Goal: Task Accomplishment & Management: Manage account settings

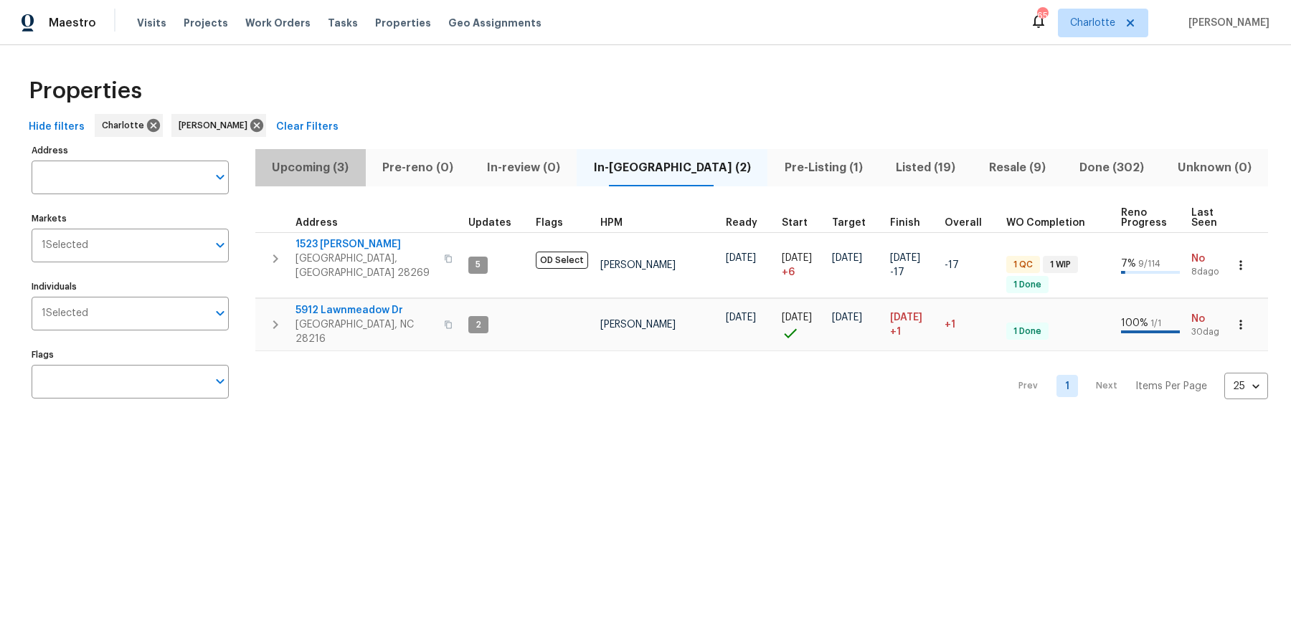
click at [332, 169] on span "Upcoming (3)" at bounding box center [310, 168] width 93 height 20
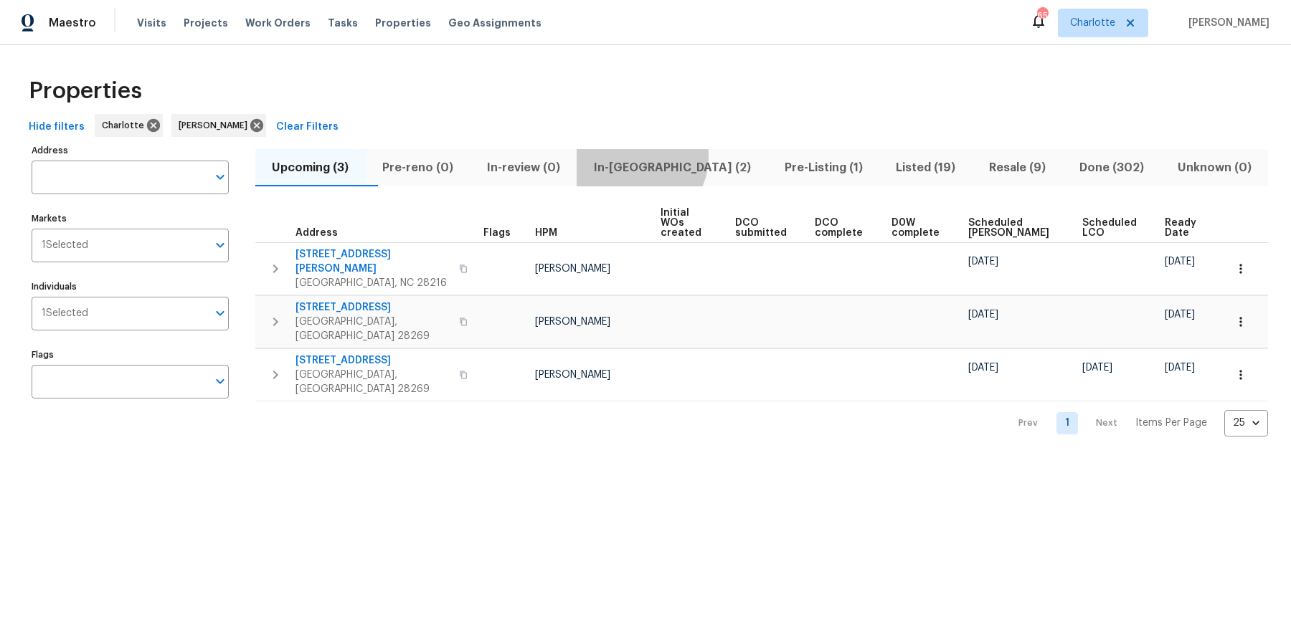
click at [671, 158] on span "In-reno (2)" at bounding box center [672, 168] width 174 height 20
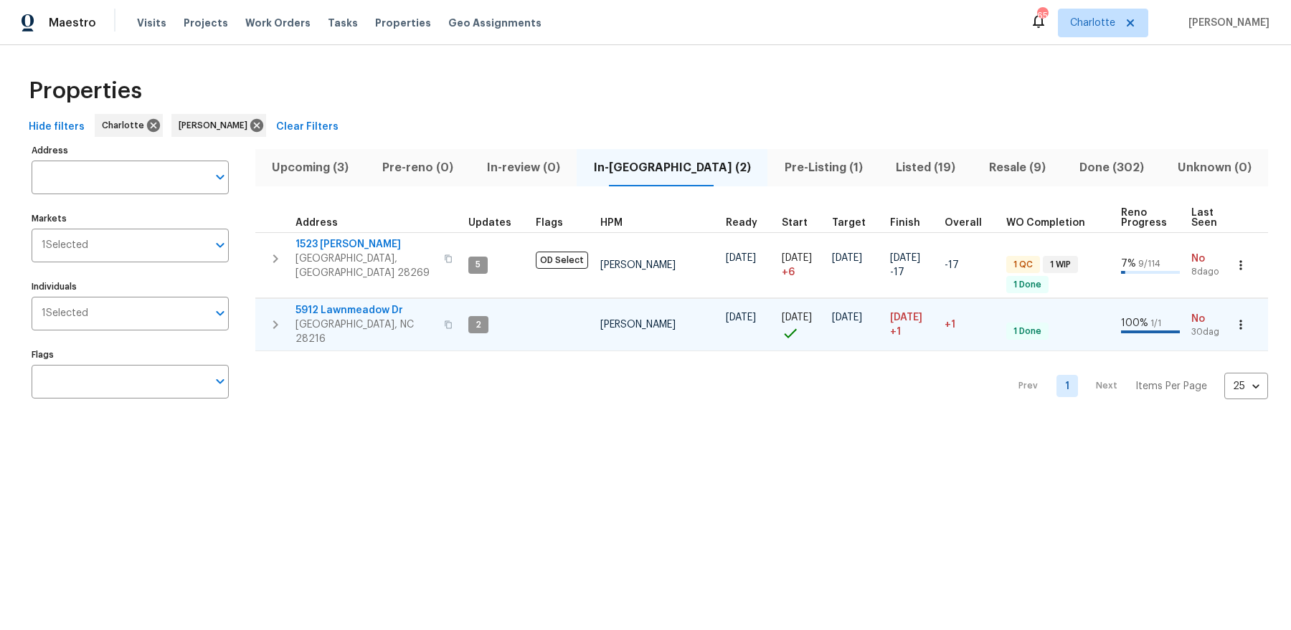
click at [327, 303] on span "5912 Lawnmeadow Dr" at bounding box center [365, 310] width 140 height 14
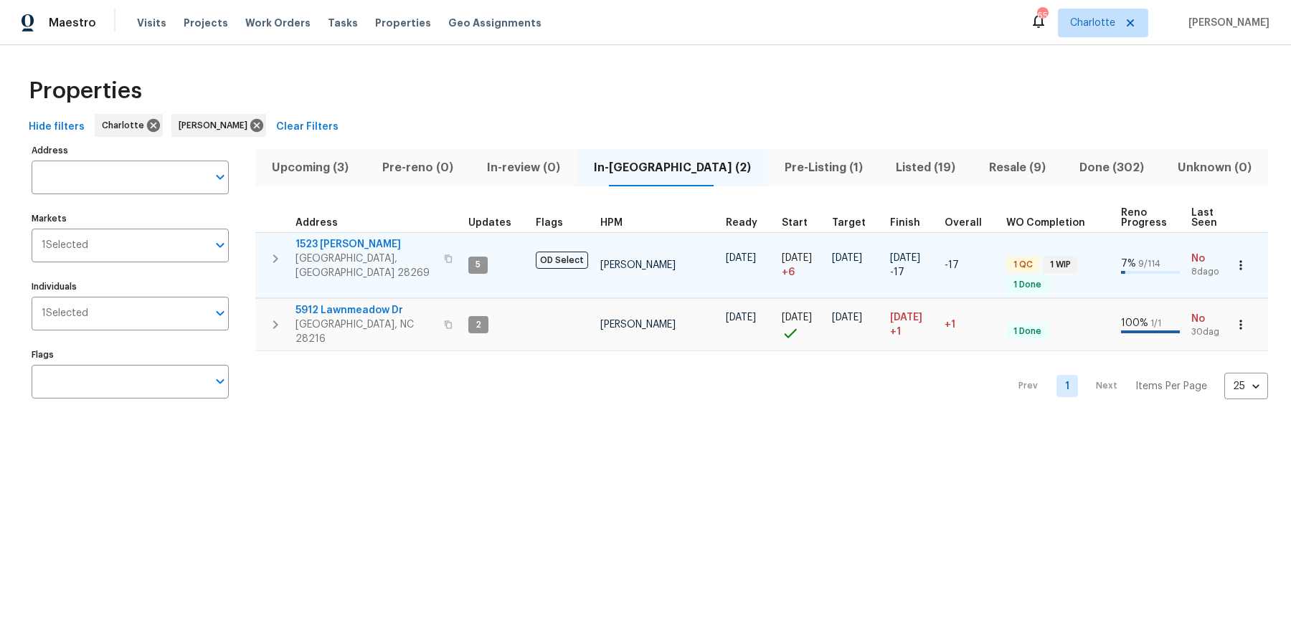
click at [354, 238] on span "1523 Callender Ln" at bounding box center [365, 244] width 140 height 14
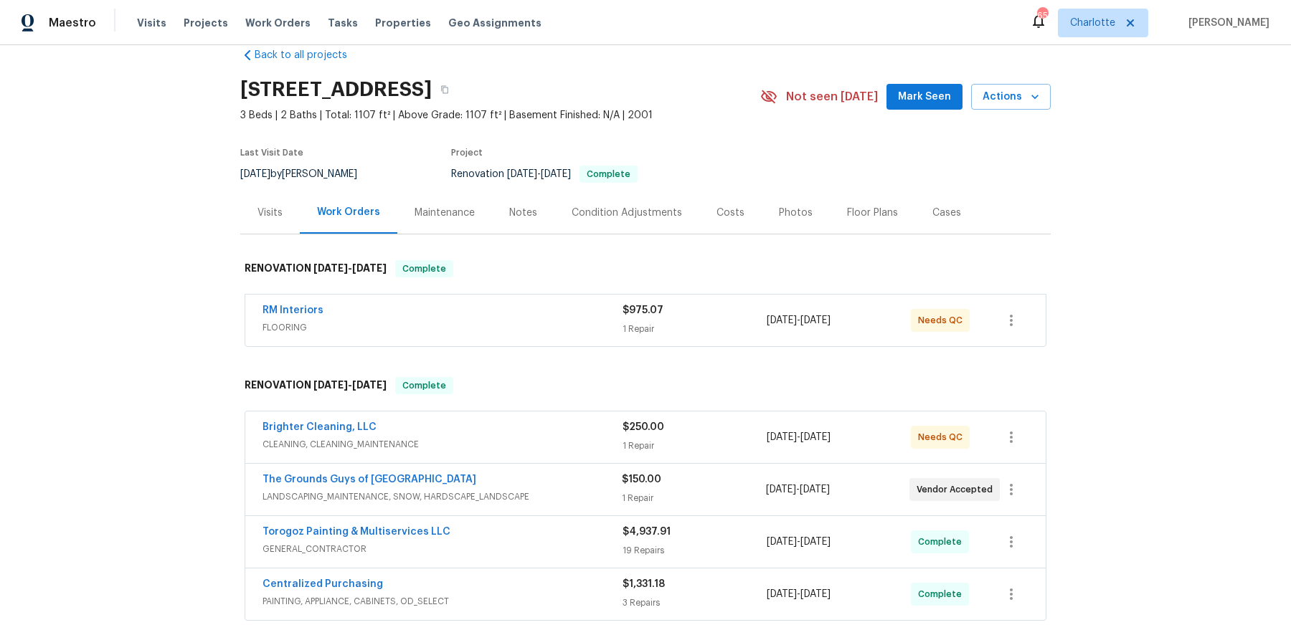
scroll to position [42, 0]
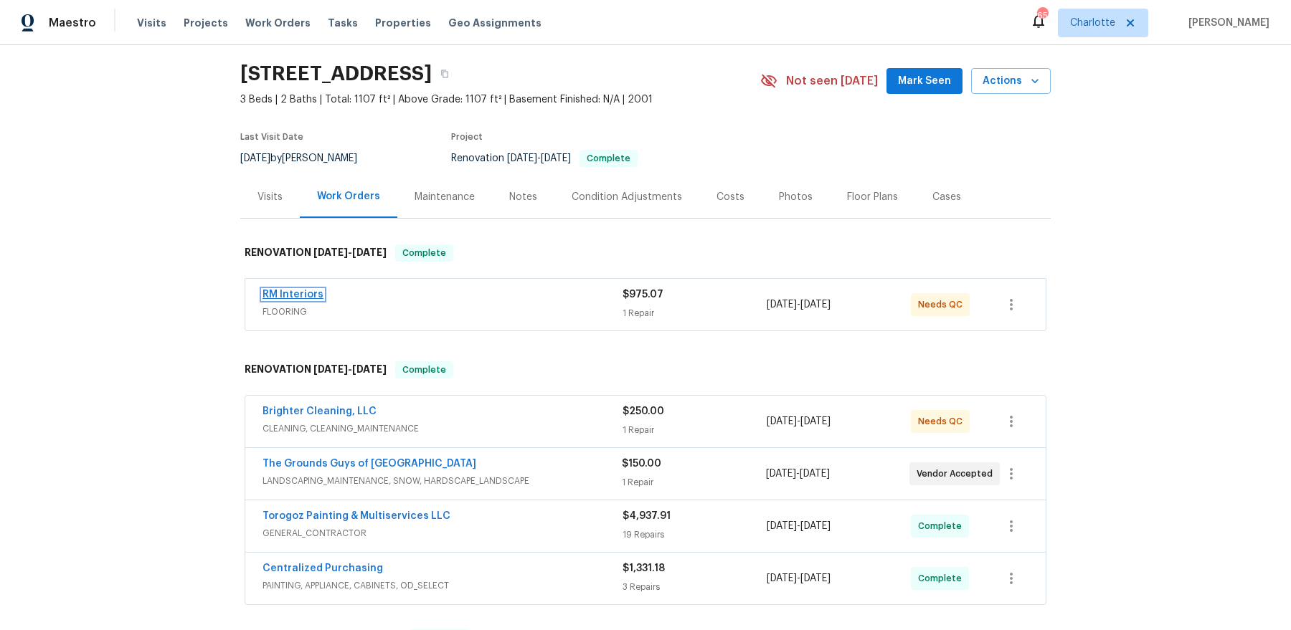
click at [305, 295] on link "RM Interiors" at bounding box center [292, 295] width 61 height 10
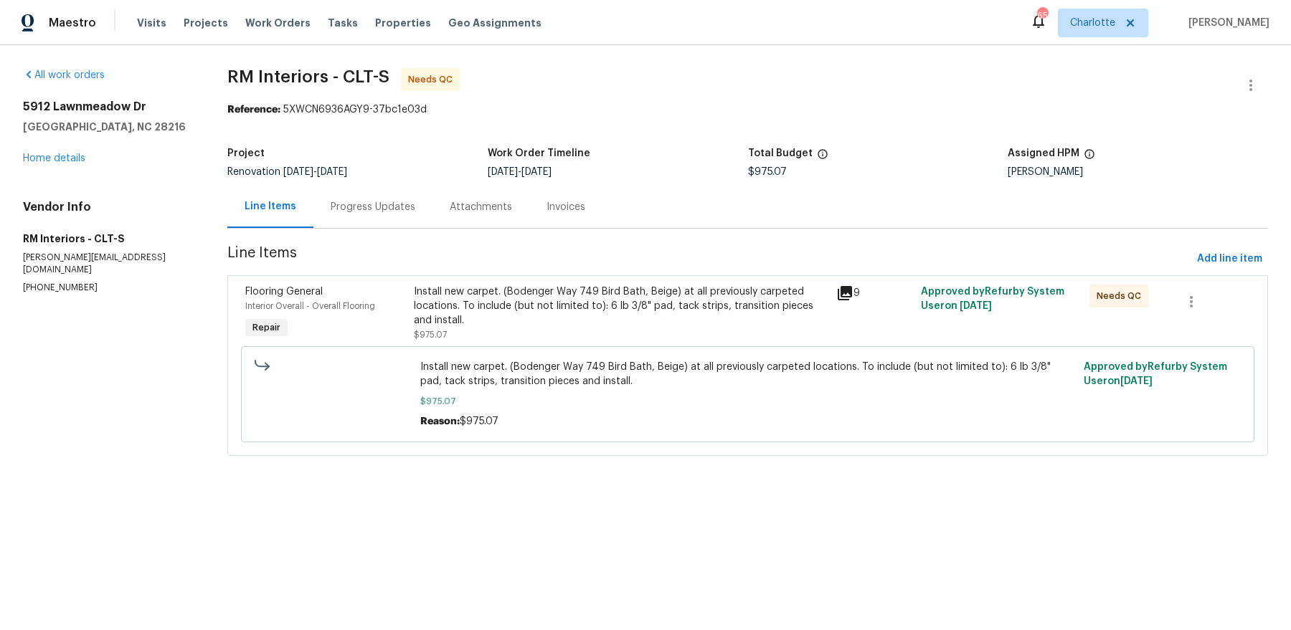
click at [563, 313] on div "Install new carpet. (Bodenger Way 749 Bird Bath, Beige) at all previously carpe…" at bounding box center [621, 306] width 414 height 43
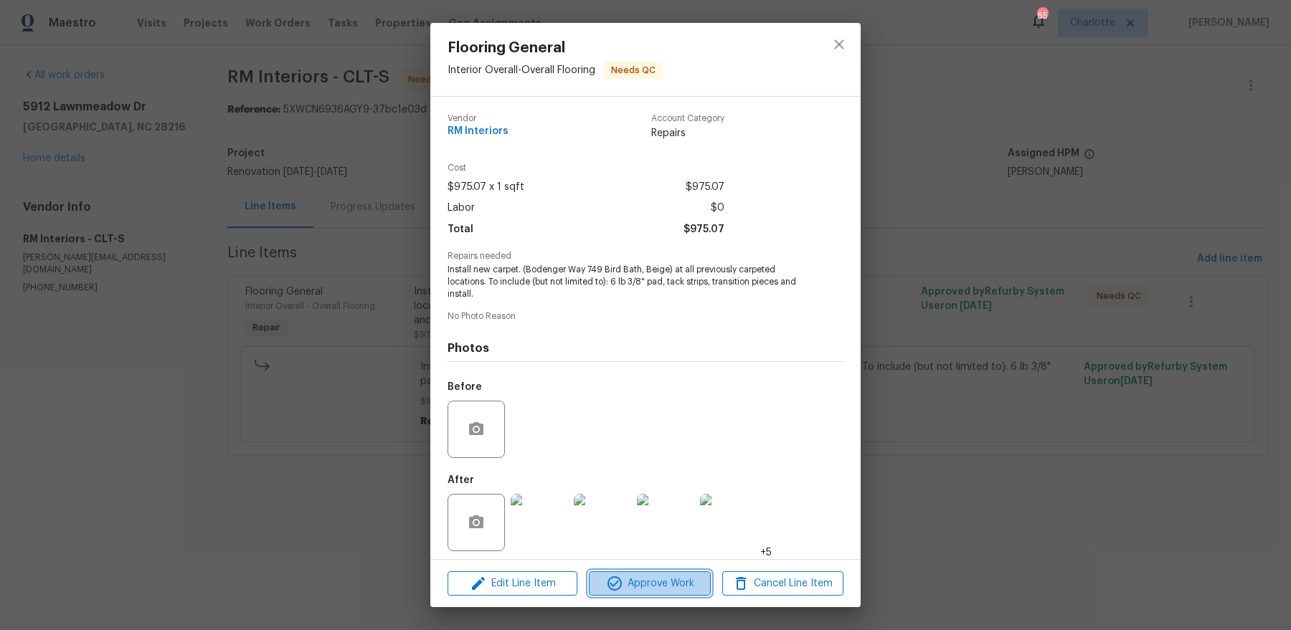
click at [630, 579] on span "Approve Work" at bounding box center [649, 584] width 113 height 18
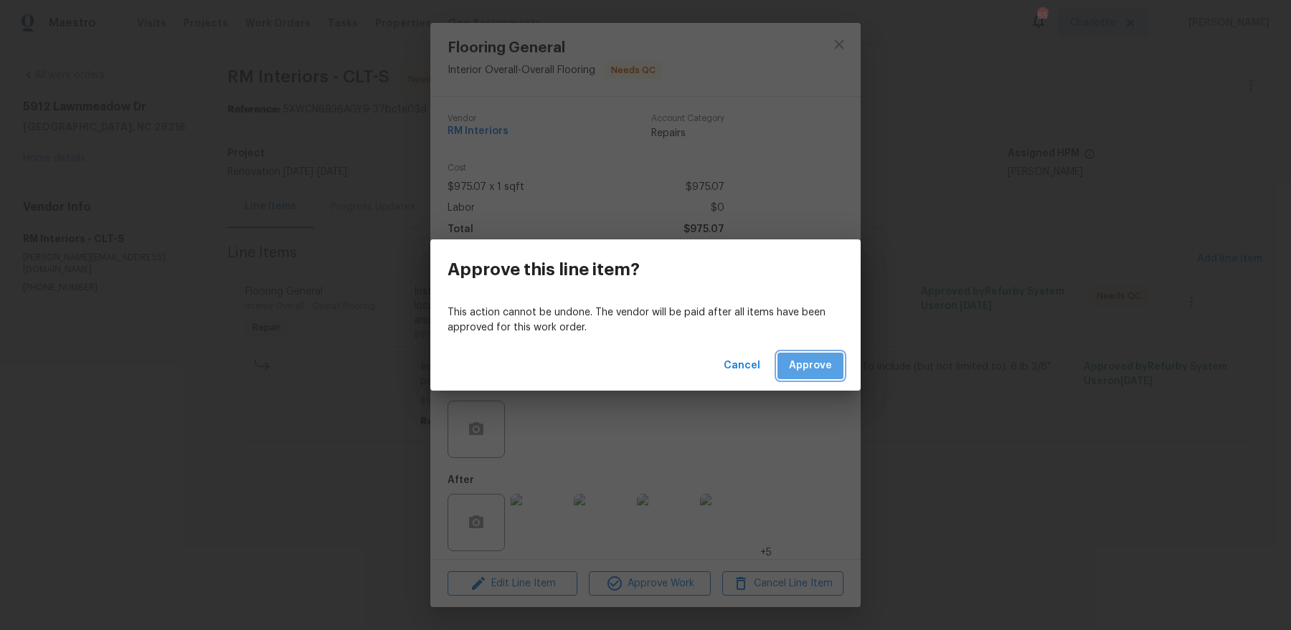
click at [828, 371] on span "Approve" at bounding box center [810, 366] width 43 height 18
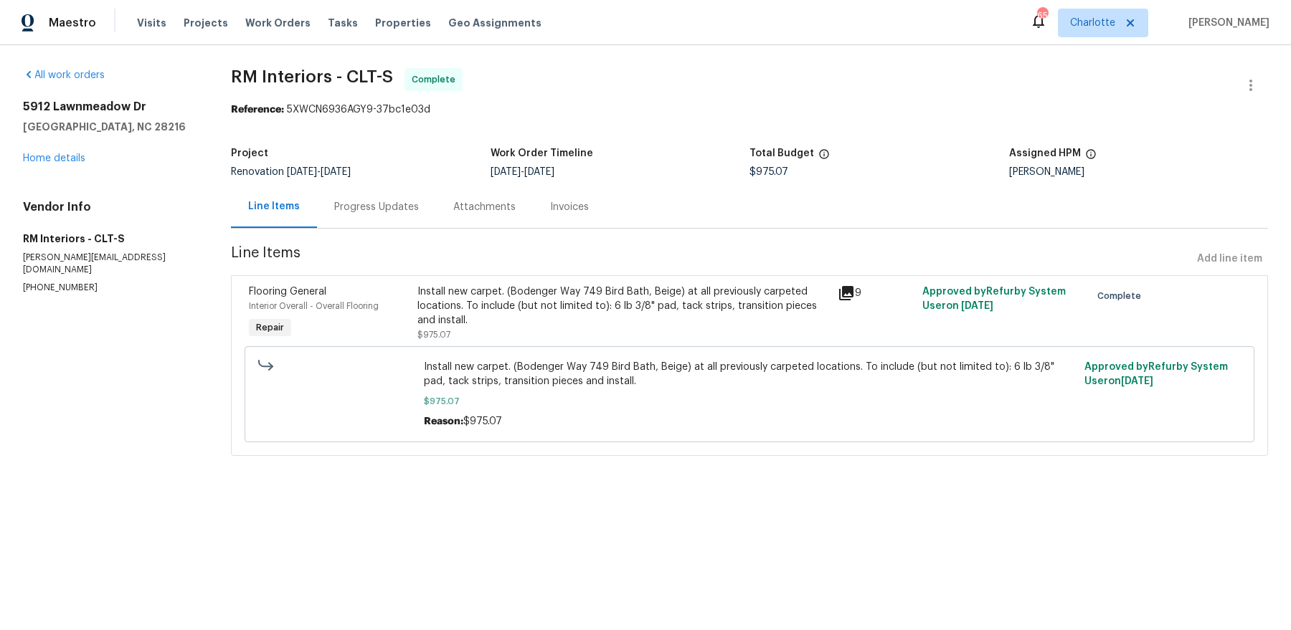
click at [70, 152] on div "5912 Lawnmeadow Dr Charlotte, NC 28216 Home details" at bounding box center [110, 133] width 174 height 66
click at [70, 154] on link "Home details" at bounding box center [54, 158] width 62 height 10
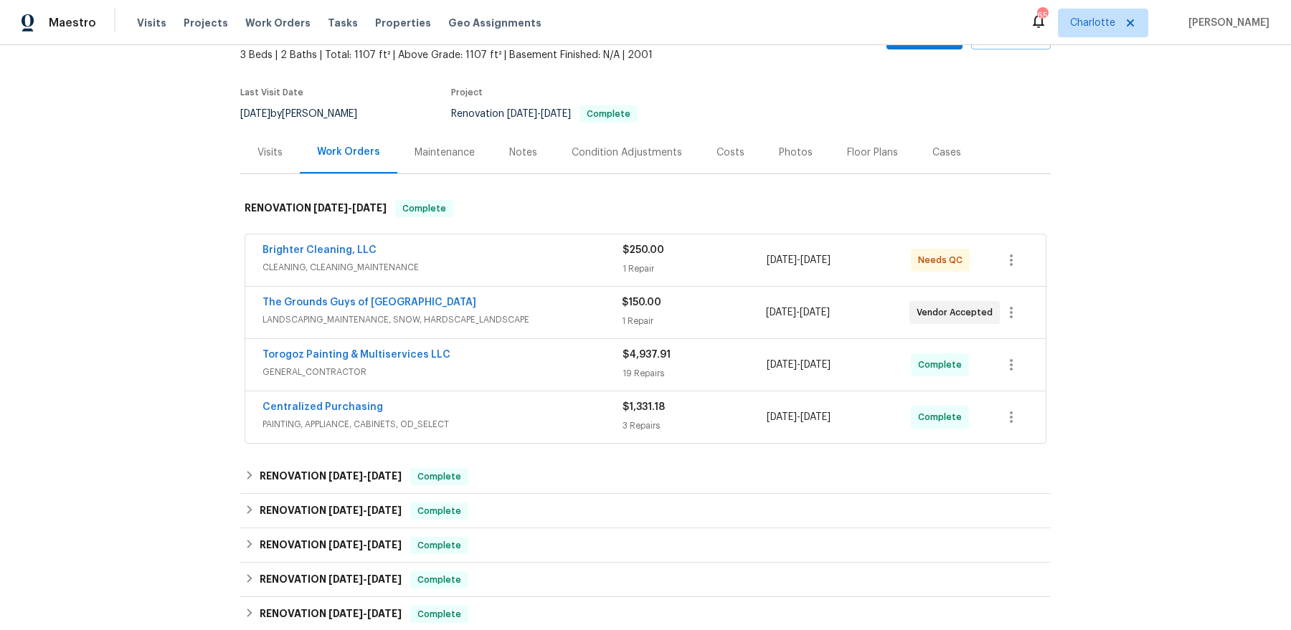
scroll to position [164, 0]
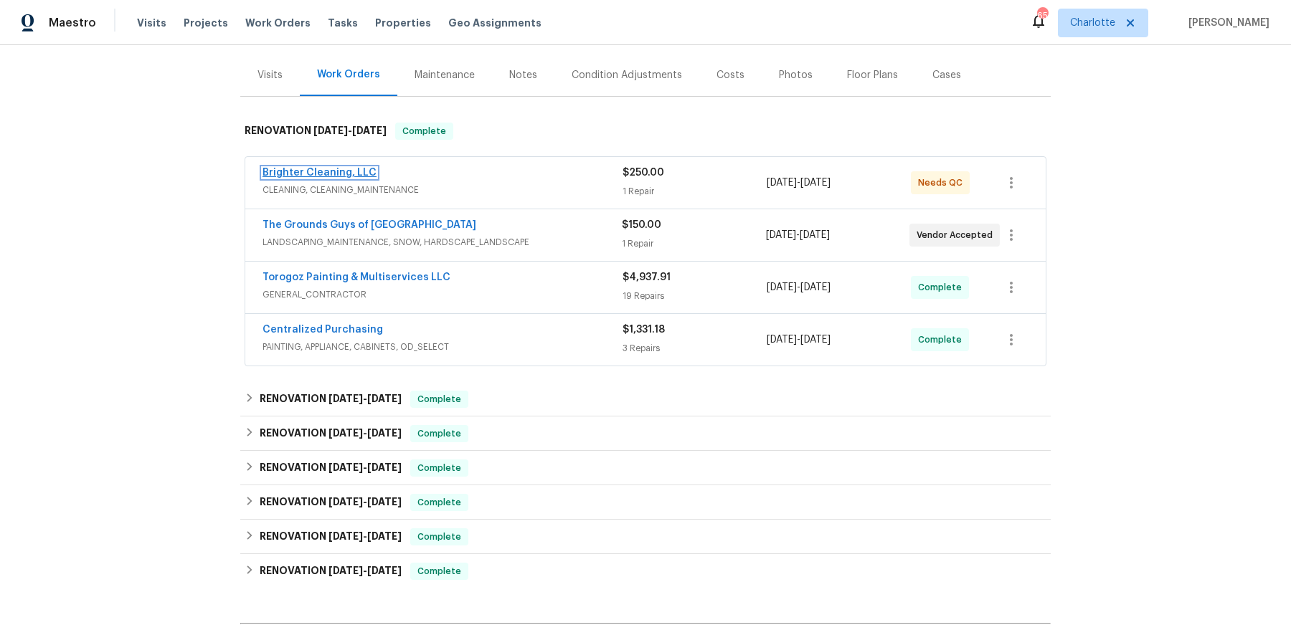
click at [338, 174] on link "Brighter Cleaning, LLC" at bounding box center [319, 173] width 114 height 10
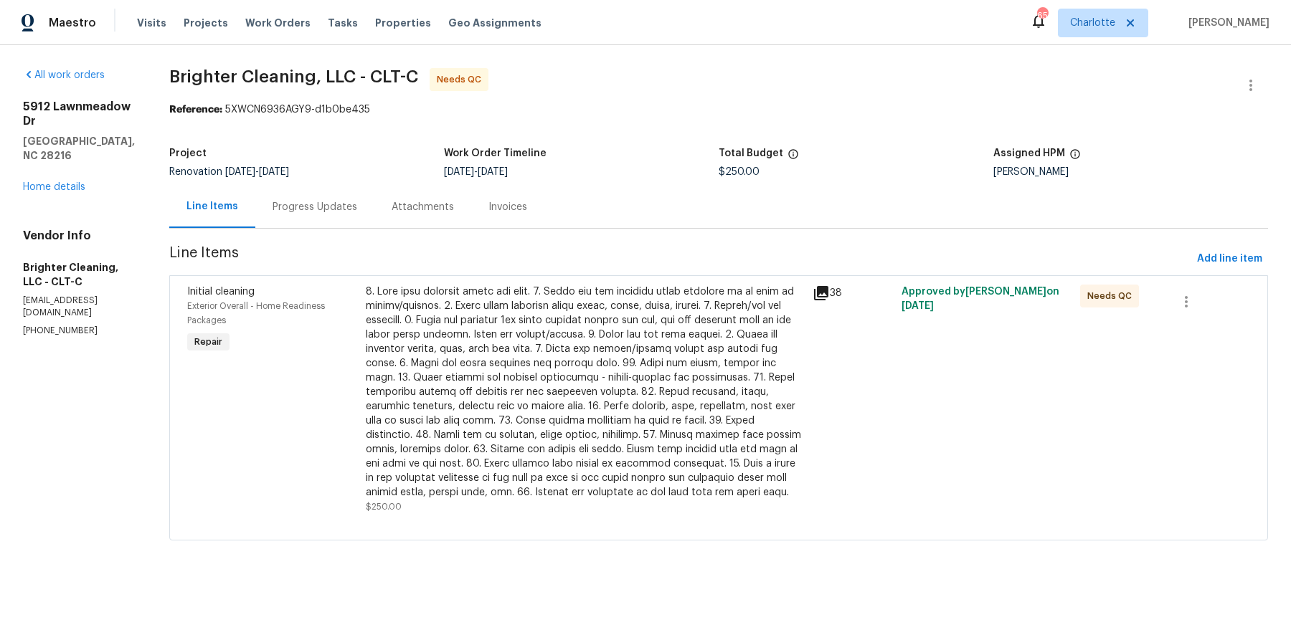
click at [532, 382] on div at bounding box center [585, 392] width 438 height 215
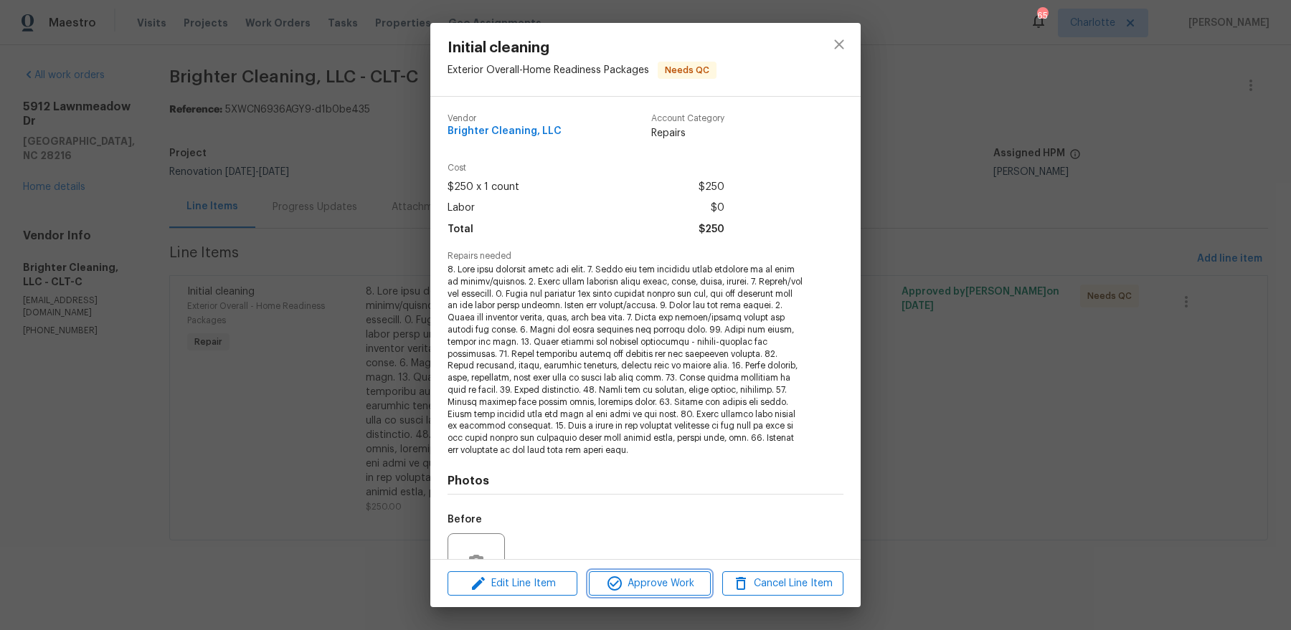
click at [647, 587] on span "Approve Work" at bounding box center [649, 584] width 113 height 18
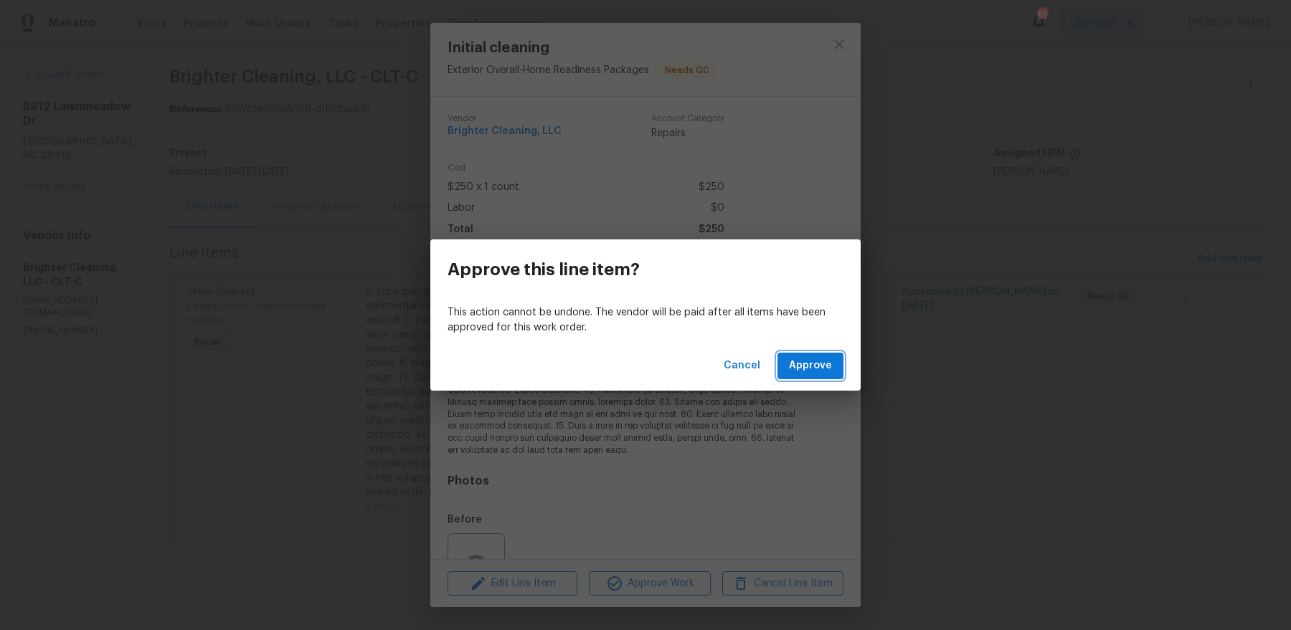
click at [799, 365] on span "Approve" at bounding box center [810, 366] width 43 height 18
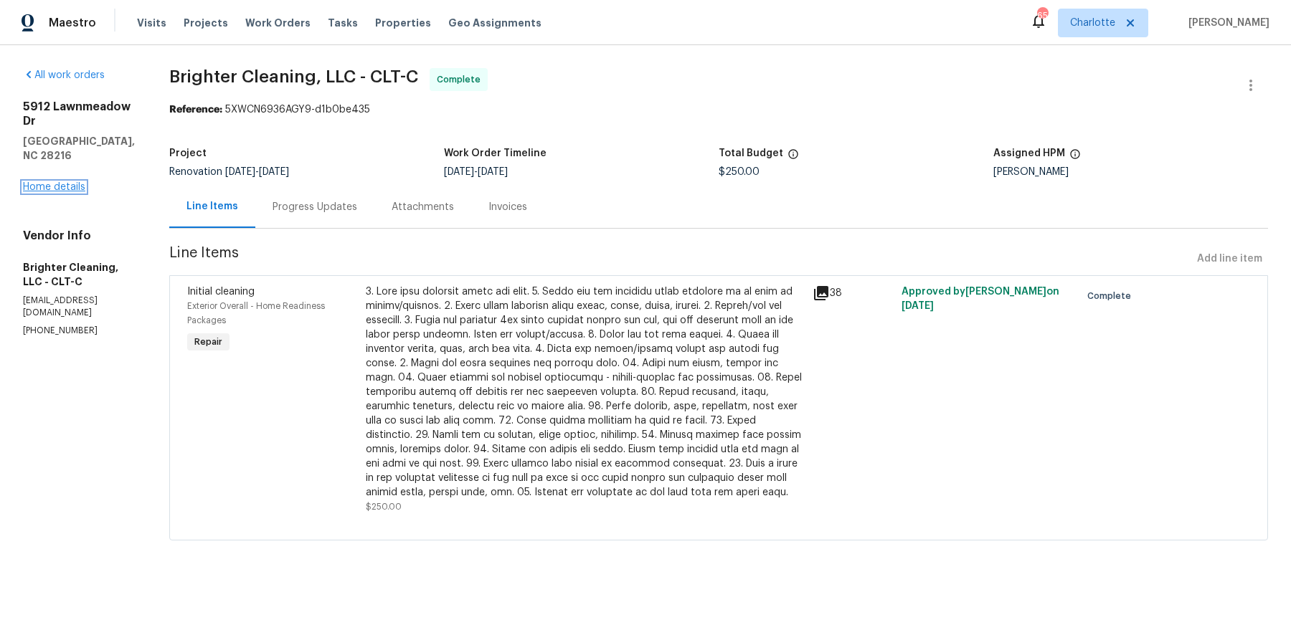
click at [57, 192] on link "Home details" at bounding box center [54, 187] width 62 height 10
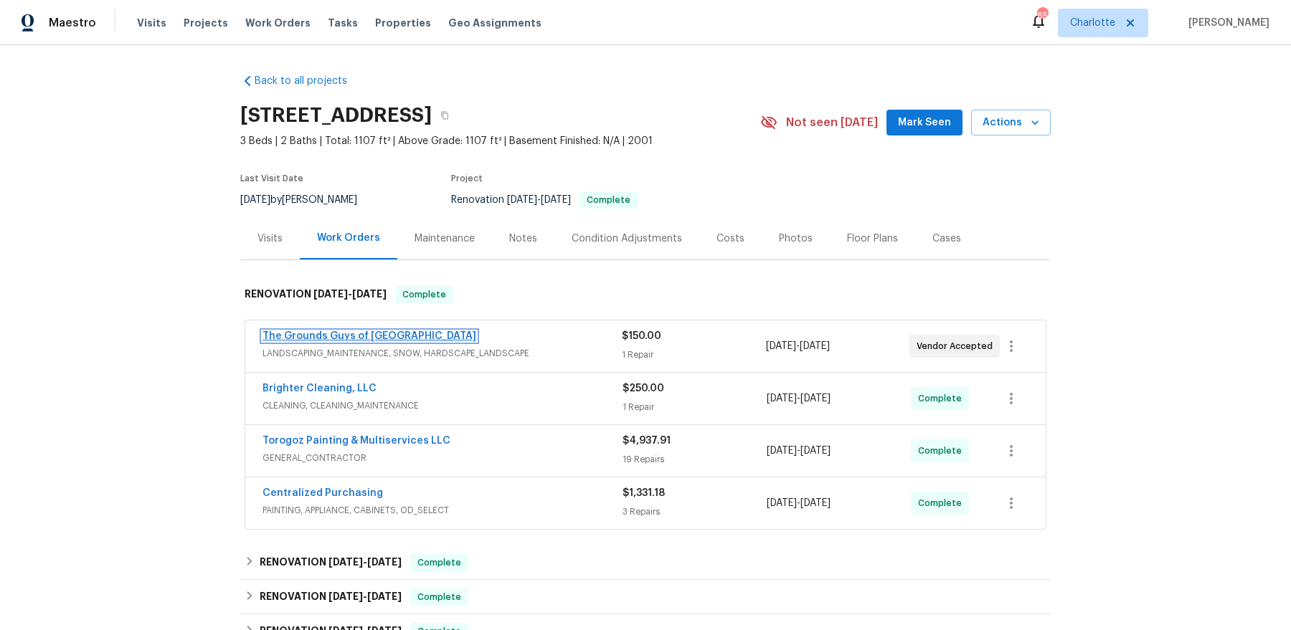
click at [333, 333] on link "The Grounds Guys of [GEOGRAPHIC_DATA]" at bounding box center [369, 336] width 214 height 10
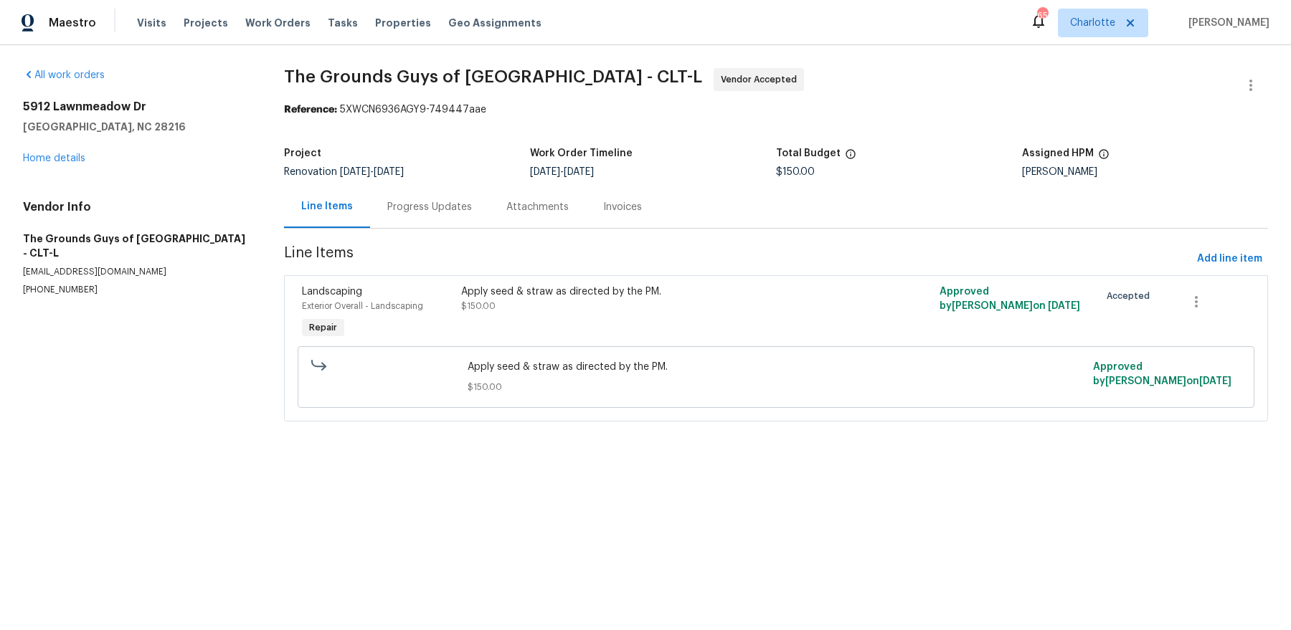
click at [70, 164] on div "[STREET_ADDRESS][PERSON_NAME] Home details" at bounding box center [136, 133] width 227 height 66
click at [70, 161] on link "Home details" at bounding box center [54, 158] width 62 height 10
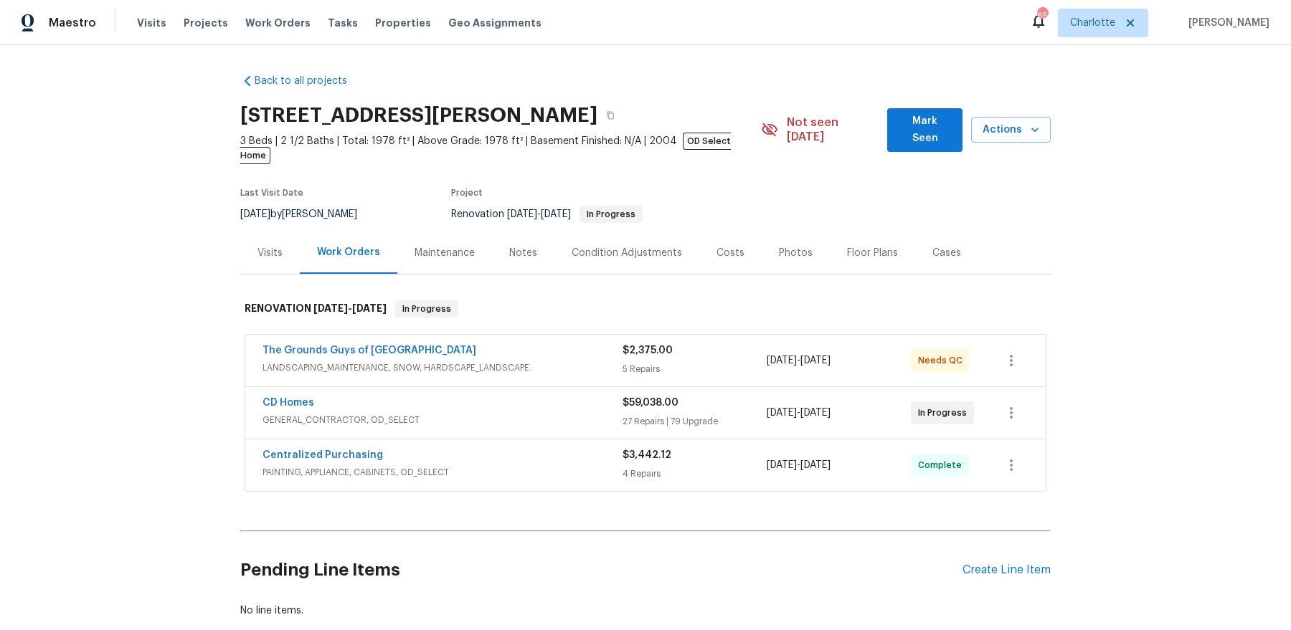
scroll to position [69, 0]
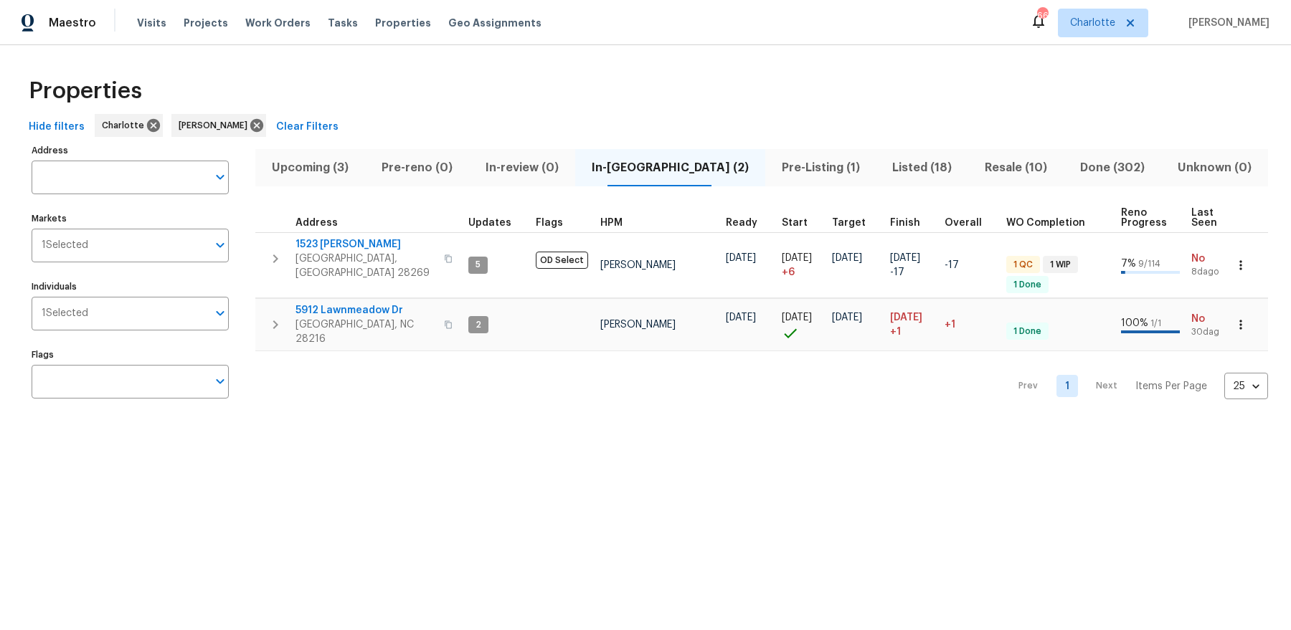
click at [312, 163] on span "Upcoming (3)" at bounding box center [310, 168] width 93 height 20
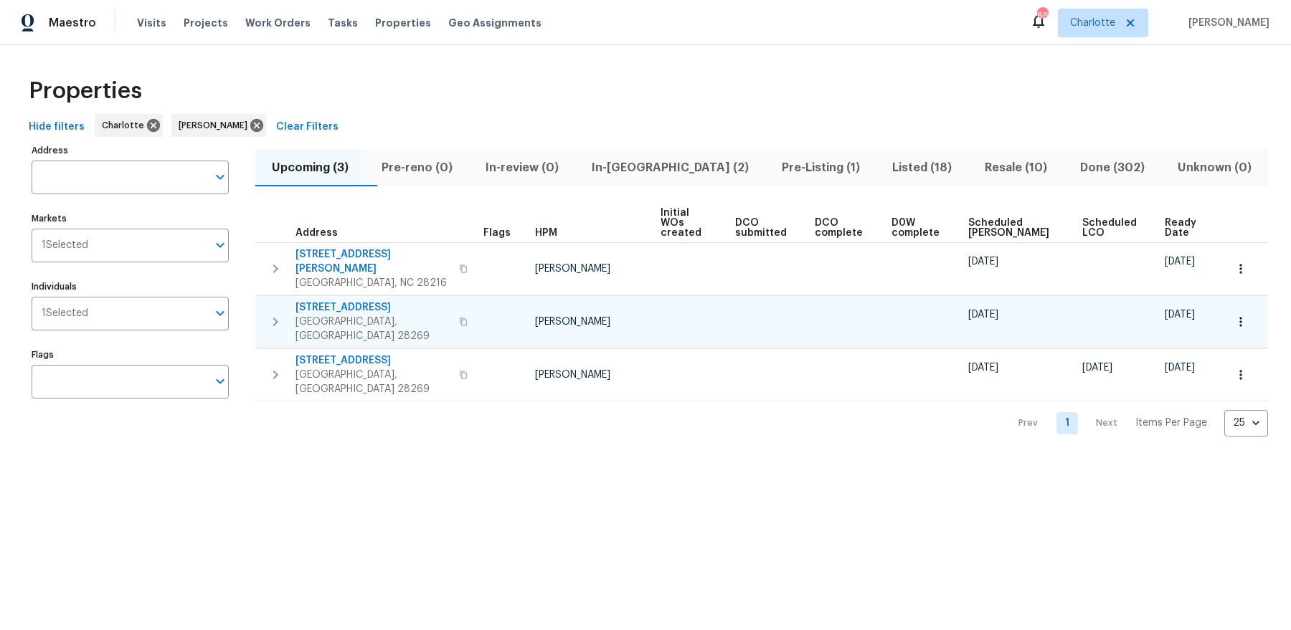
click at [357, 300] on span "2220 Brandybuck Ln" at bounding box center [372, 307] width 155 height 14
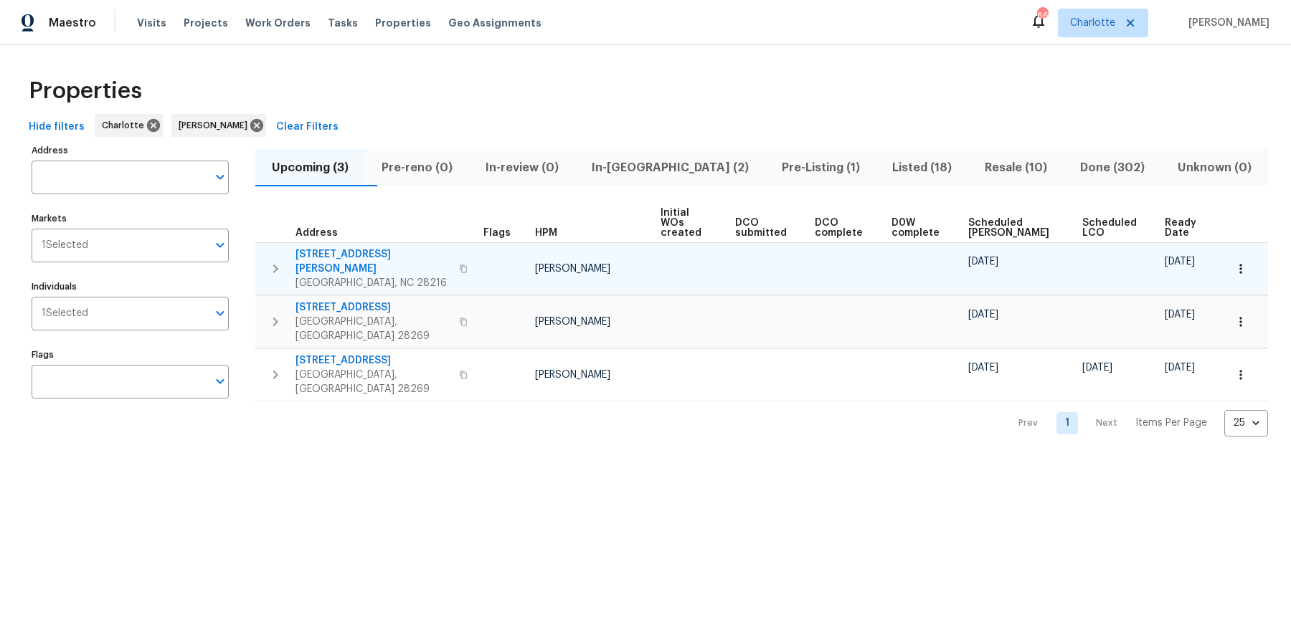
click at [358, 247] on span "7824 Buddy Holly Rd" at bounding box center [372, 261] width 155 height 29
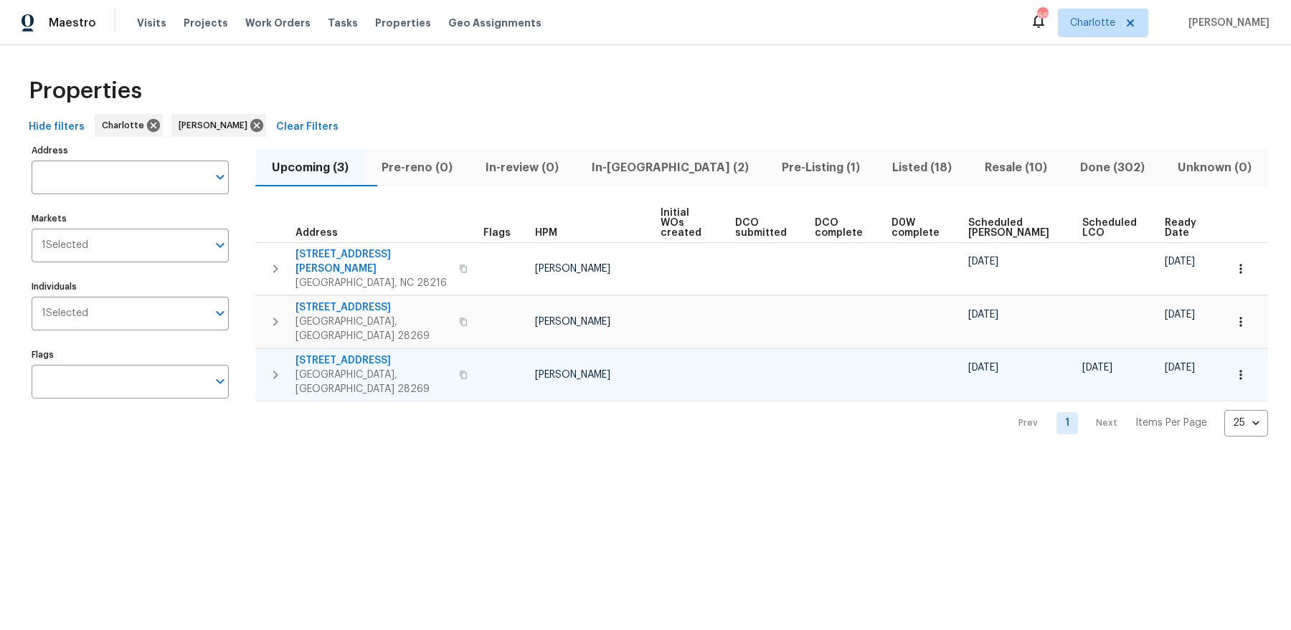
click at [337, 354] on span "5017 Haybridge Rd" at bounding box center [372, 361] width 155 height 14
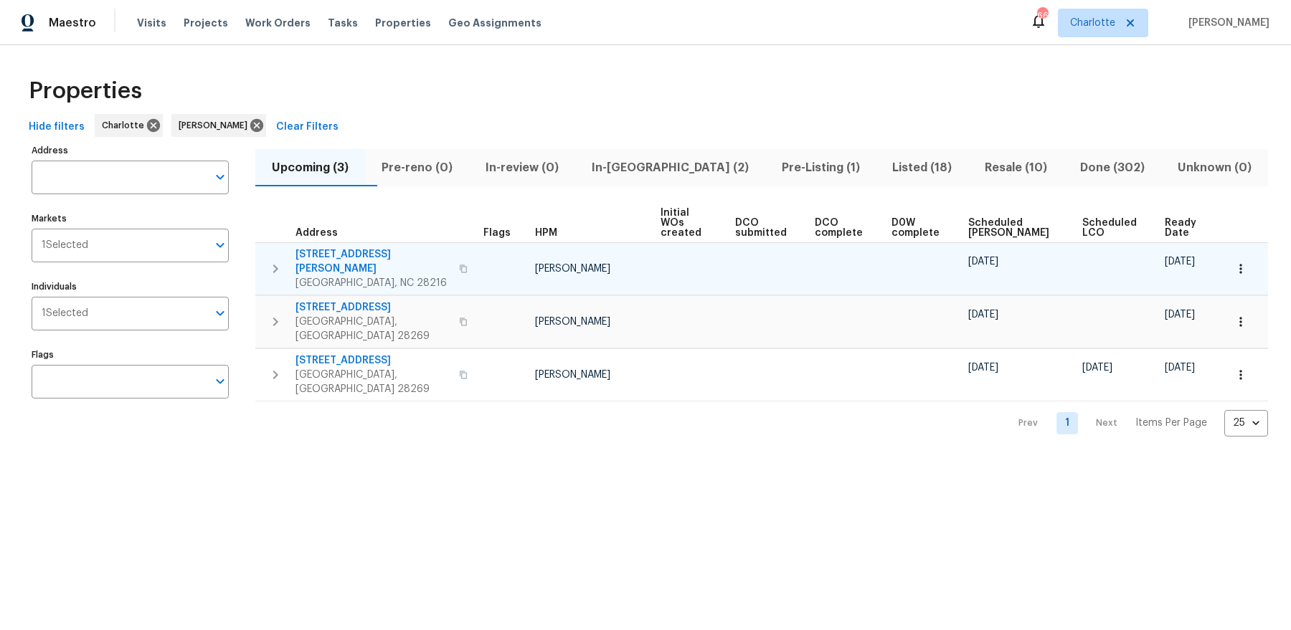
click at [346, 267] on td "7824 Buddy Holly Rd Charlotte, NC 28216" at bounding box center [366, 269] width 222 height 52
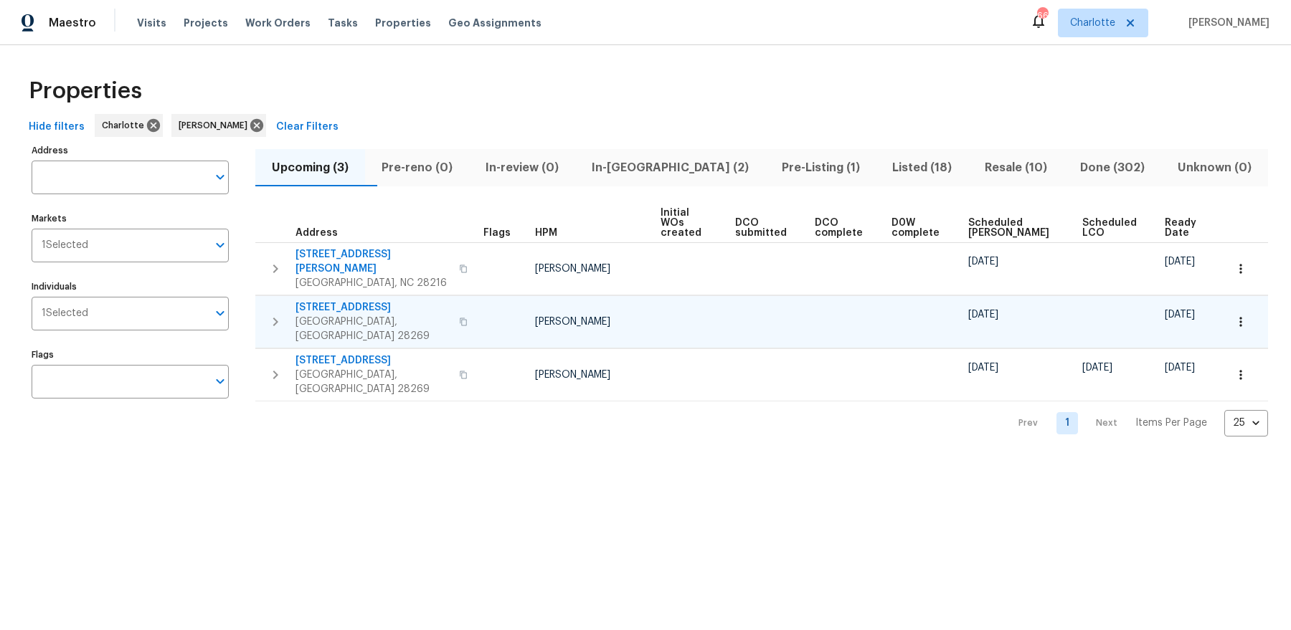
click at [334, 300] on span "2220 Brandybuck Ln" at bounding box center [372, 307] width 155 height 14
click at [673, 166] on span "In-reno (2)" at bounding box center [670, 168] width 173 height 20
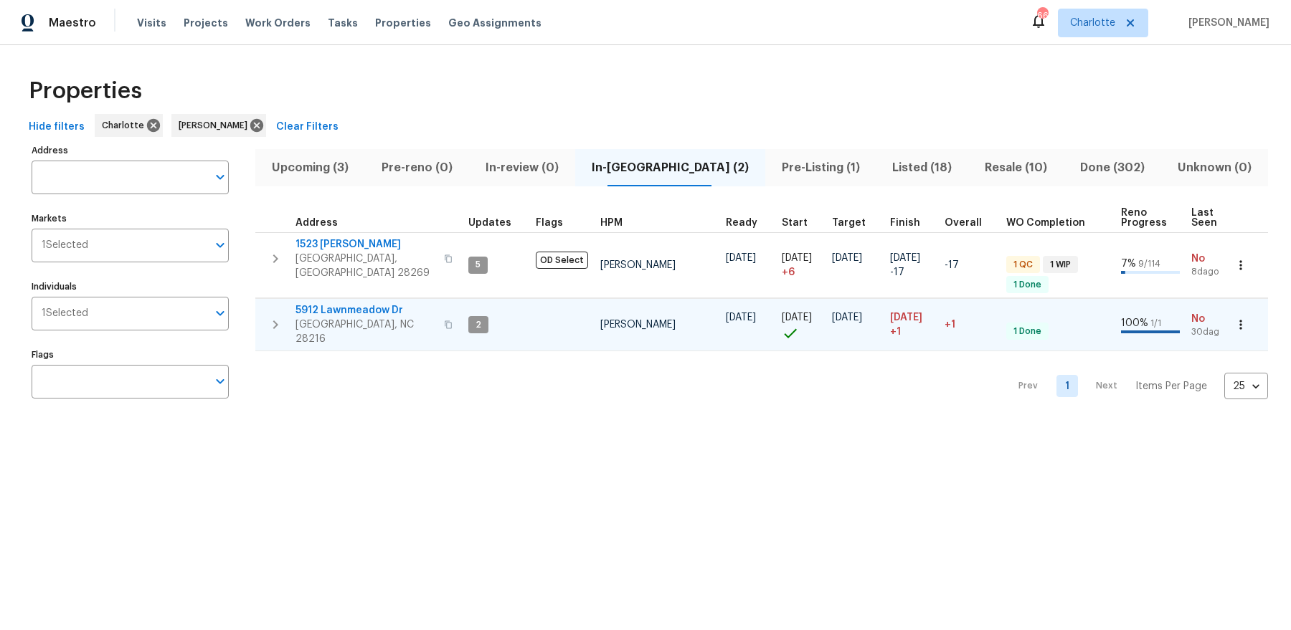
click at [382, 304] on span "5912 Lawnmeadow Dr" at bounding box center [365, 310] width 140 height 14
click at [884, 173] on span "Listed (18)" at bounding box center [921, 168] width 75 height 20
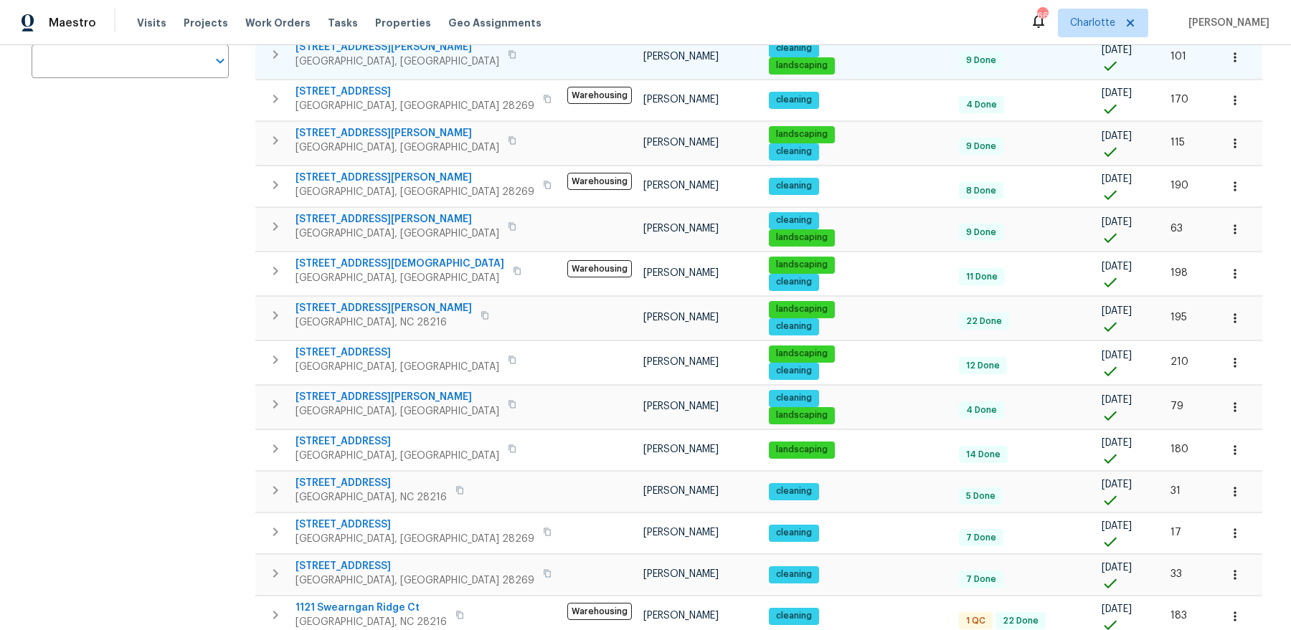
scroll to position [420, 0]
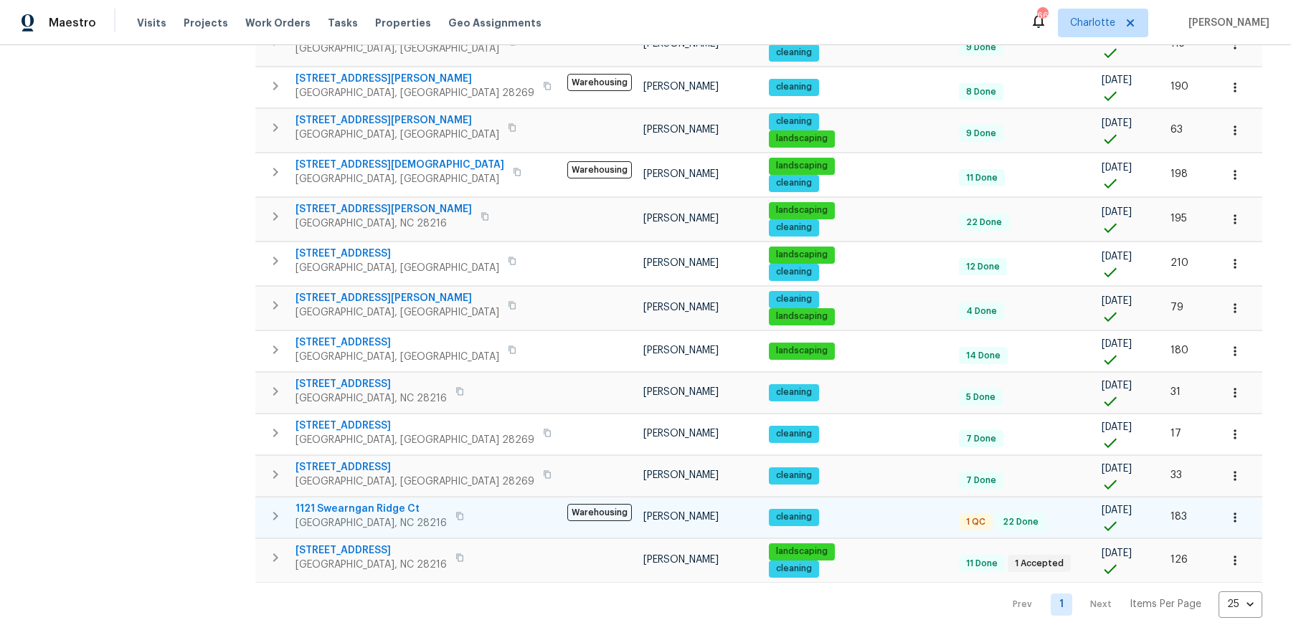
click at [345, 502] on span "1121 Swearngan Ridge Ct" at bounding box center [370, 509] width 151 height 14
click at [346, 516] on span "Charlotte, NC 28216" at bounding box center [370, 523] width 151 height 14
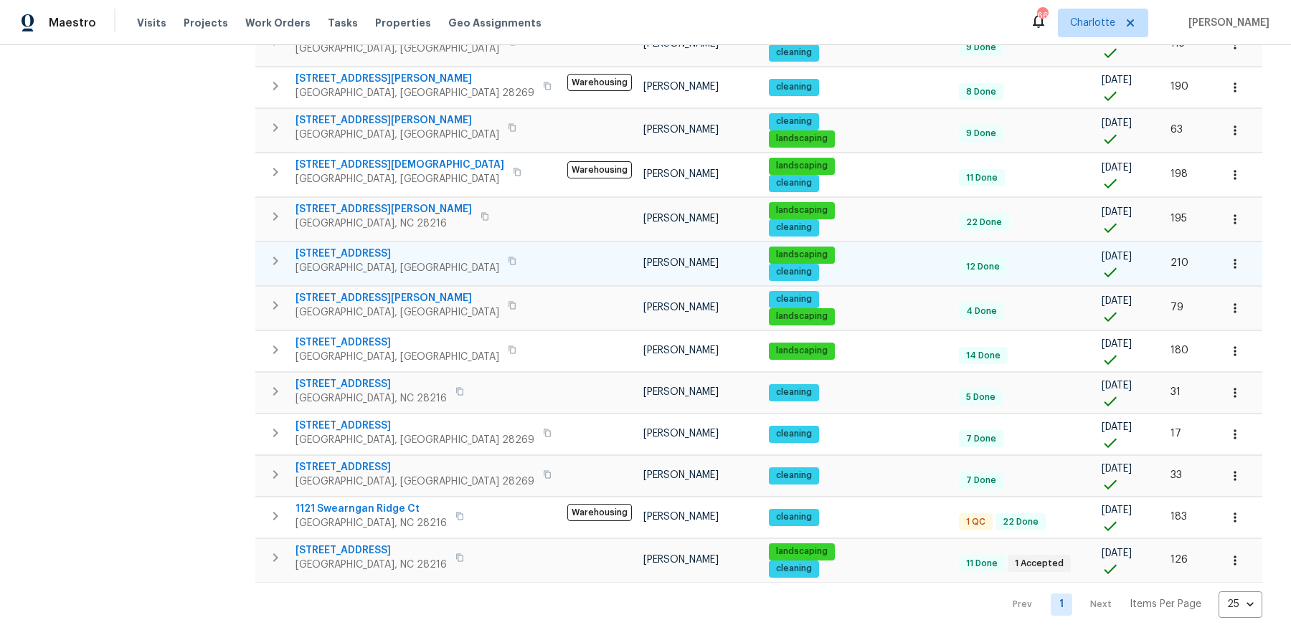
scroll to position [0, 0]
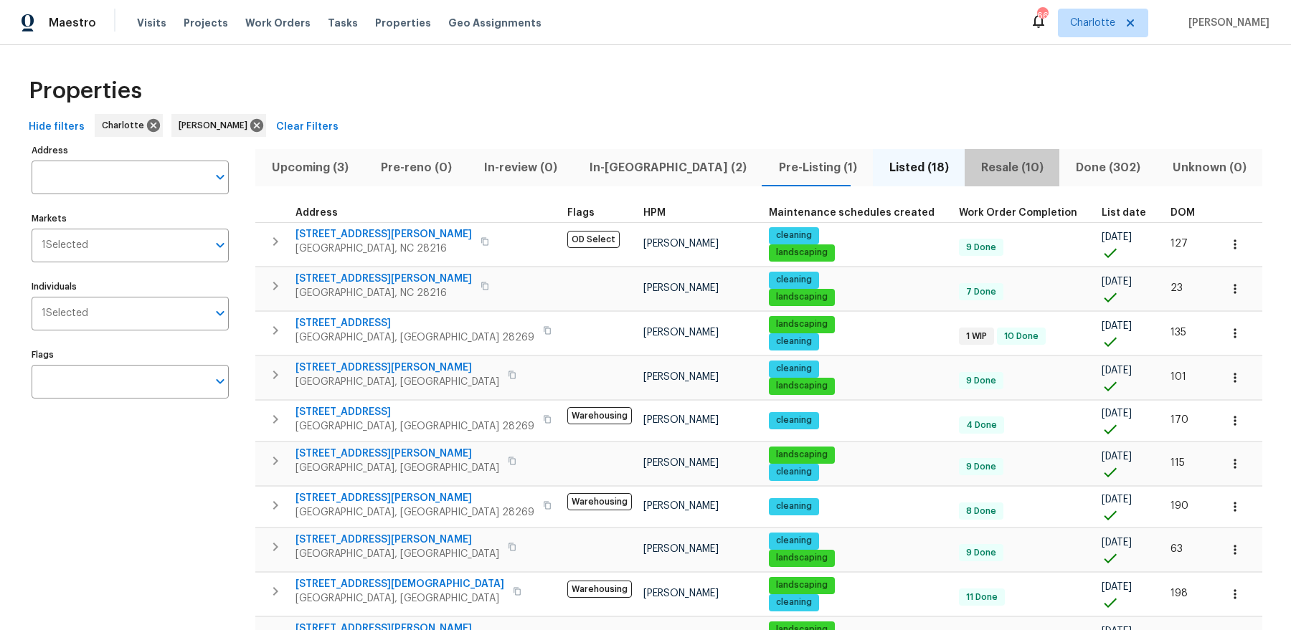
click at [973, 168] on span "Resale (10)" at bounding box center [1011, 168] width 77 height 20
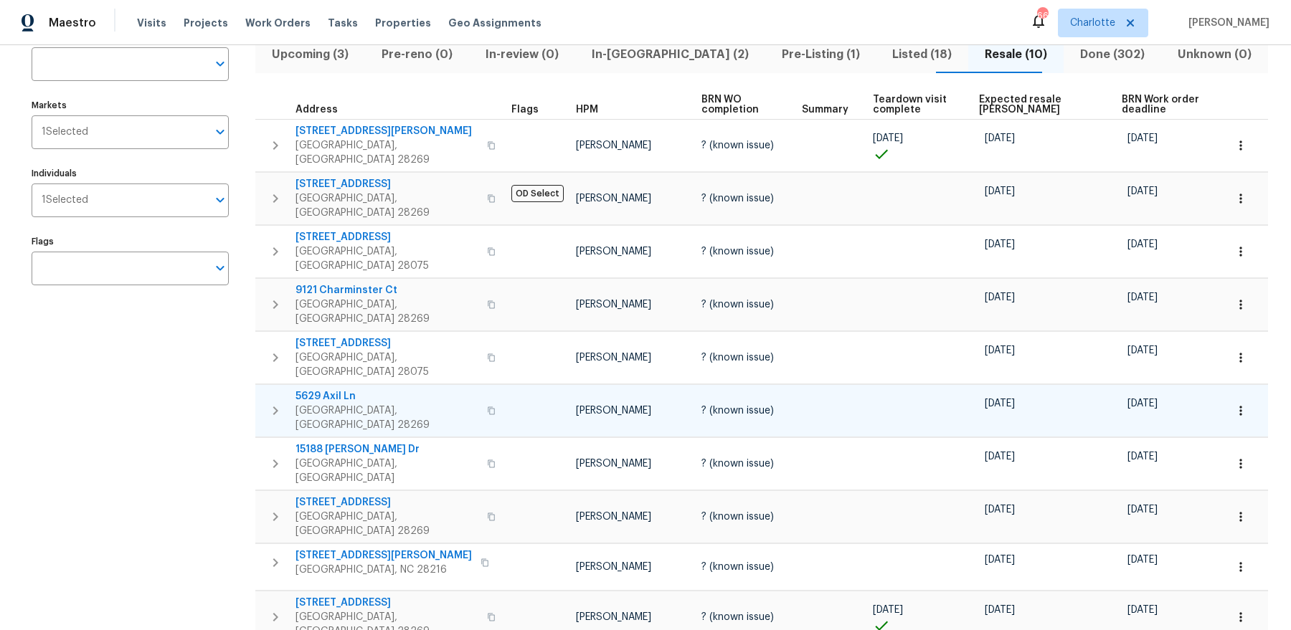
scroll to position [127, 0]
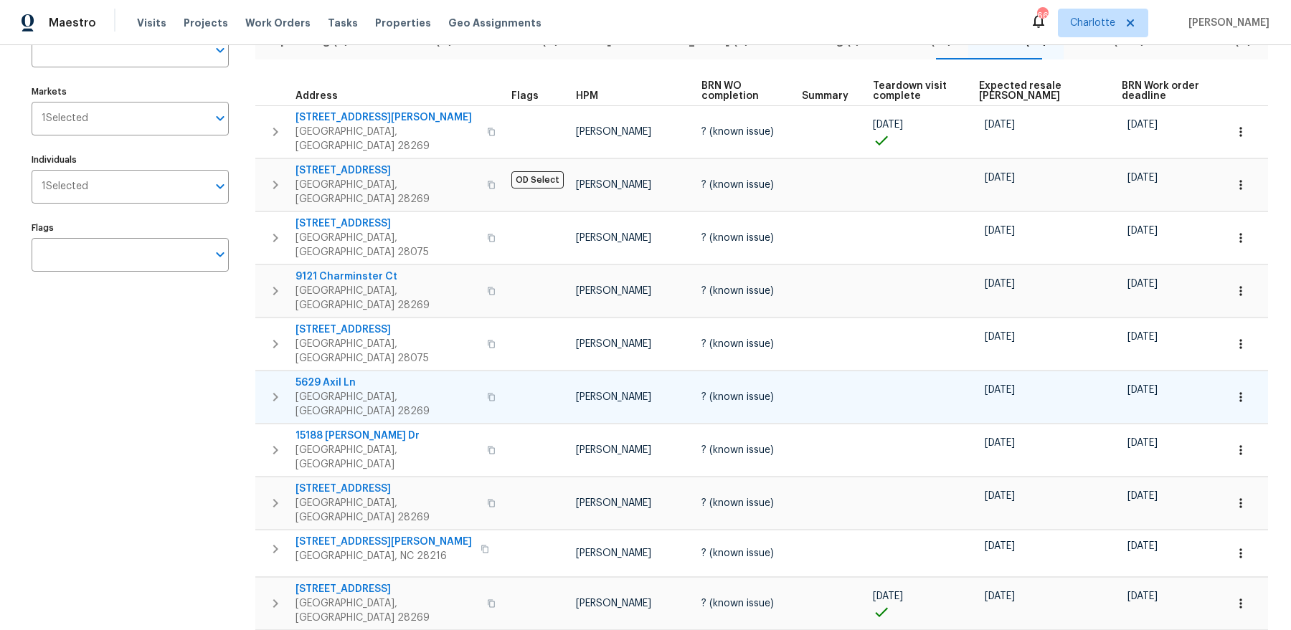
click at [331, 376] on span "5629 Axil Ln" at bounding box center [386, 383] width 183 height 14
click at [330, 164] on span "9643 Whitewood Trl" at bounding box center [386, 171] width 183 height 14
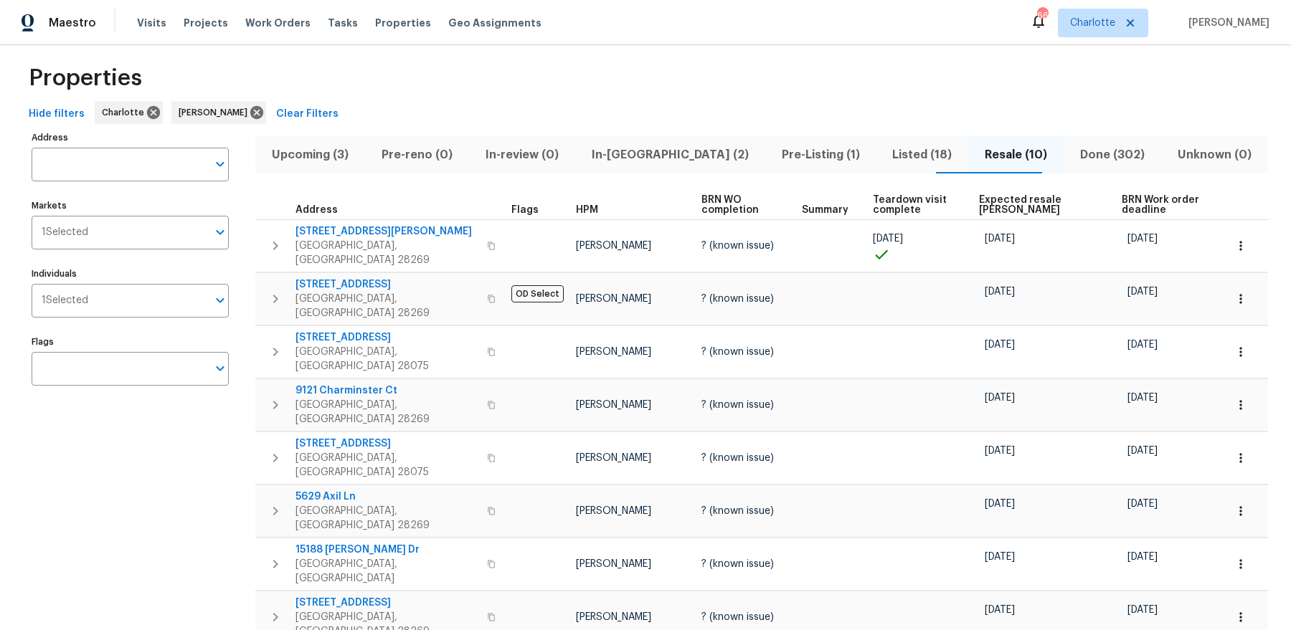
scroll to position [0, 0]
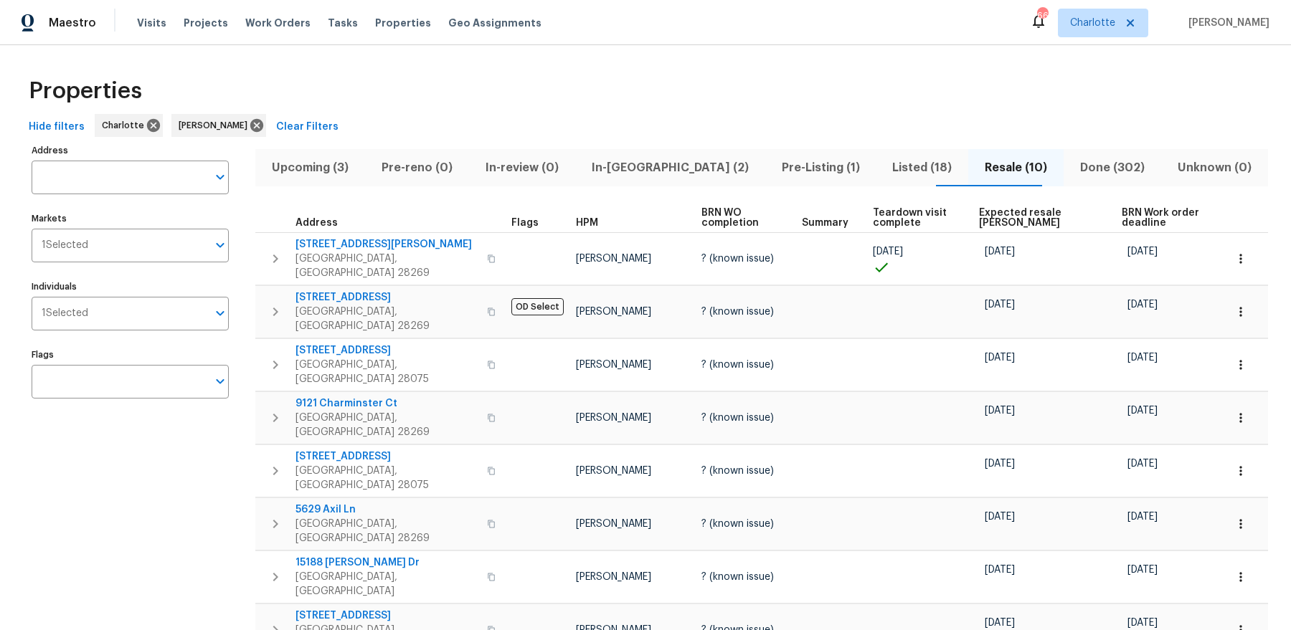
click at [879, 179] on button "Listed (18)" at bounding box center [922, 167] width 93 height 37
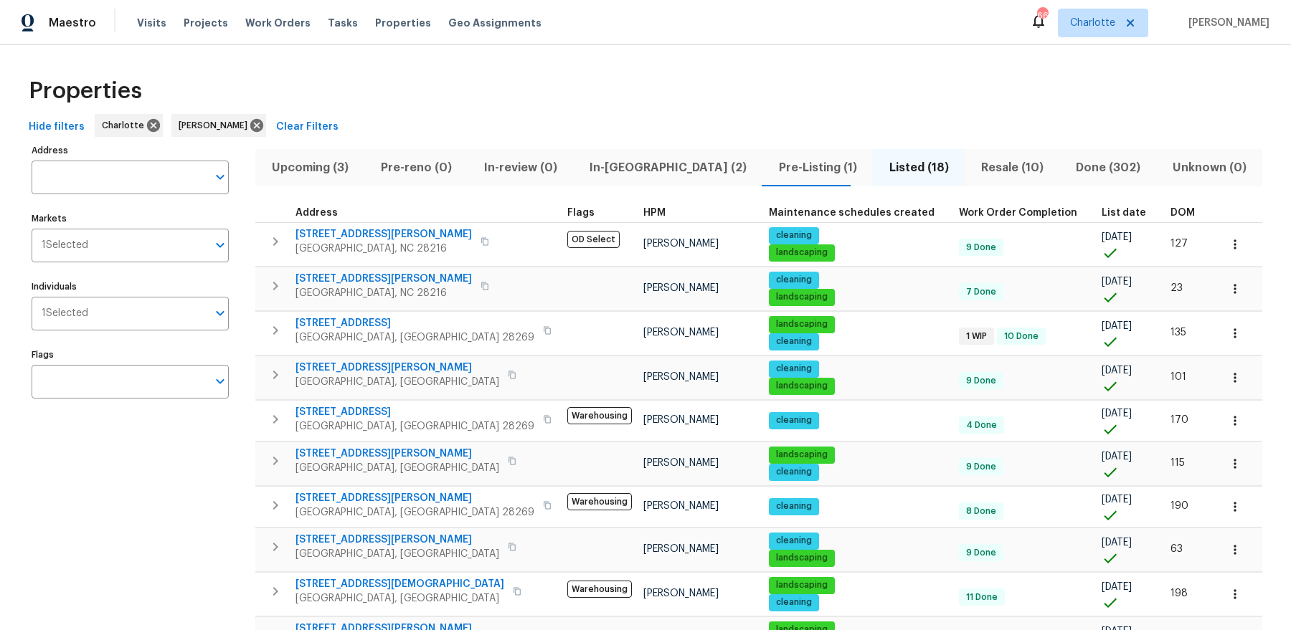
click at [1102, 211] on span "List date" at bounding box center [1124, 213] width 44 height 10
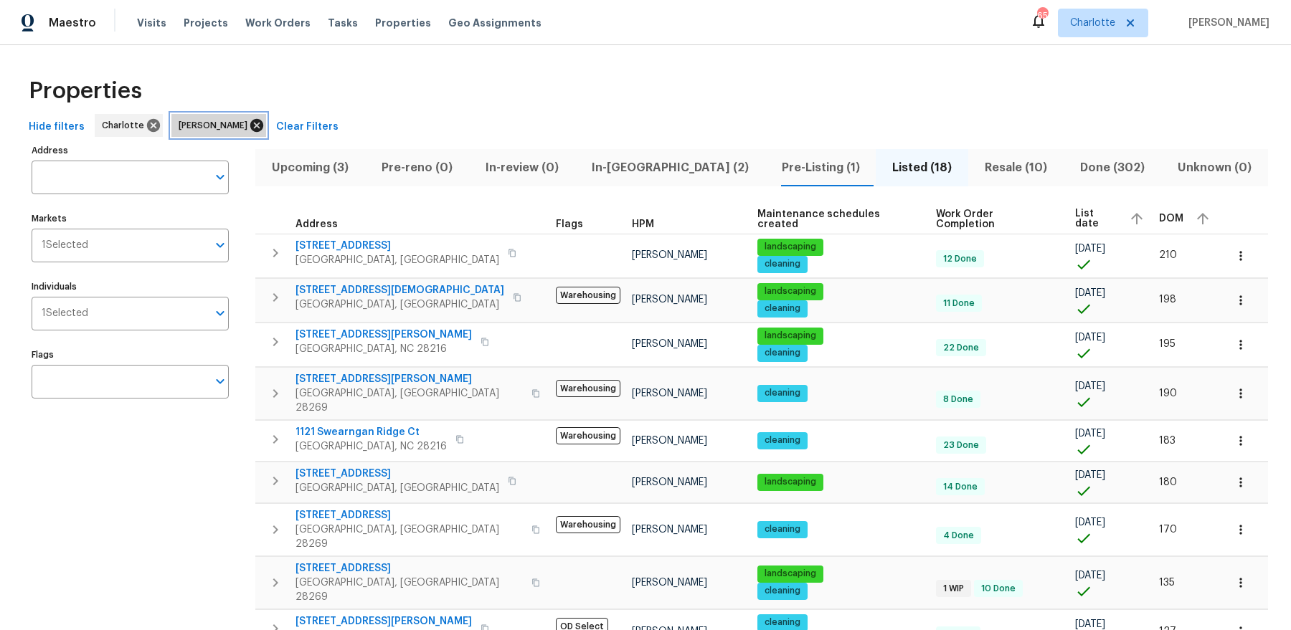
click at [249, 124] on icon at bounding box center [257, 126] width 16 height 16
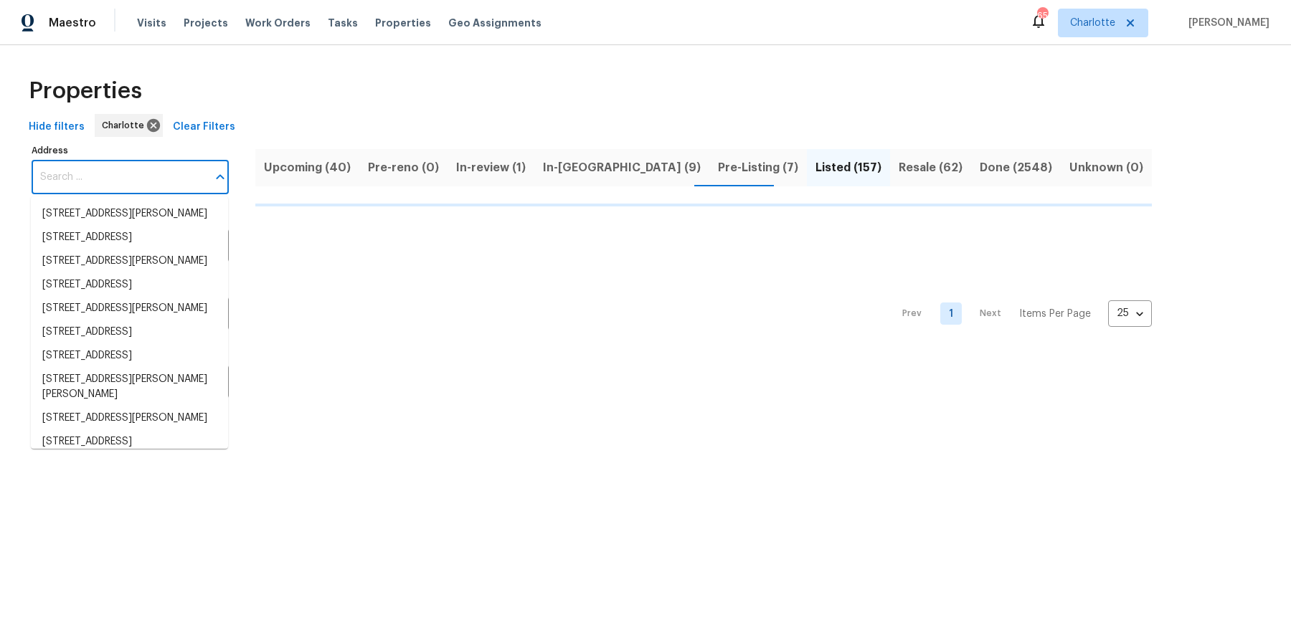
click at [154, 176] on input "Address" at bounding box center [120, 178] width 176 height 34
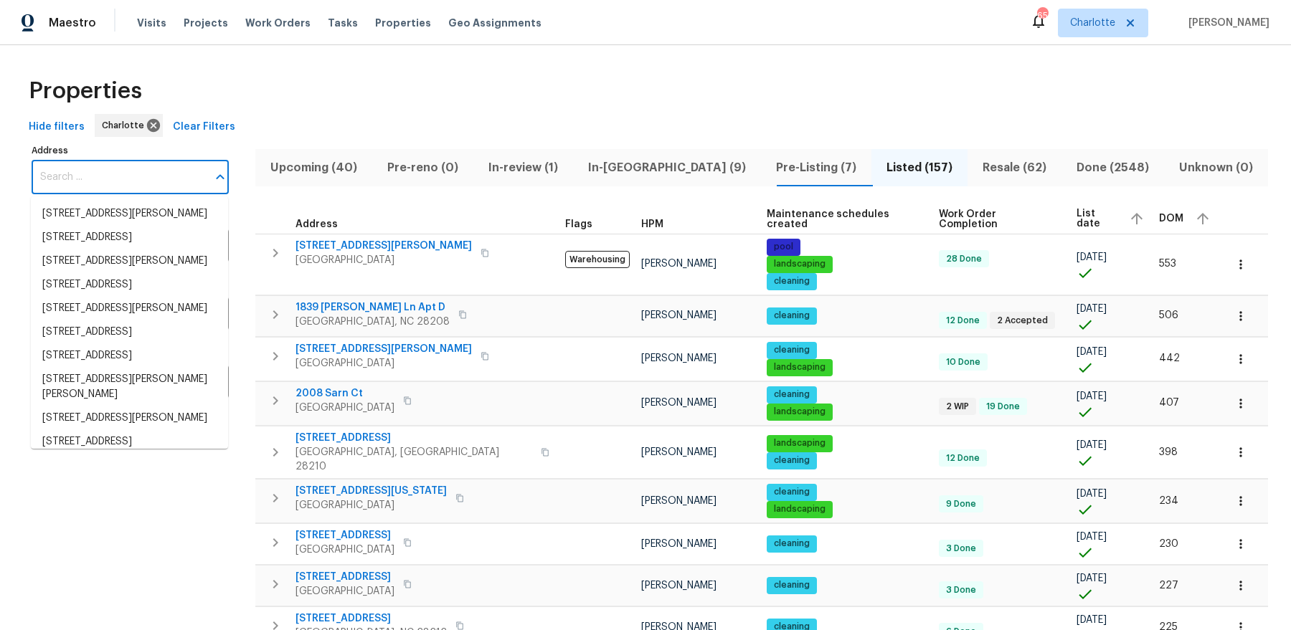
click at [103, 174] on input "Address" at bounding box center [120, 178] width 176 height 34
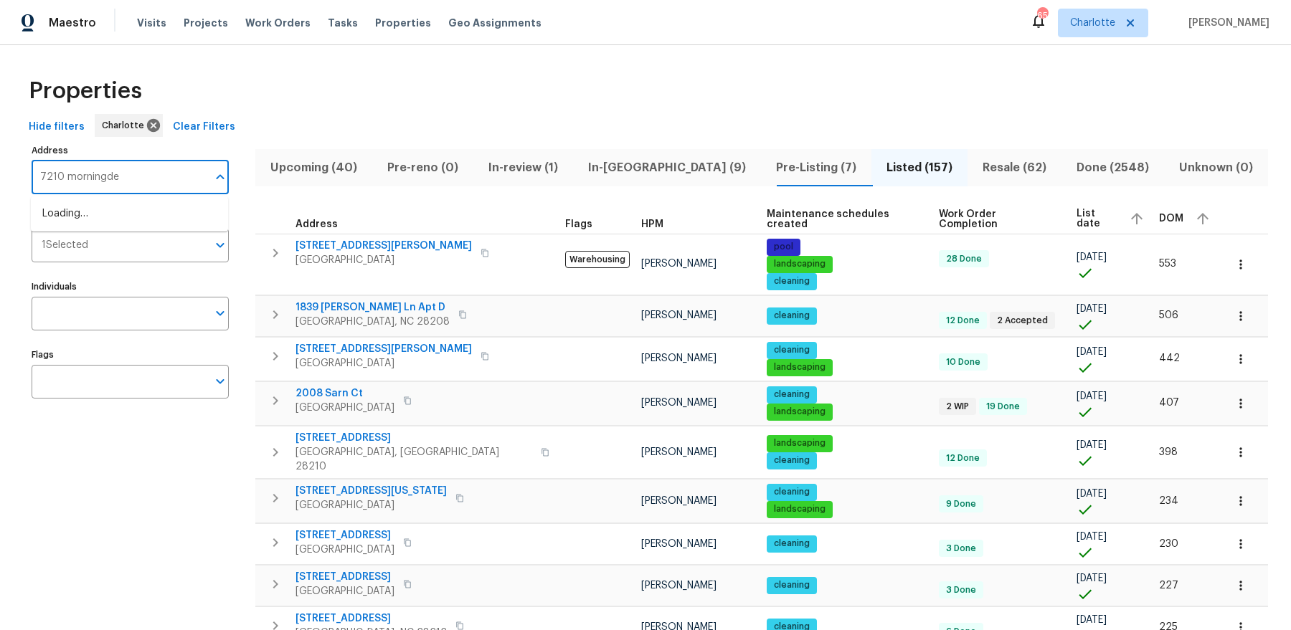
type input "7210 morningdew"
click at [95, 226] on li "7210 Morningdew Ct Denver NC 28037" at bounding box center [129, 214] width 197 height 24
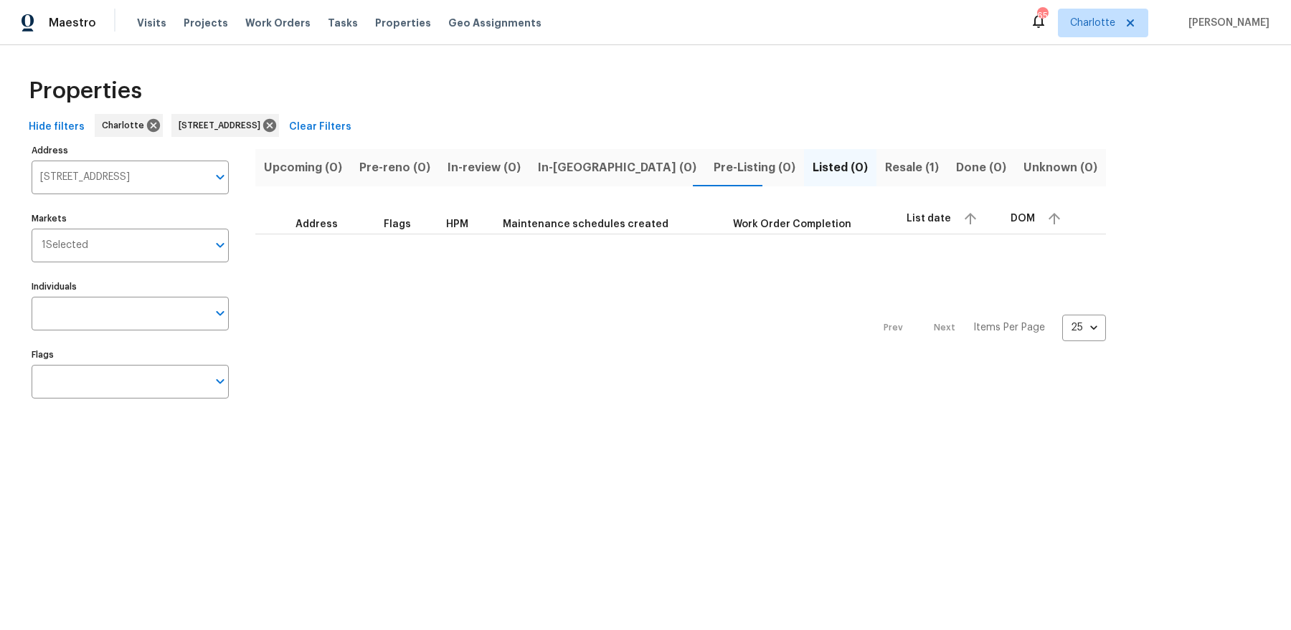
click at [885, 161] on span "Resale (1)" at bounding box center [912, 168] width 54 height 20
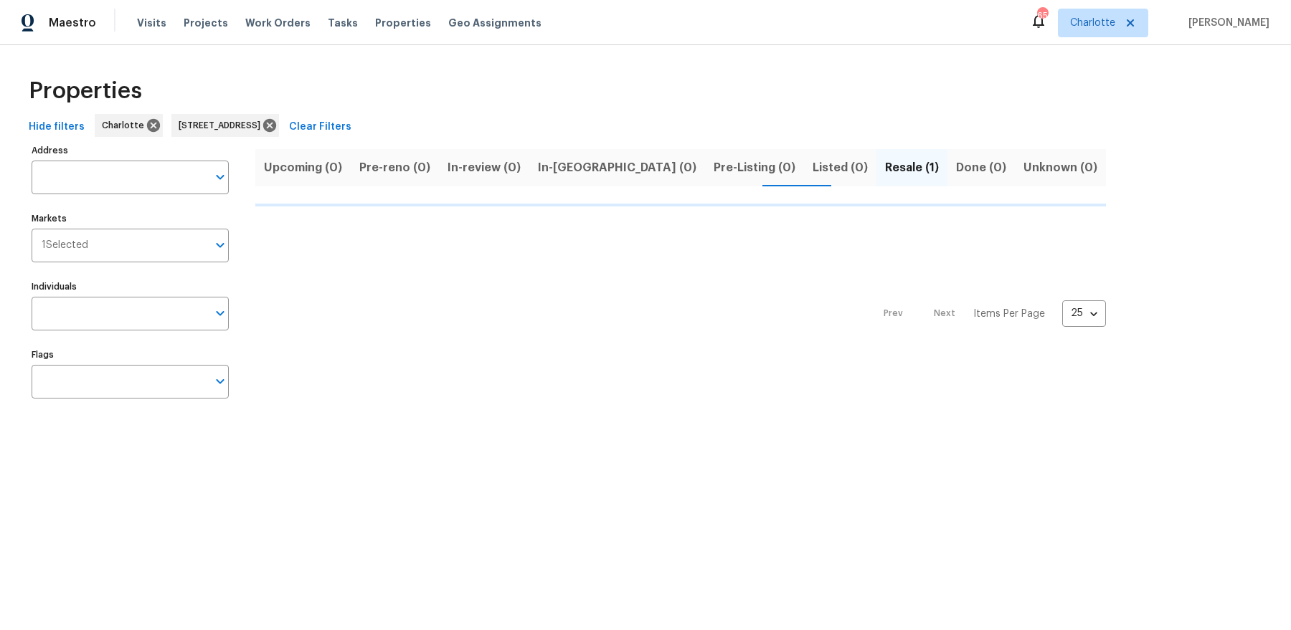
type input "7210 Morningdew Ct Denver NC 28037"
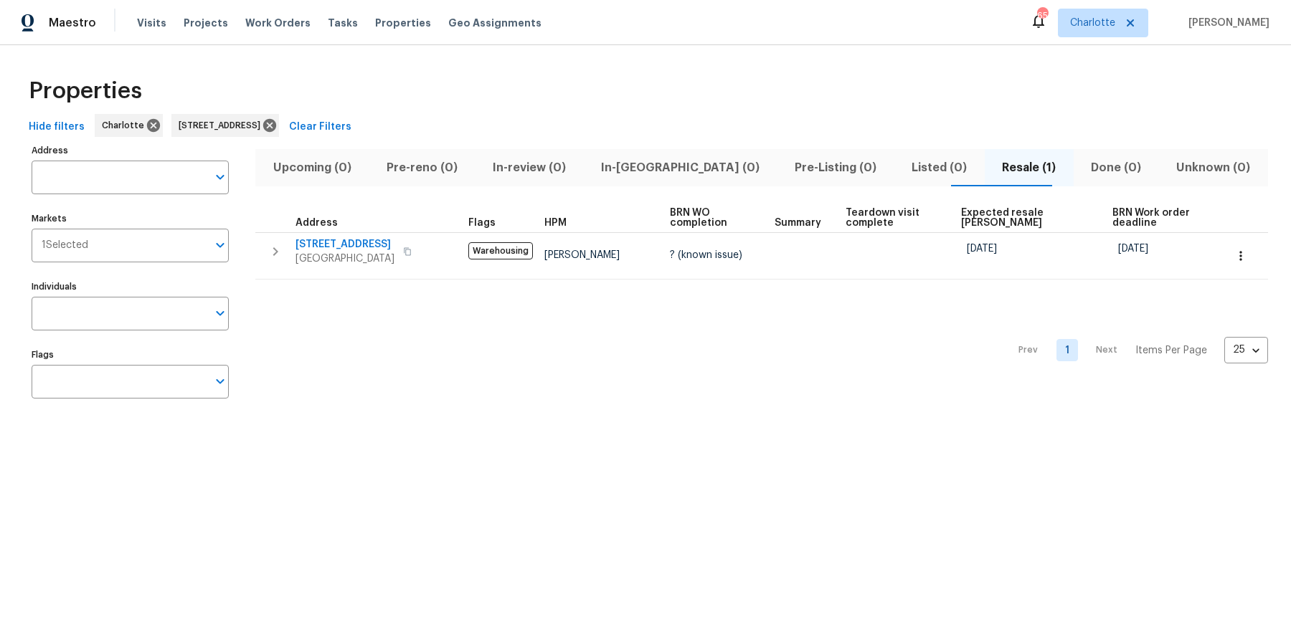
type input "7210 Morningdew Ct Denver NC 28037"
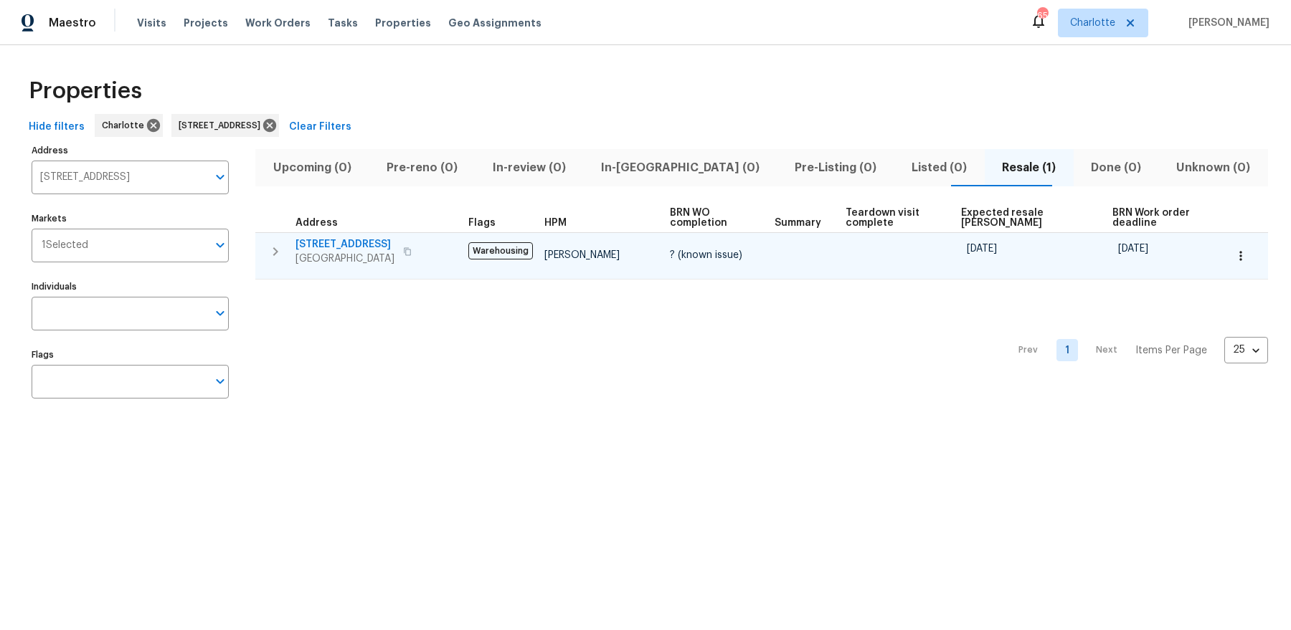
click at [340, 235] on td "7210 Morningdew Ct Denver, NC 28037" at bounding box center [358, 251] width 207 height 37
click at [336, 245] on span "7210 Morningdew Ct" at bounding box center [344, 244] width 99 height 14
click at [319, 241] on span "7210 Morningdew Ct" at bounding box center [344, 244] width 99 height 14
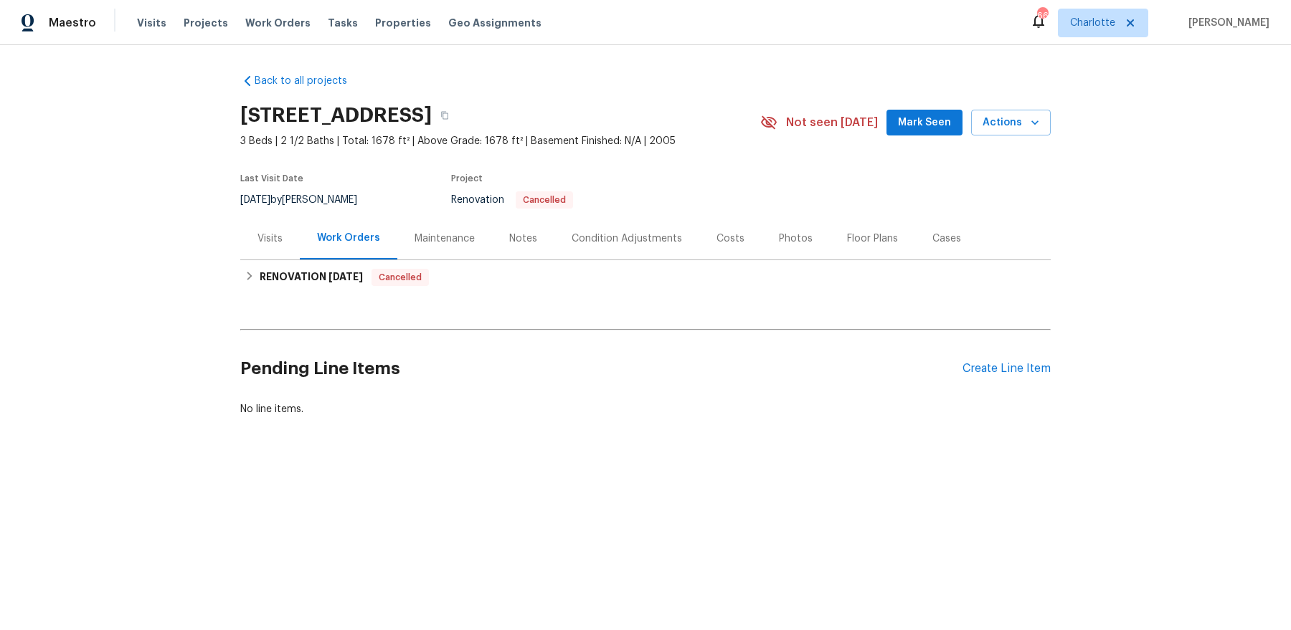
click at [534, 243] on div "Notes" at bounding box center [523, 238] width 62 height 42
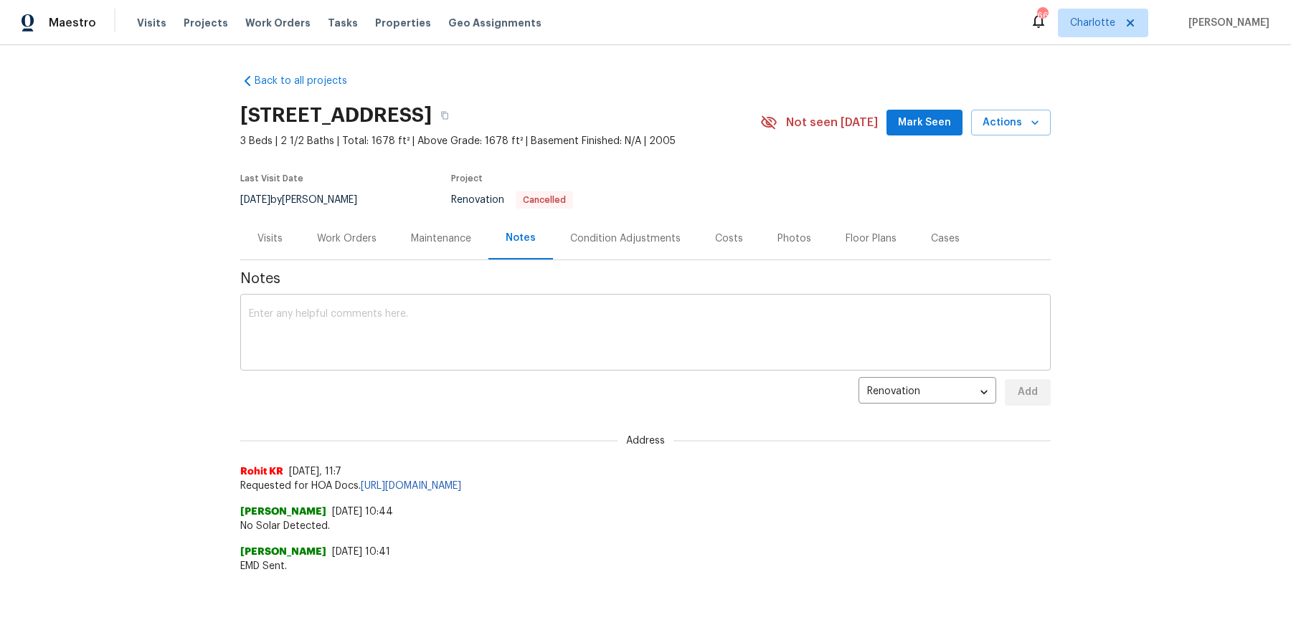
click at [487, 305] on div "x ​" at bounding box center [645, 334] width 810 height 73
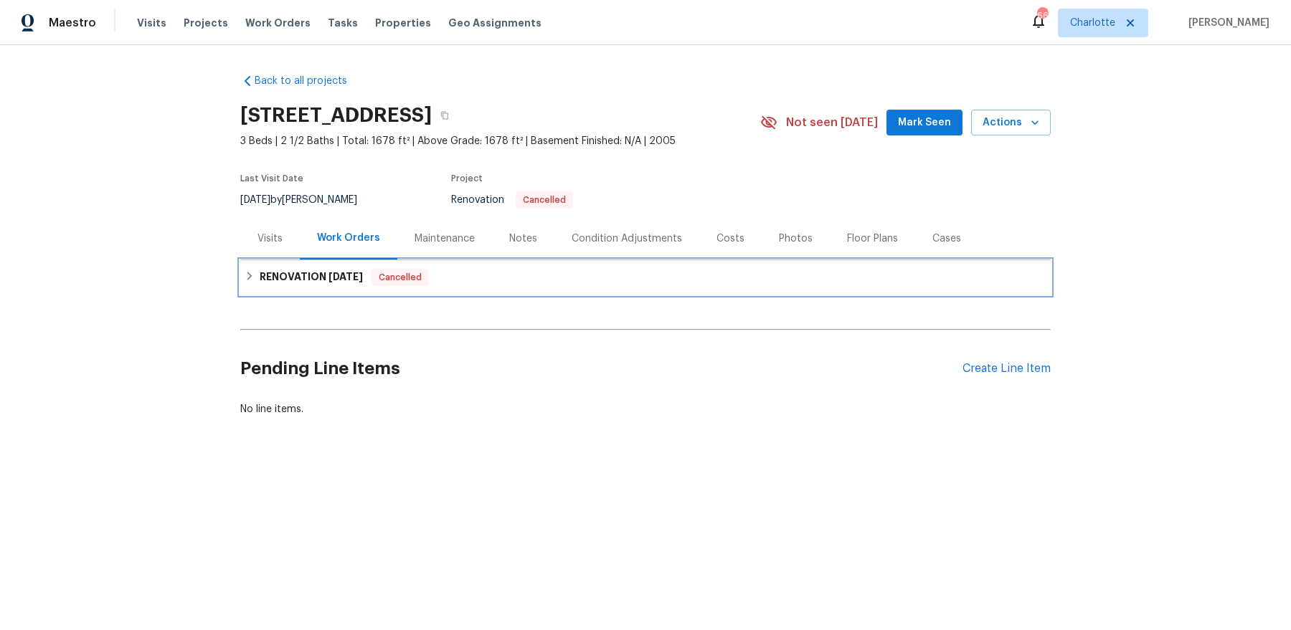
click at [326, 286] on div "RENOVATION 9/17/25 Cancelled" at bounding box center [645, 277] width 810 height 34
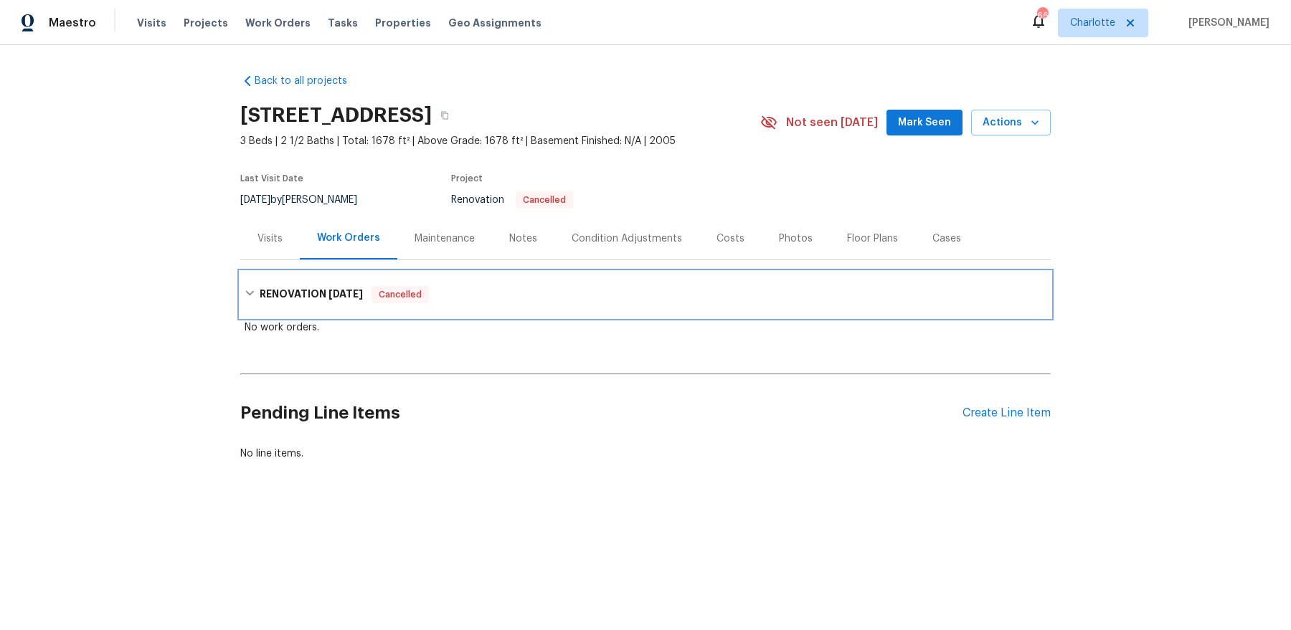
click at [322, 290] on h6 "RENOVATION 9/17/25" at bounding box center [311, 294] width 103 height 17
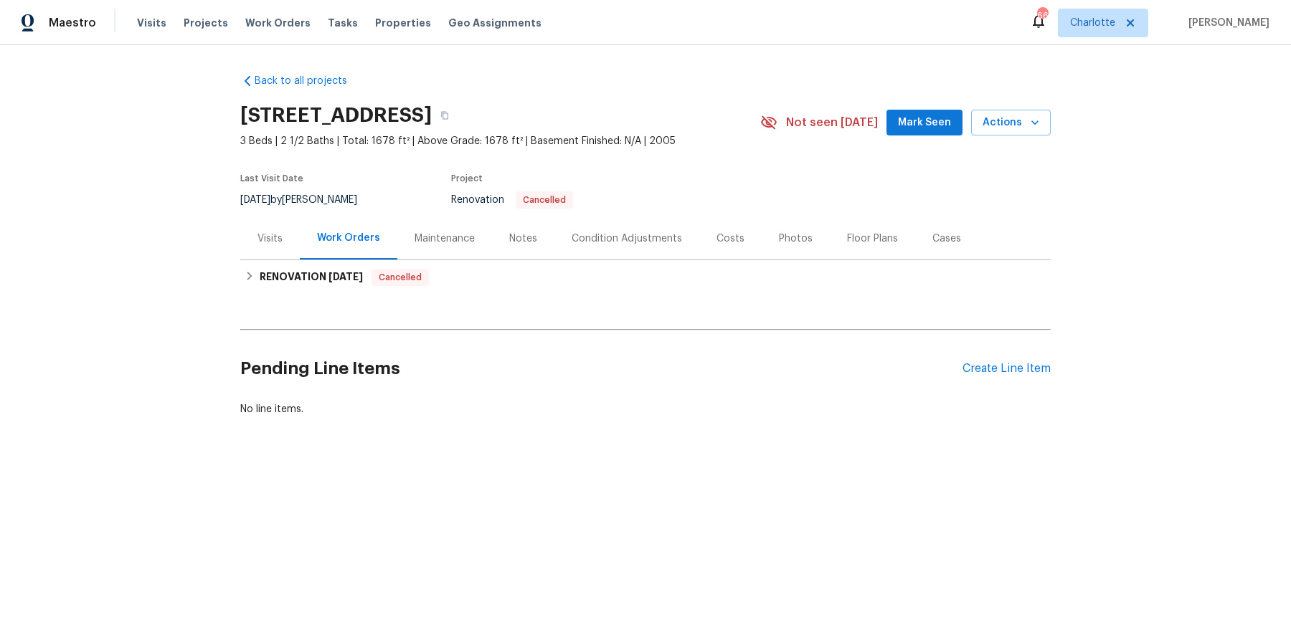
click at [573, 205] on div "Renovation Cancelled" at bounding box center [588, 199] width 275 height 17
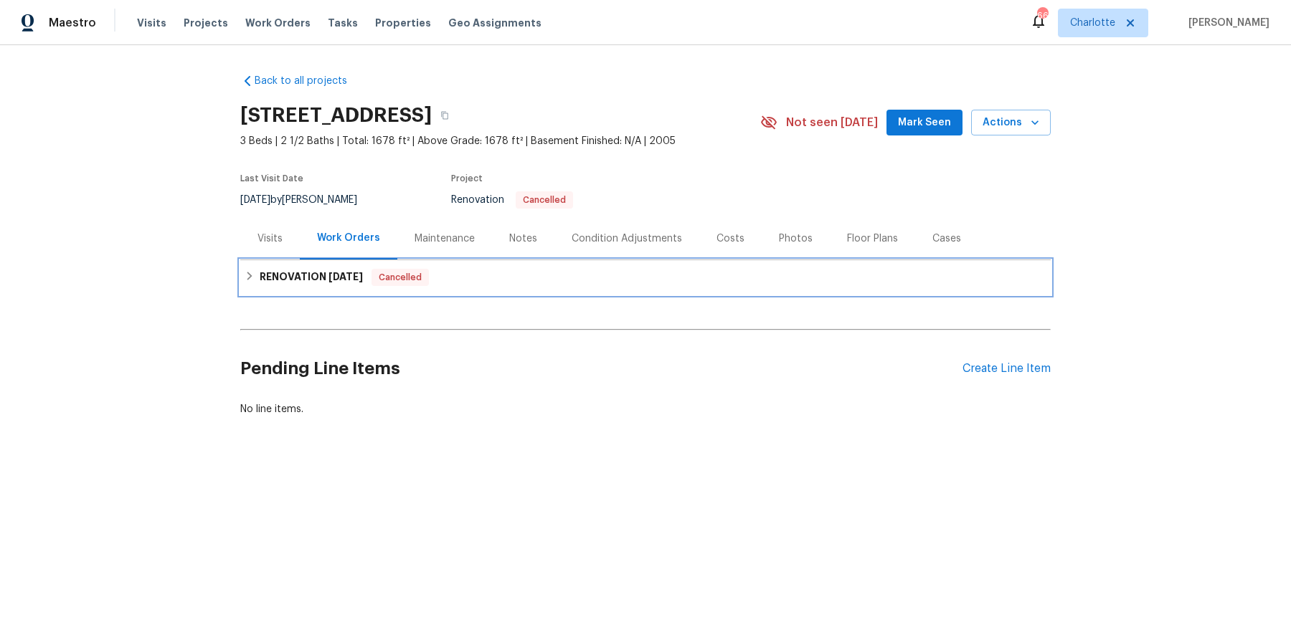
click at [383, 272] on span "Cancelled" at bounding box center [400, 277] width 55 height 14
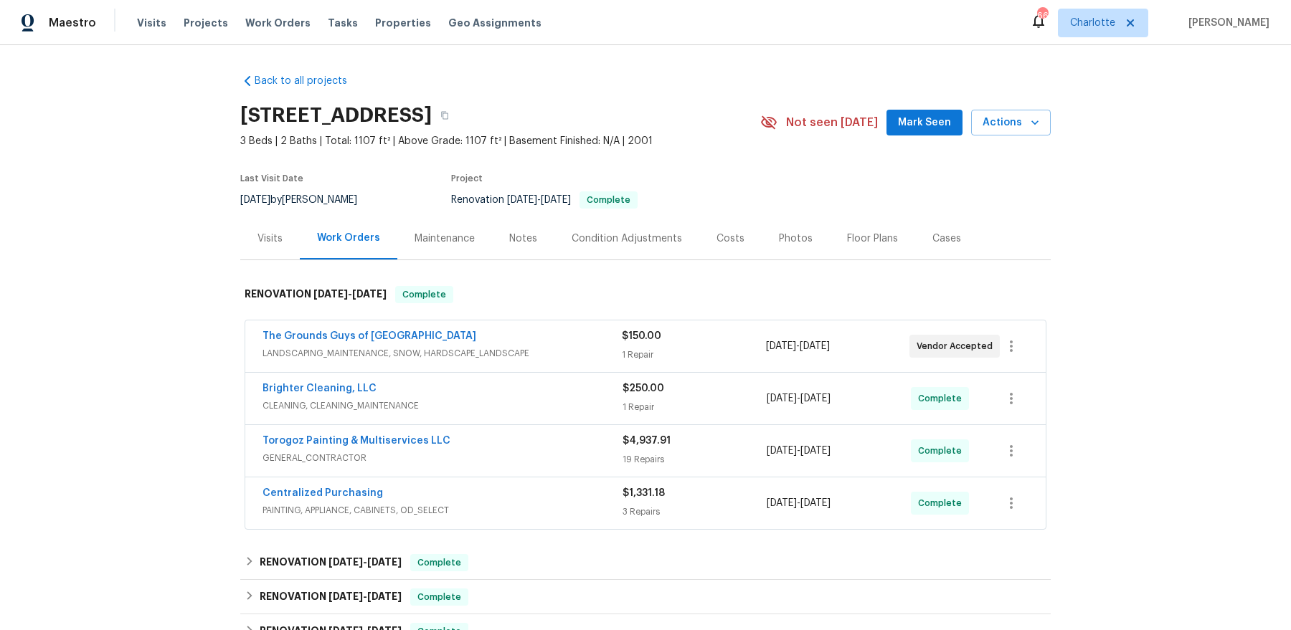
click at [283, 228] on div "Visits" at bounding box center [270, 238] width 60 height 42
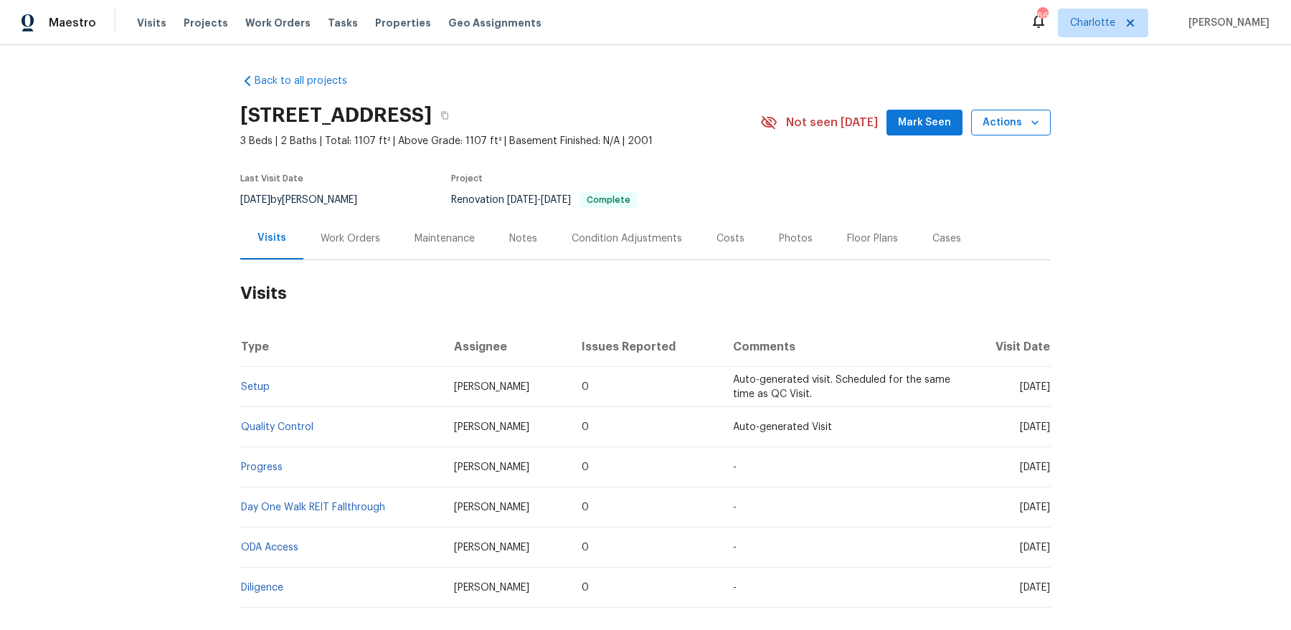
click at [1013, 122] on span "Actions" at bounding box center [1011, 123] width 57 height 18
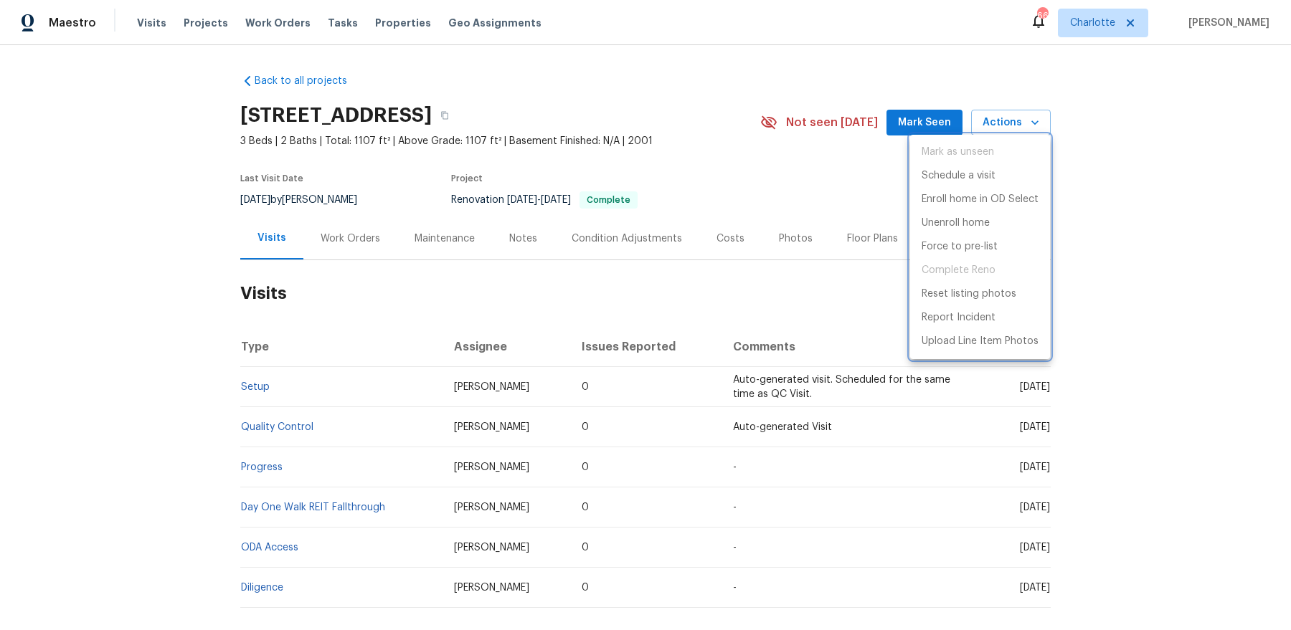
click at [800, 298] on div at bounding box center [645, 315] width 1291 height 630
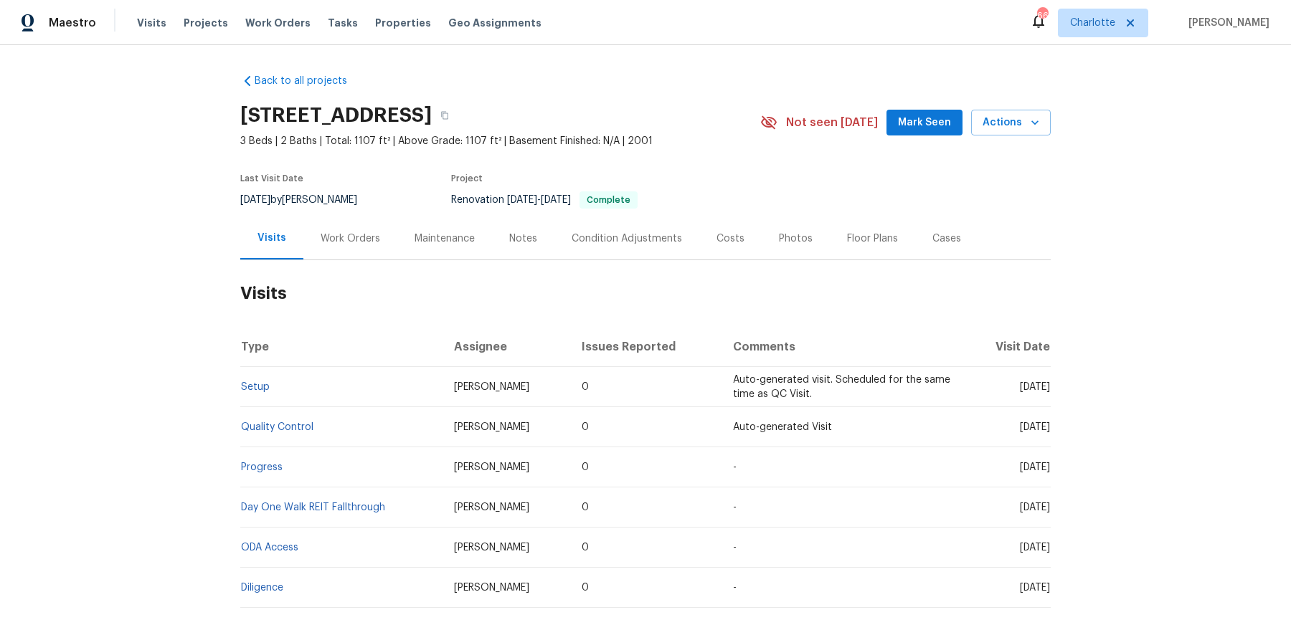
click at [343, 234] on div "Work Orders" at bounding box center [351, 239] width 60 height 14
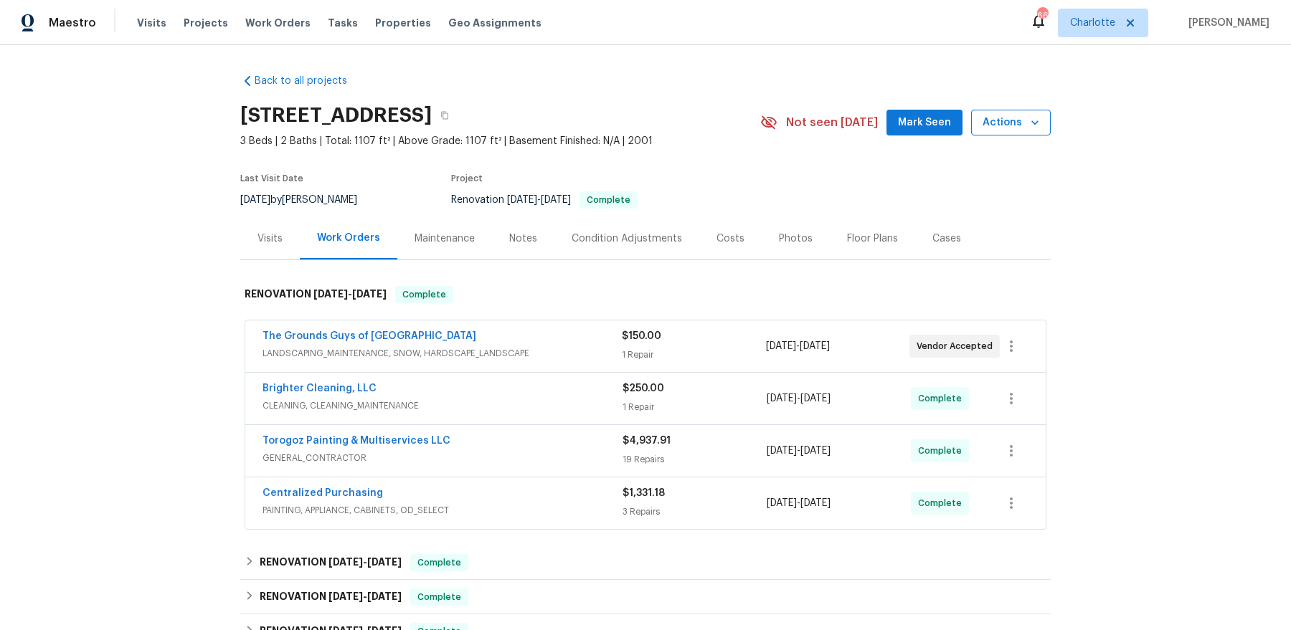
click at [1028, 130] on span "Actions" at bounding box center [1011, 123] width 57 height 18
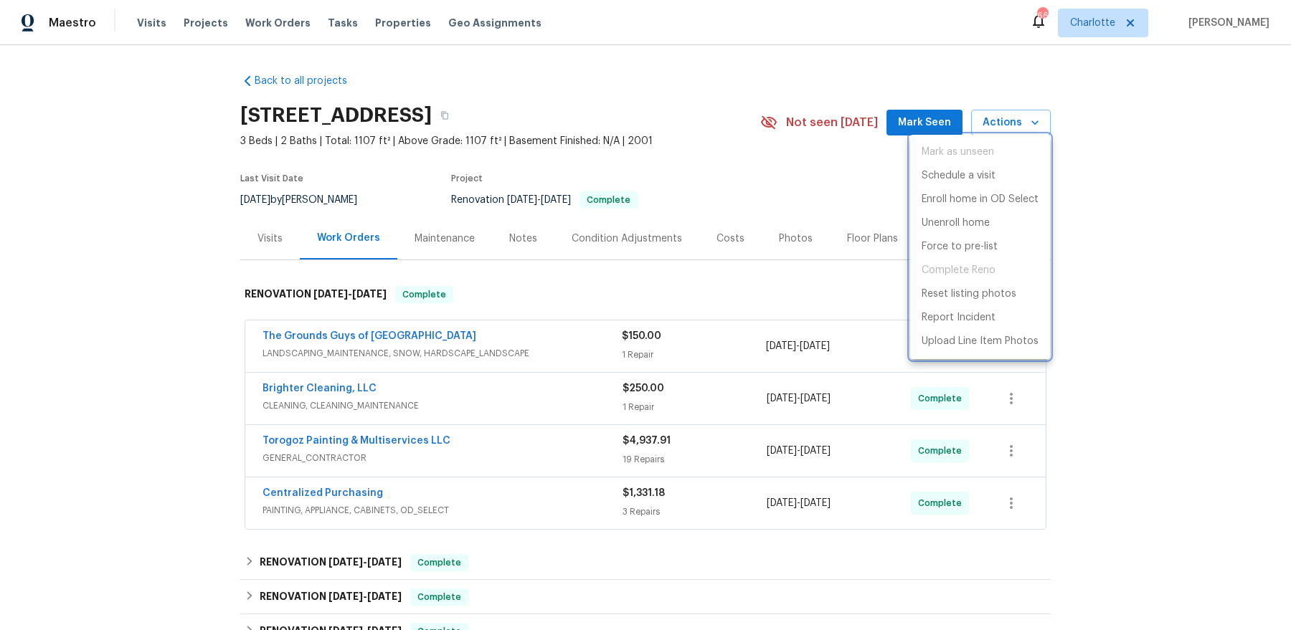
click at [708, 289] on div at bounding box center [645, 315] width 1291 height 630
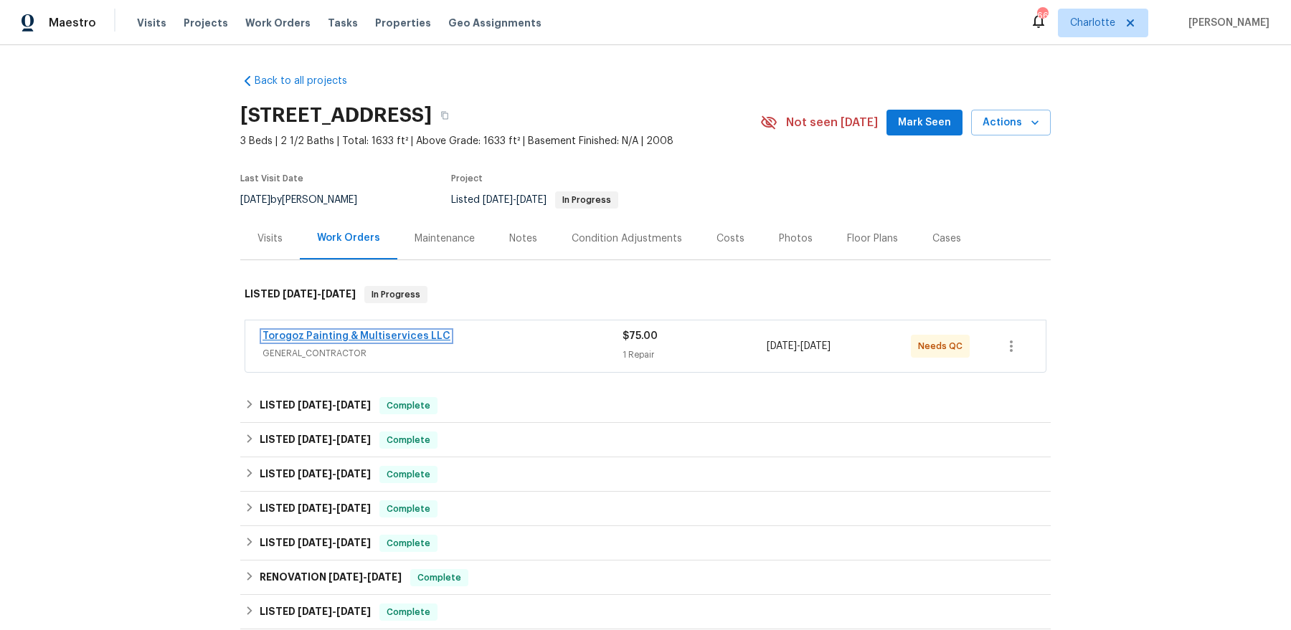
click at [404, 331] on link "Torogoz Painting & Multiservices LLC" at bounding box center [356, 336] width 188 height 10
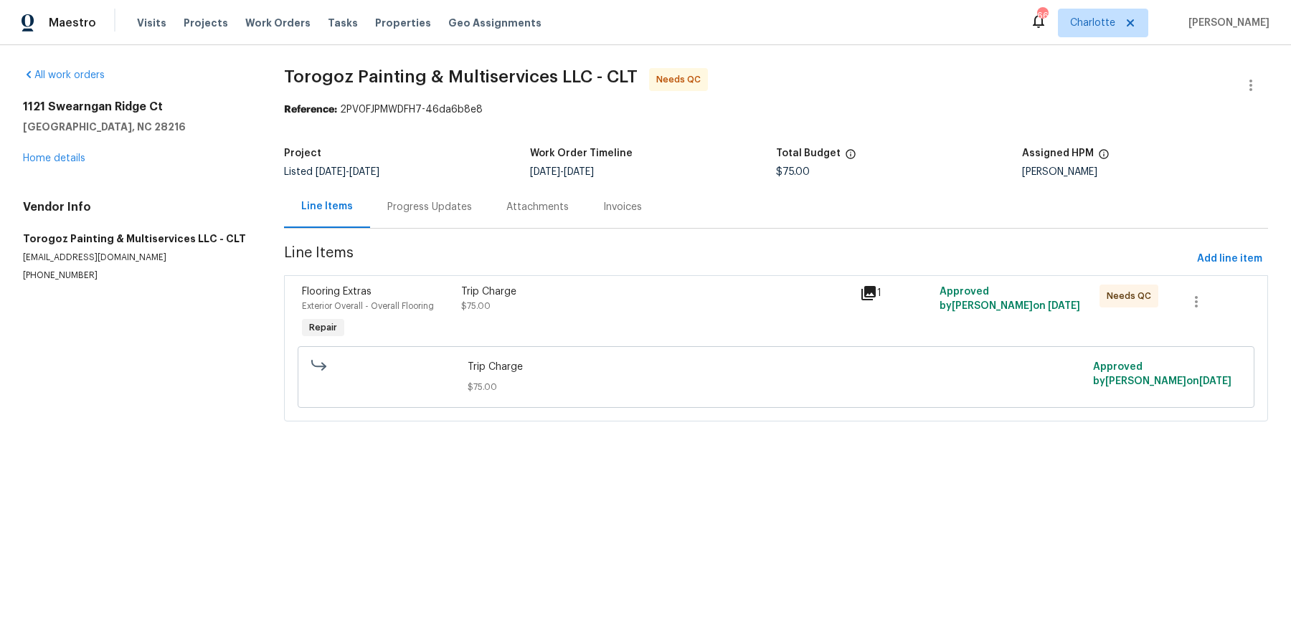
click at [501, 313] on div "Trip Charge $75.00" at bounding box center [656, 299] width 390 height 29
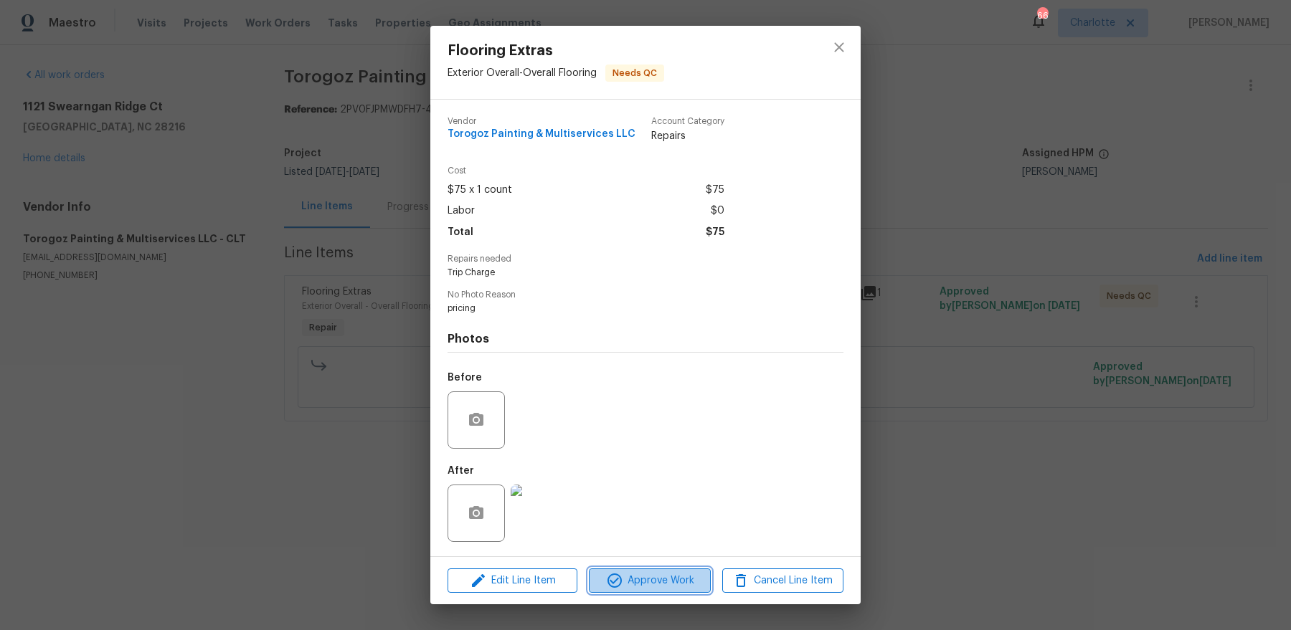
click at [640, 585] on span "Approve Work" at bounding box center [649, 581] width 113 height 18
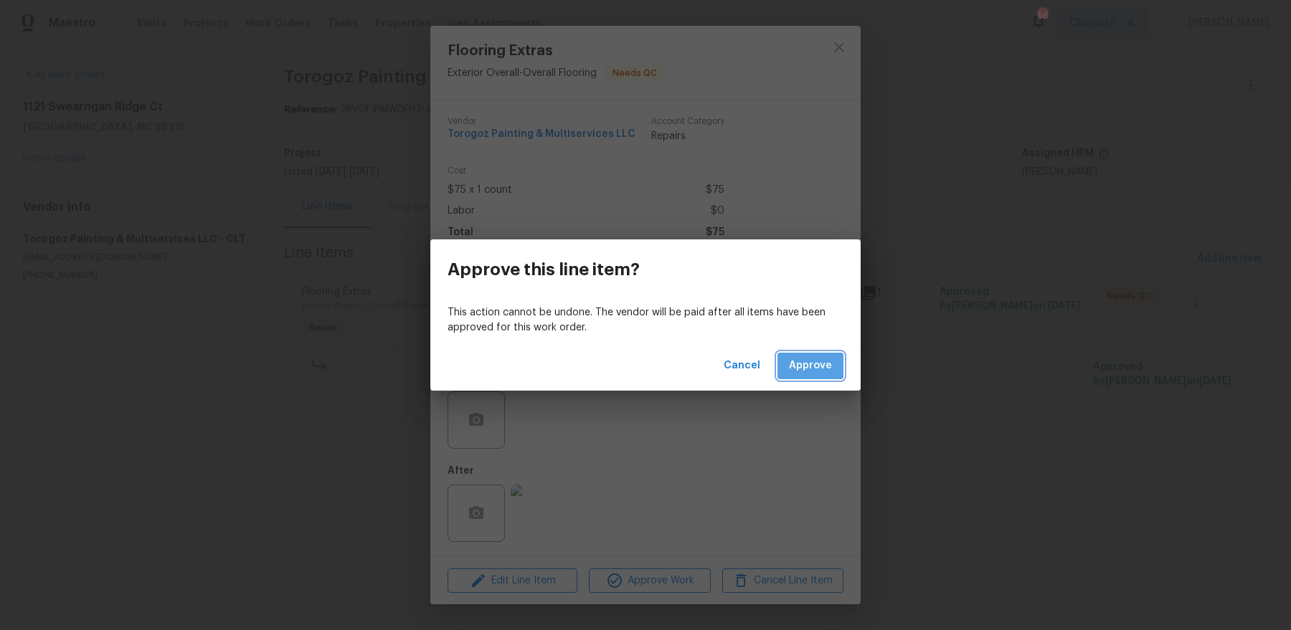
click at [816, 357] on span "Approve" at bounding box center [810, 366] width 43 height 18
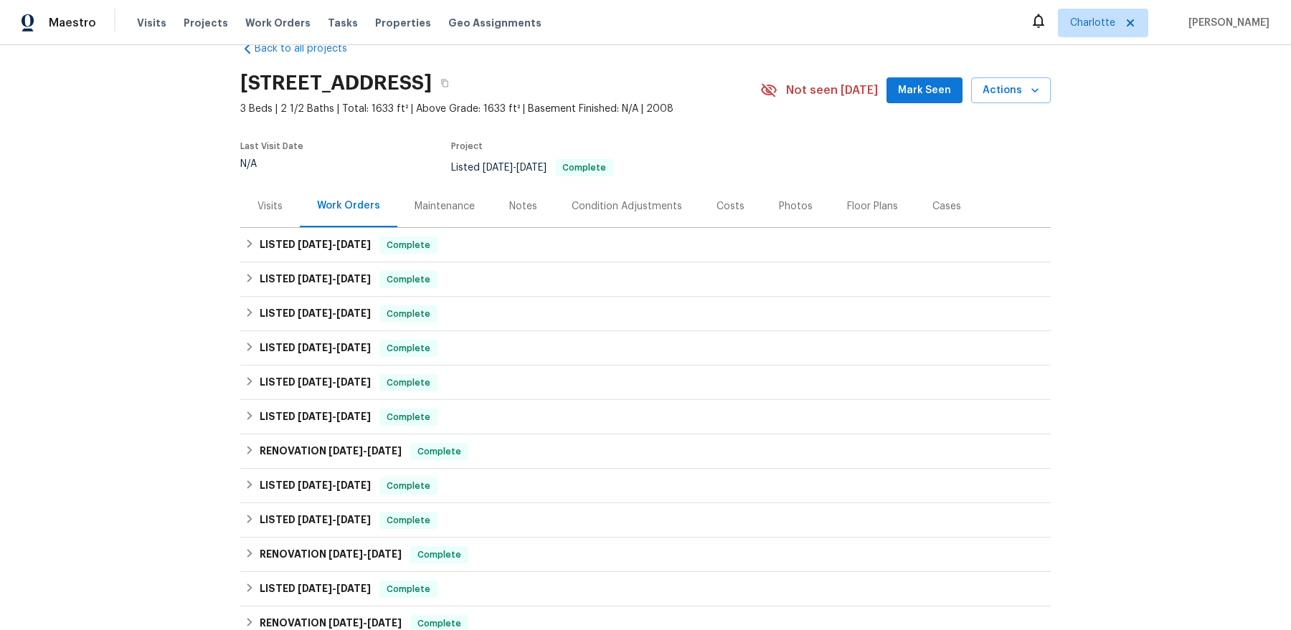
scroll to position [31, 0]
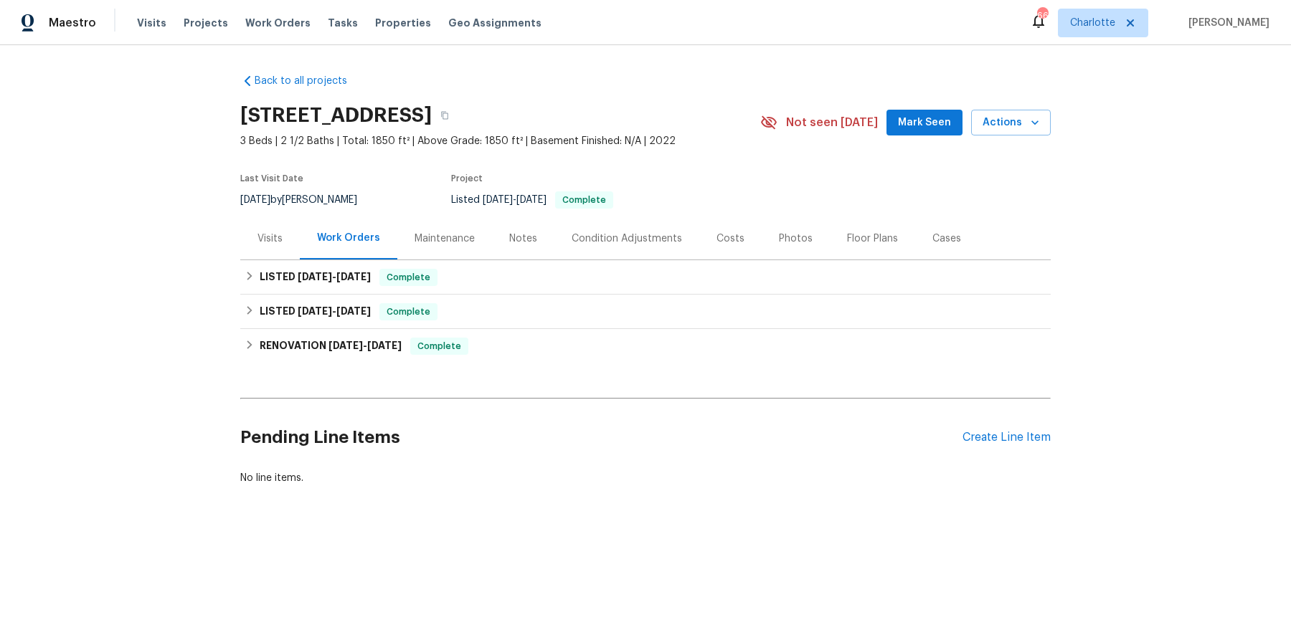
click at [782, 237] on div "Photos" at bounding box center [796, 239] width 34 height 14
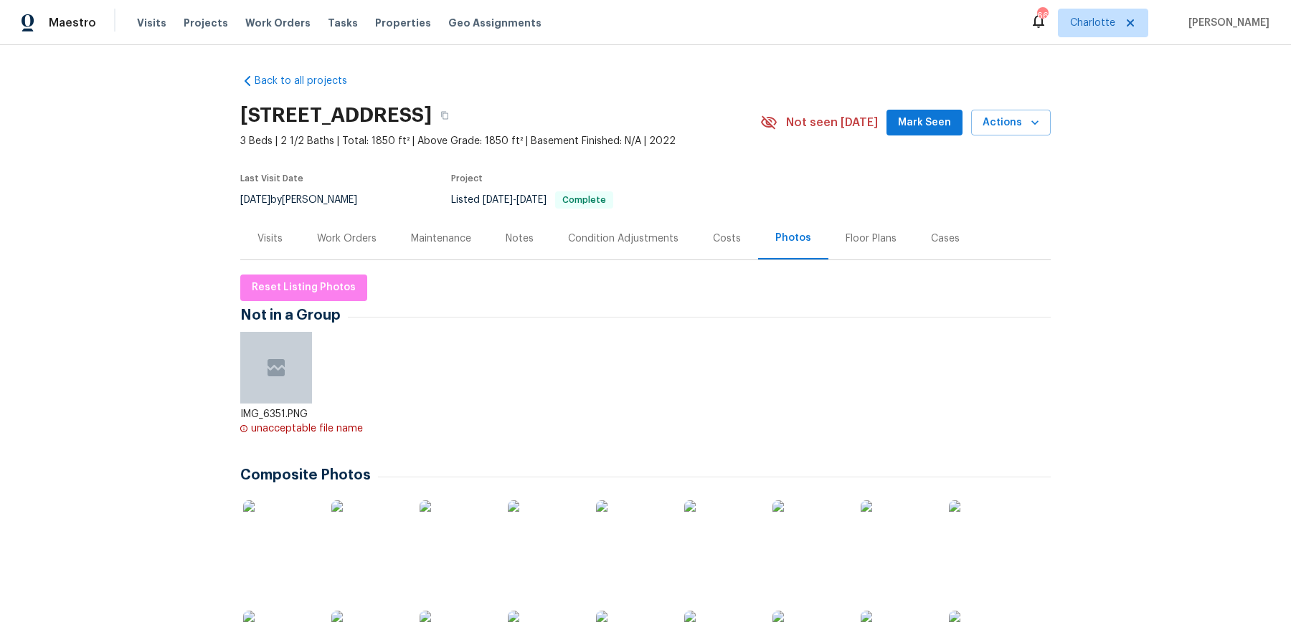
scroll to position [273, 0]
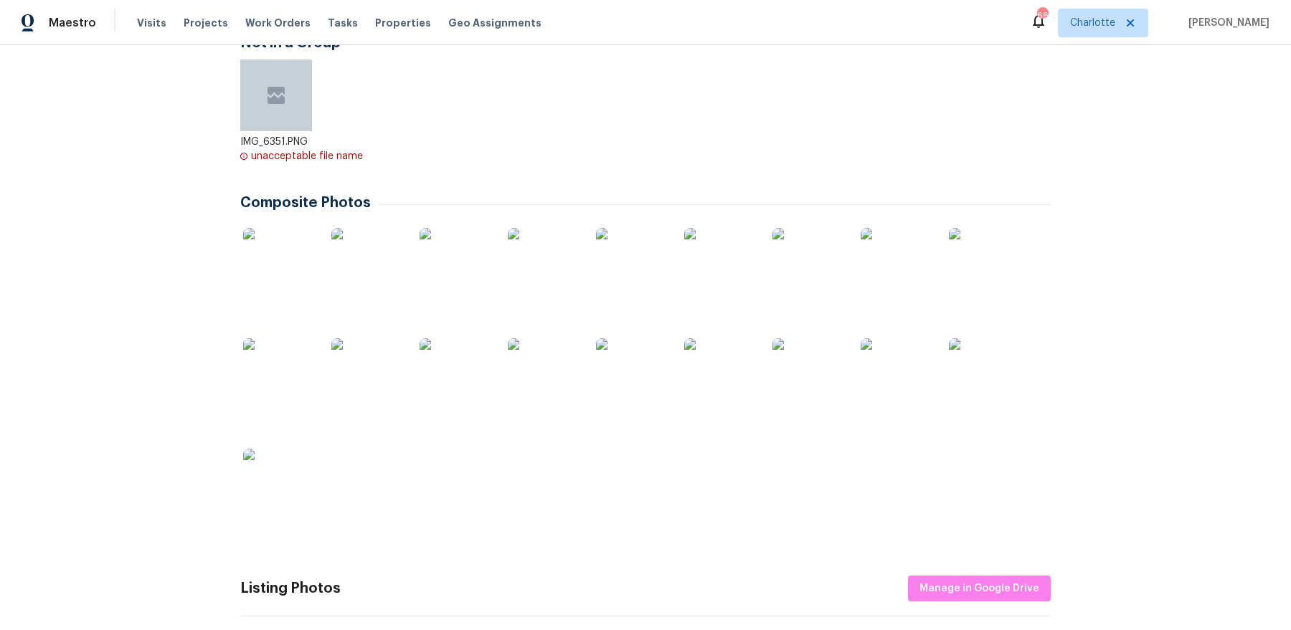
click at [265, 274] on img at bounding box center [279, 264] width 72 height 72
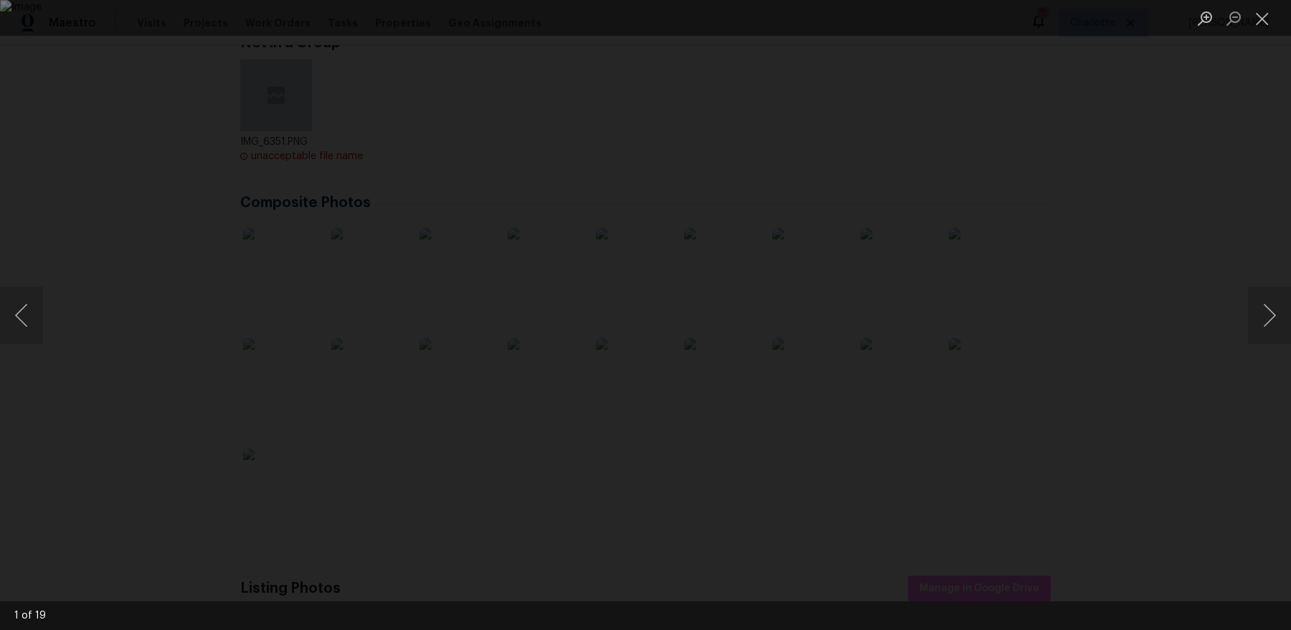
click at [141, 361] on div "Lightbox" at bounding box center [645, 315] width 1291 height 630
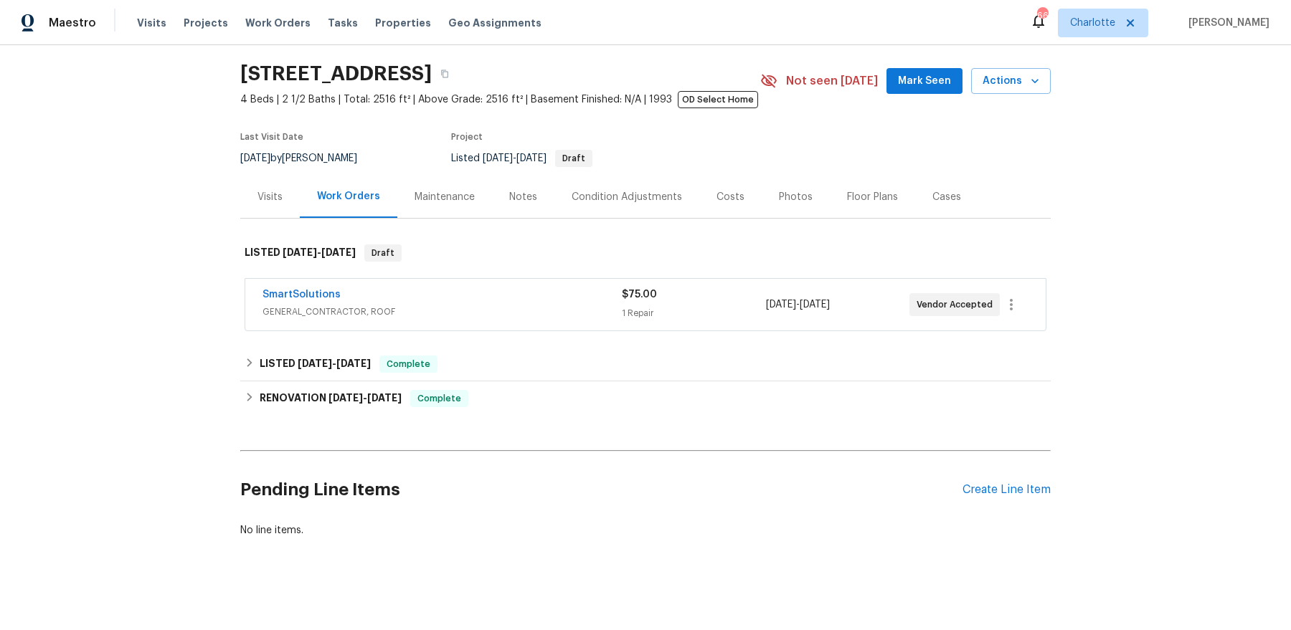
scroll to position [45, 0]
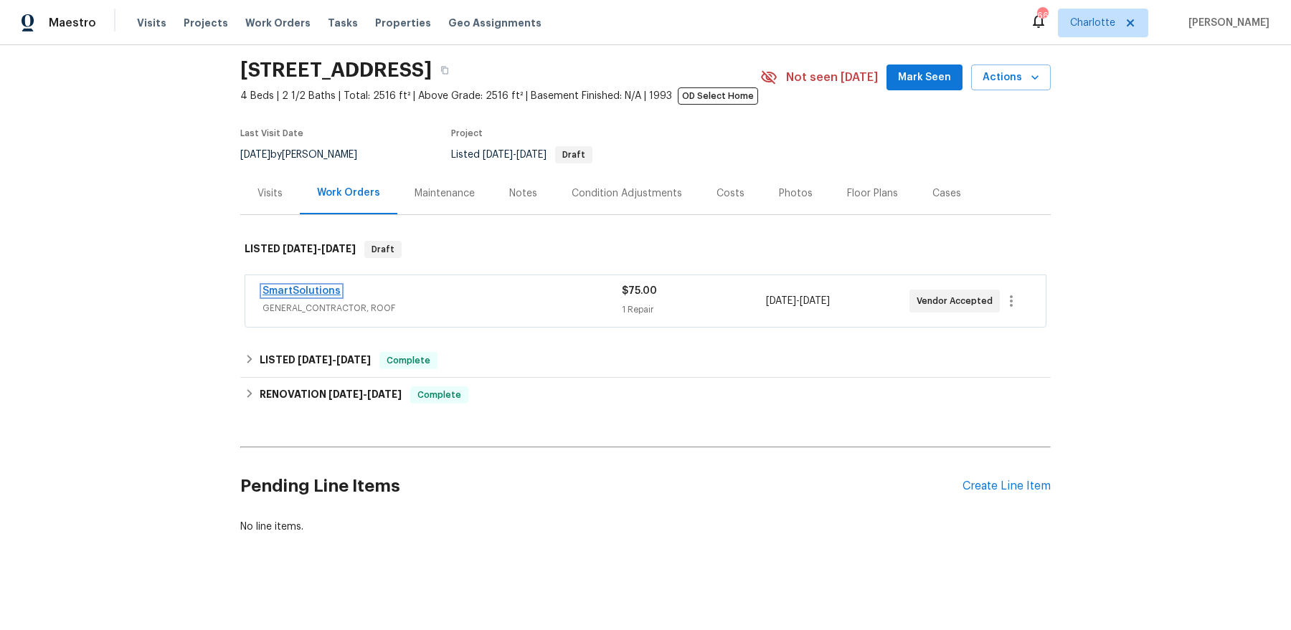
click at [298, 292] on link "SmartSolutions" at bounding box center [301, 291] width 78 height 10
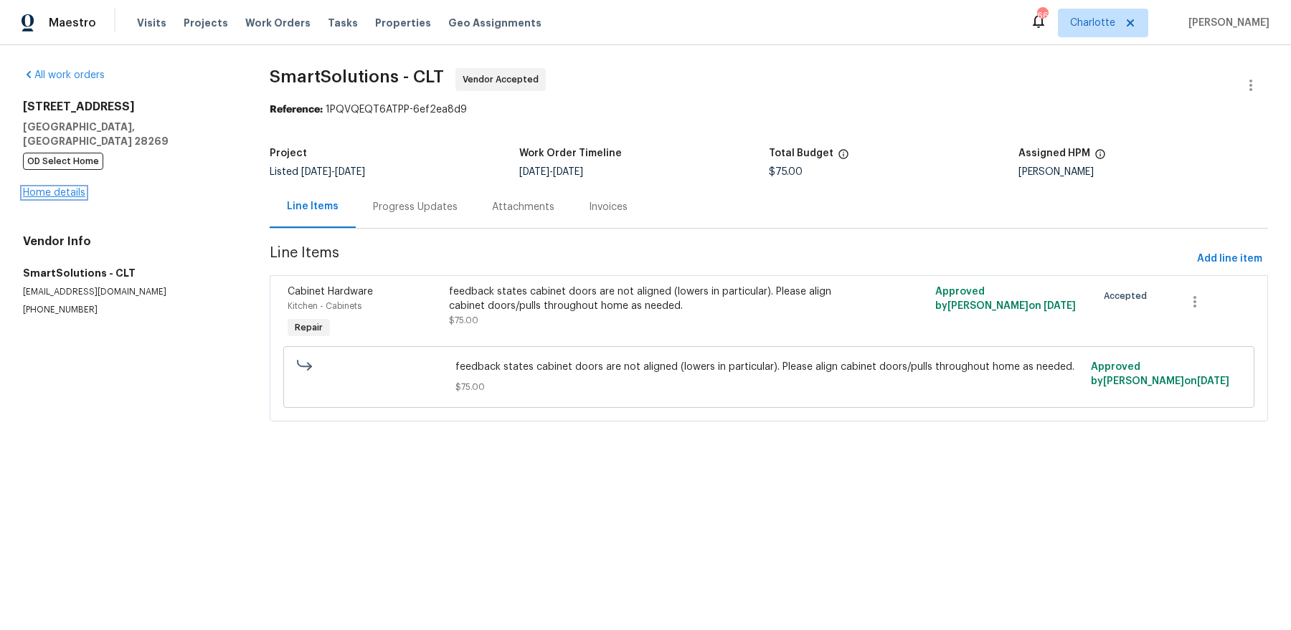
click at [54, 188] on link "Home details" at bounding box center [54, 193] width 62 height 10
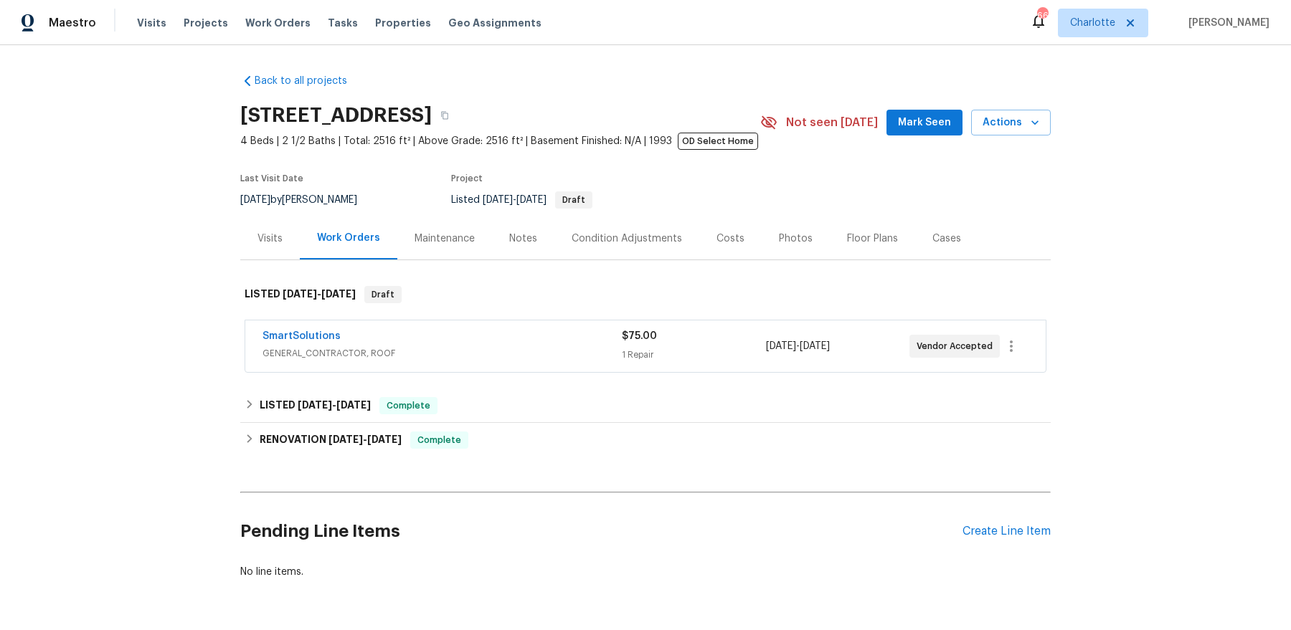
click at [806, 247] on div "Photos" at bounding box center [796, 238] width 68 height 42
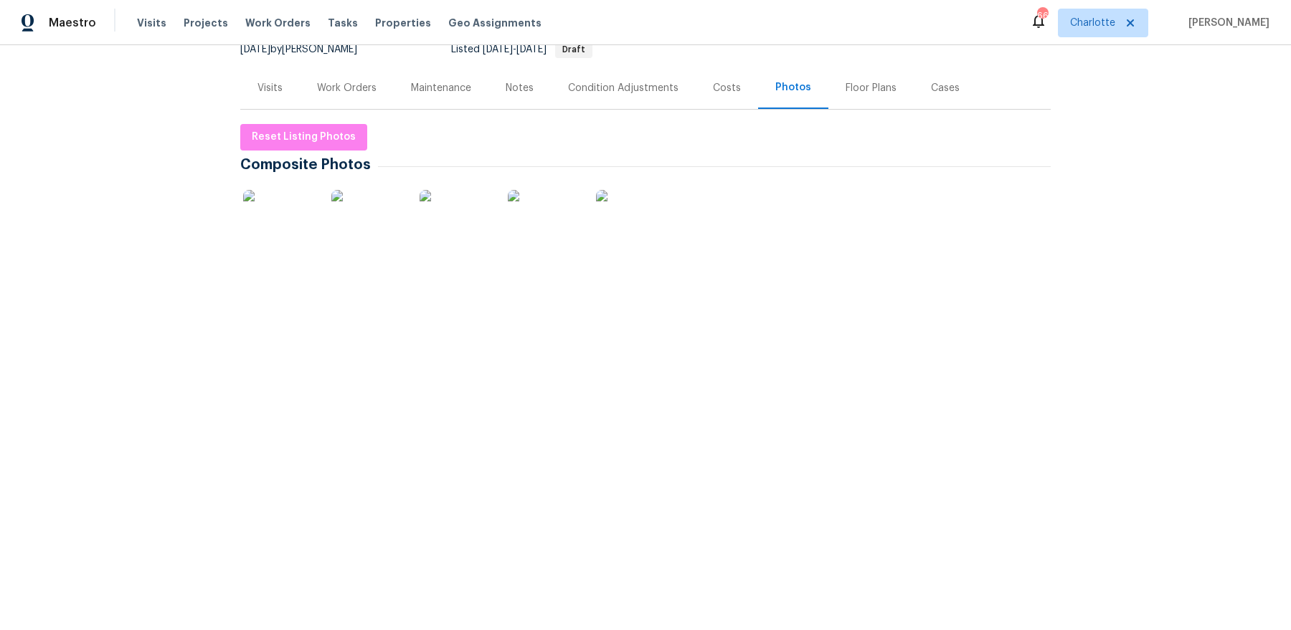
scroll to position [181, 0]
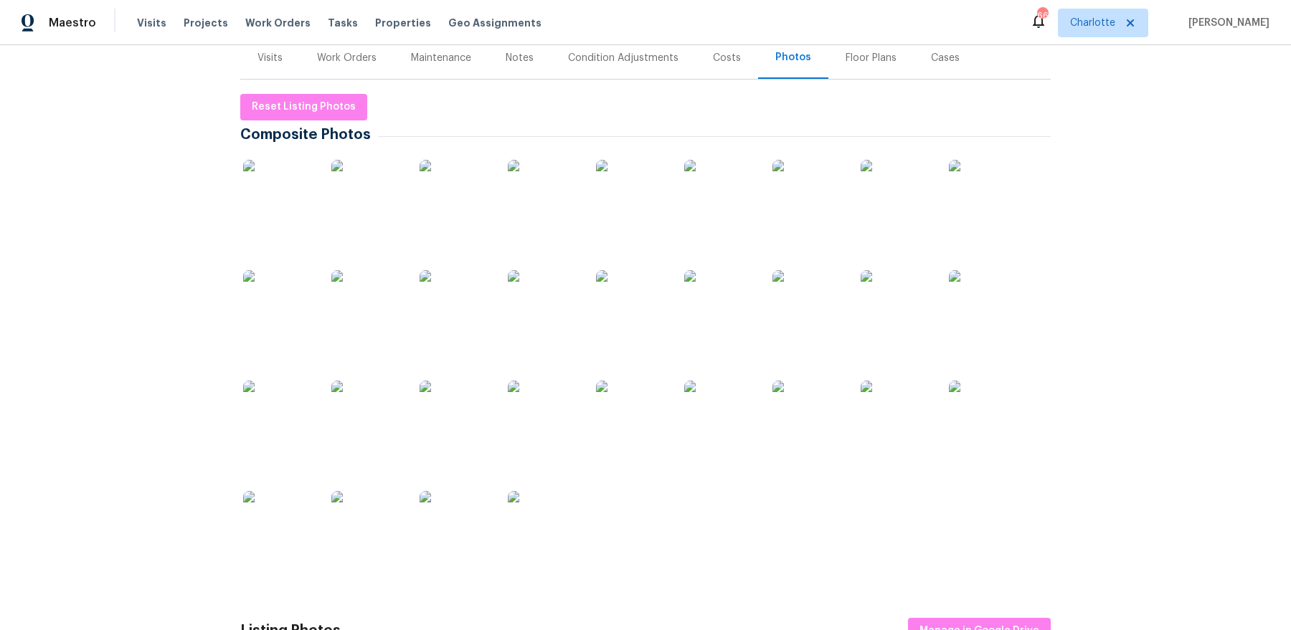
click at [365, 194] on img at bounding box center [367, 196] width 72 height 72
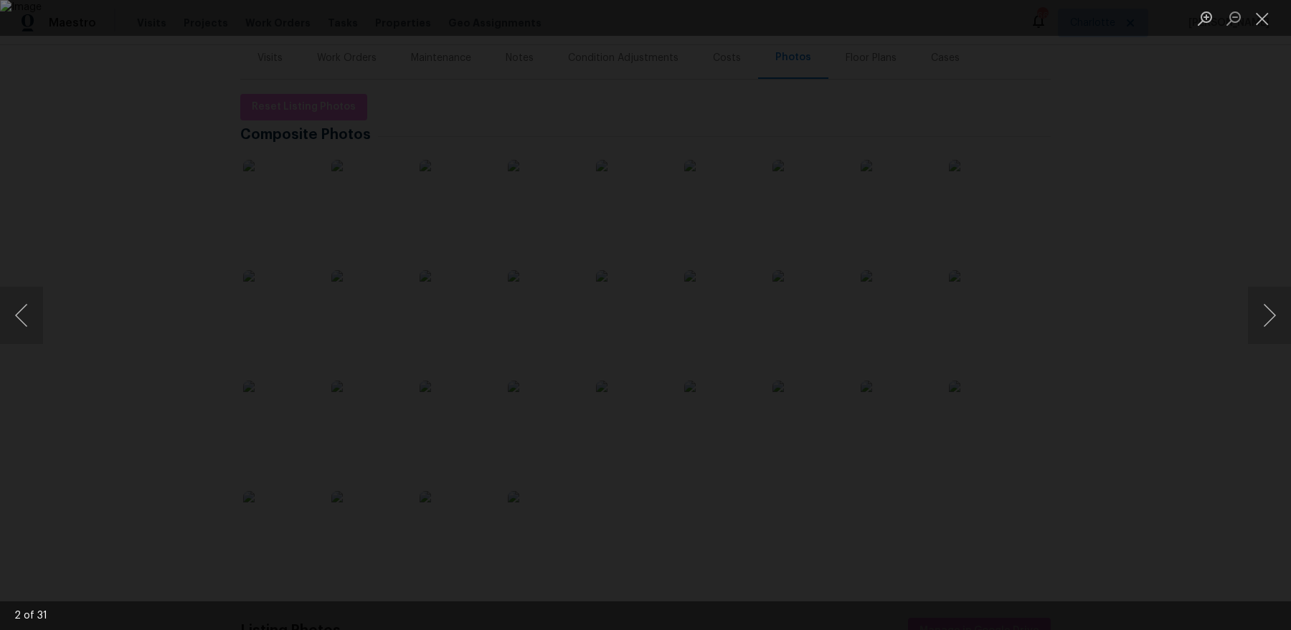
click at [1165, 120] on div "Lightbox" at bounding box center [645, 315] width 1291 height 630
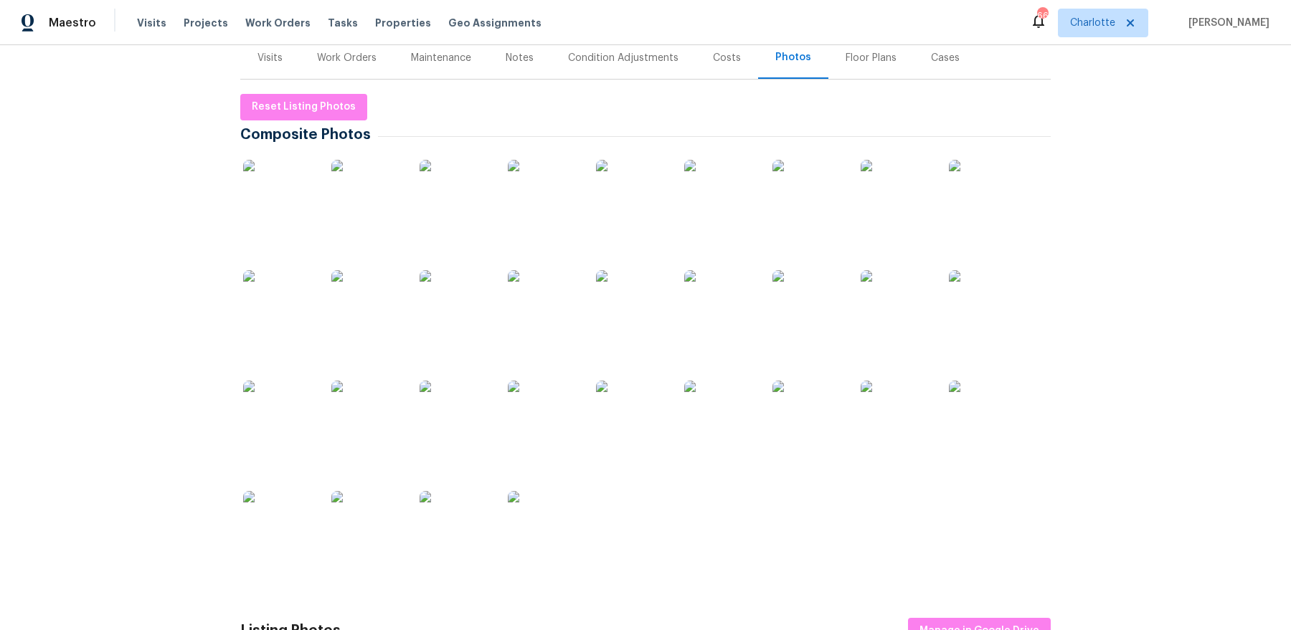
click at [713, 60] on div "Costs" at bounding box center [727, 58] width 28 height 14
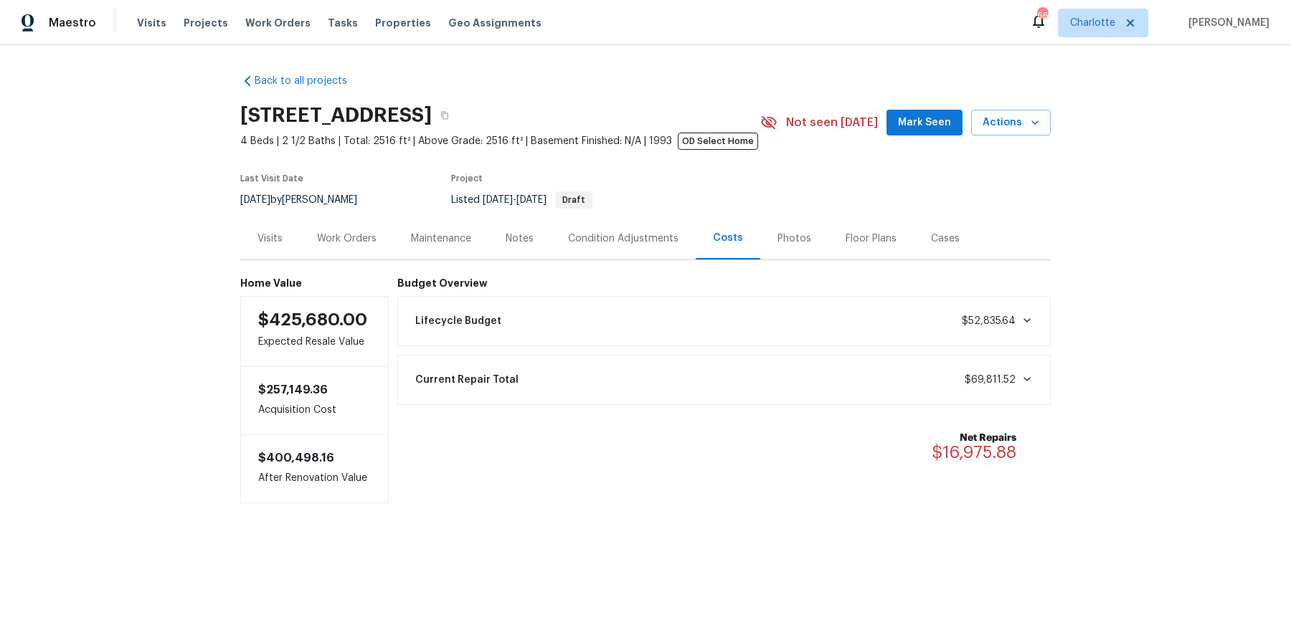
click at [277, 241] on div "Visits" at bounding box center [269, 239] width 25 height 14
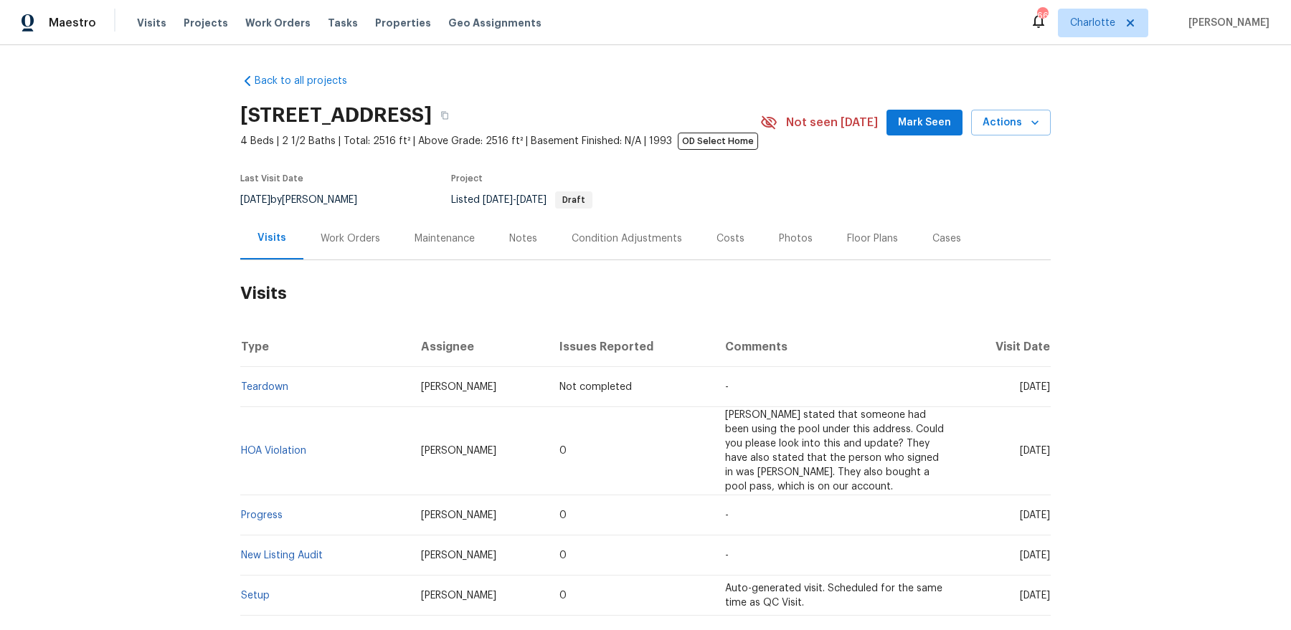
click at [793, 237] on div "Photos" at bounding box center [796, 239] width 34 height 14
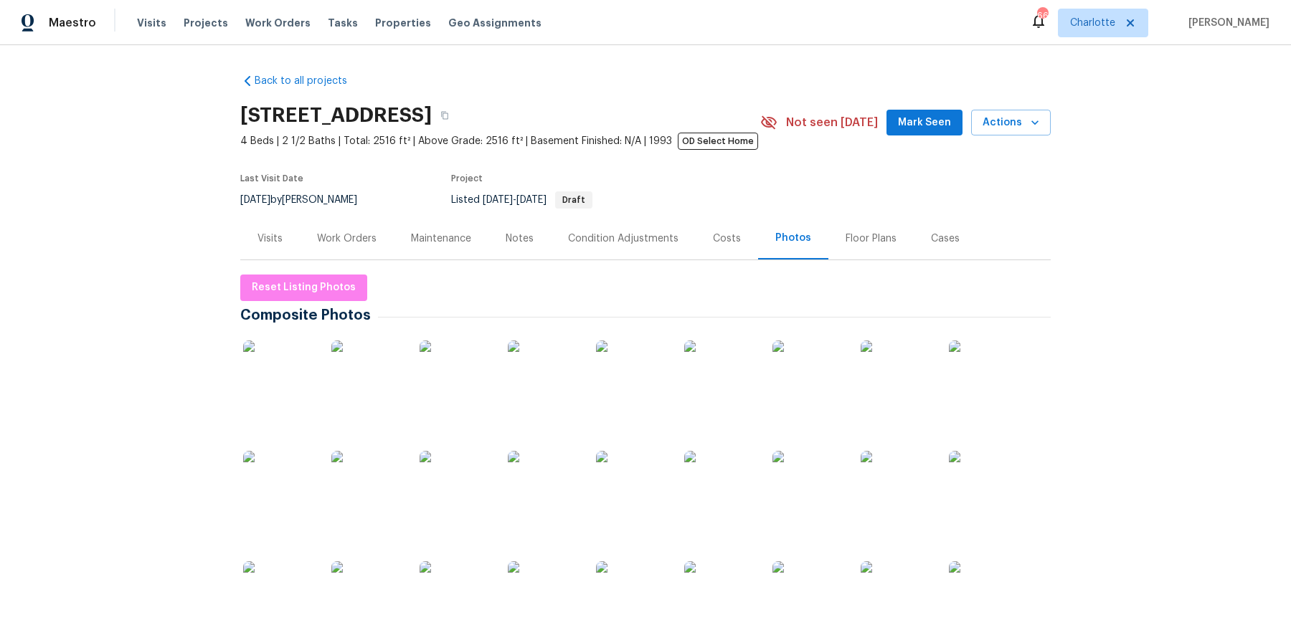
click at [394, 412] on div at bounding box center [366, 376] width 77 height 89
click at [384, 385] on img at bounding box center [367, 377] width 72 height 72
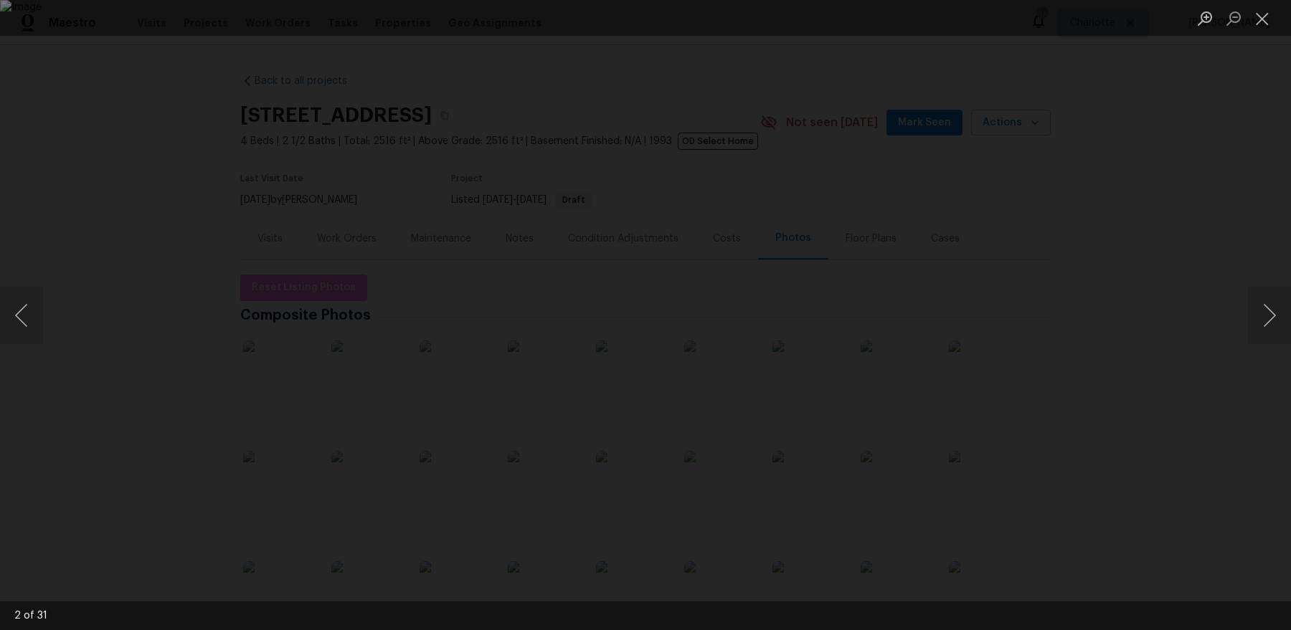
click at [1099, 109] on div "Lightbox" at bounding box center [645, 315] width 1291 height 630
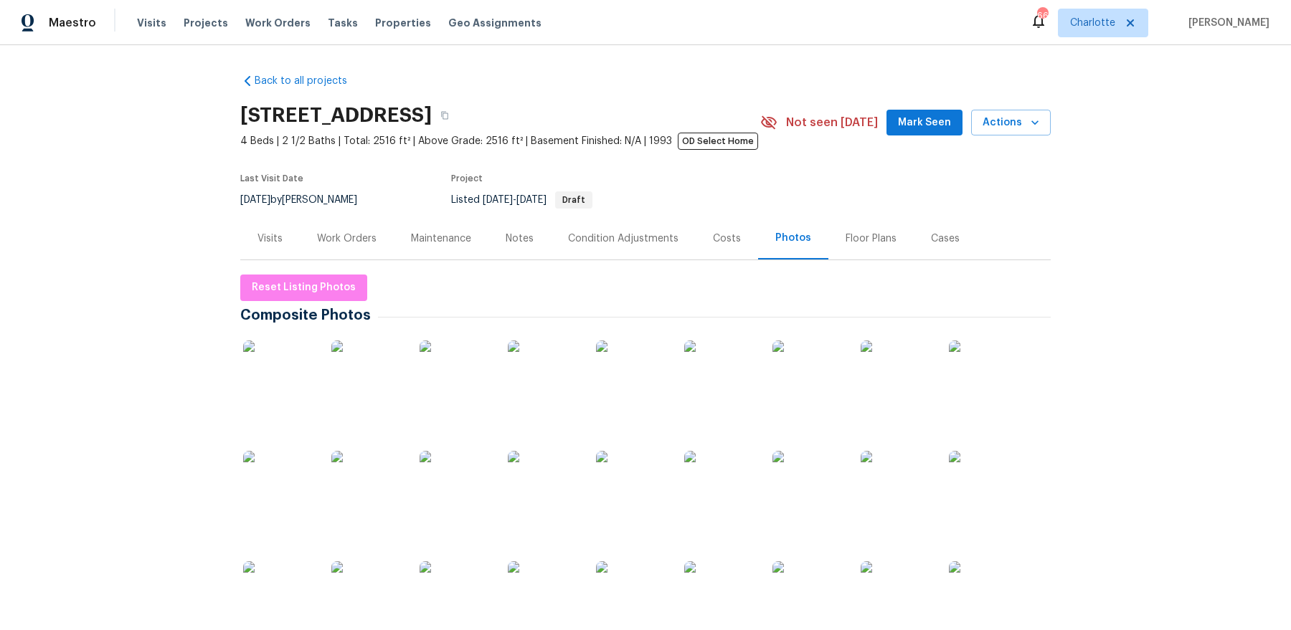
click at [564, 383] on img at bounding box center [544, 377] width 72 height 72
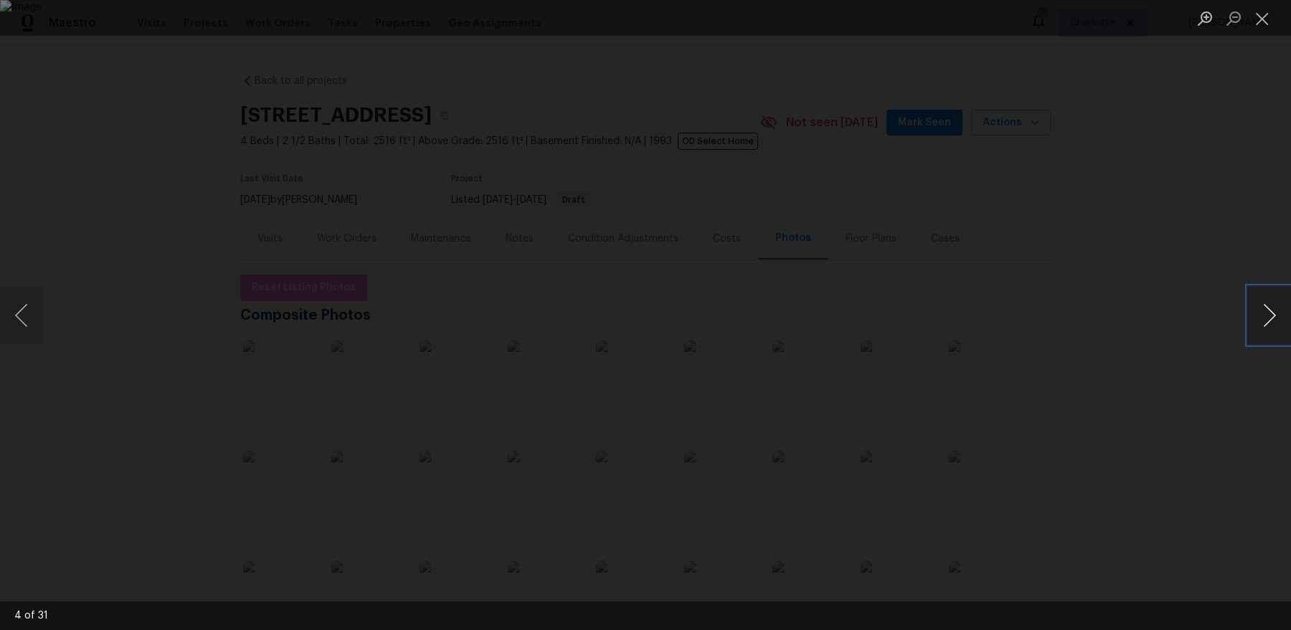
click at [1262, 323] on button "Next image" at bounding box center [1269, 315] width 43 height 57
click at [1275, 321] on button "Next image" at bounding box center [1269, 315] width 43 height 57
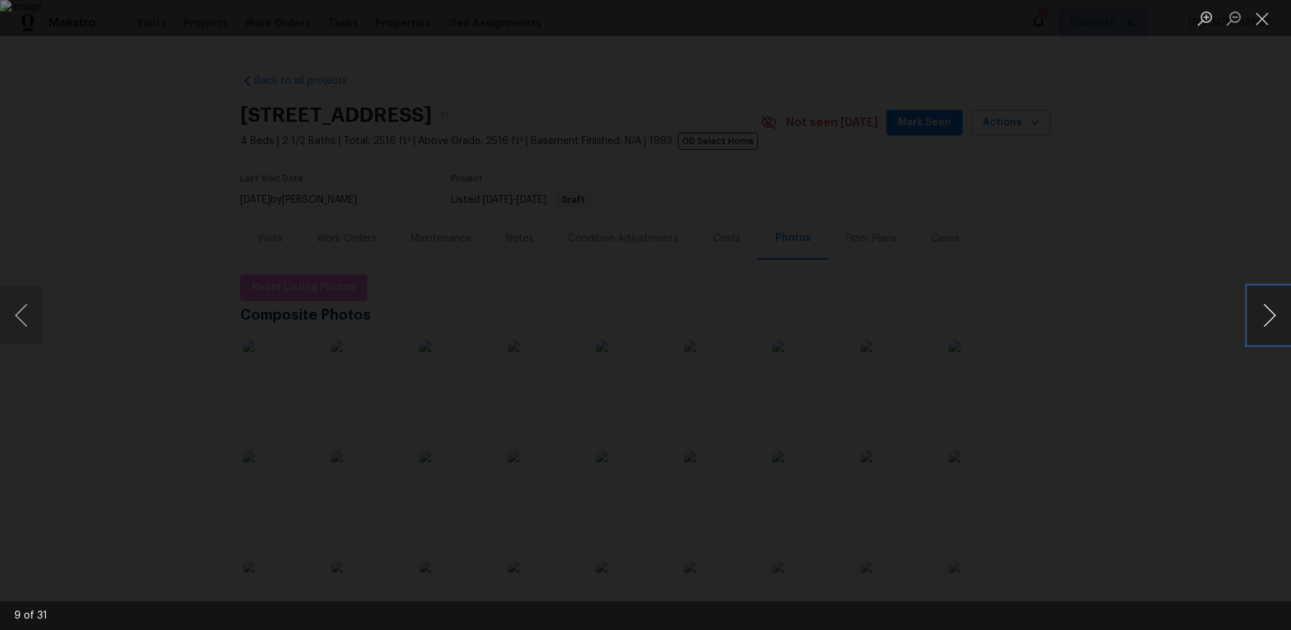
click at [1275, 321] on button "Next image" at bounding box center [1269, 315] width 43 height 57
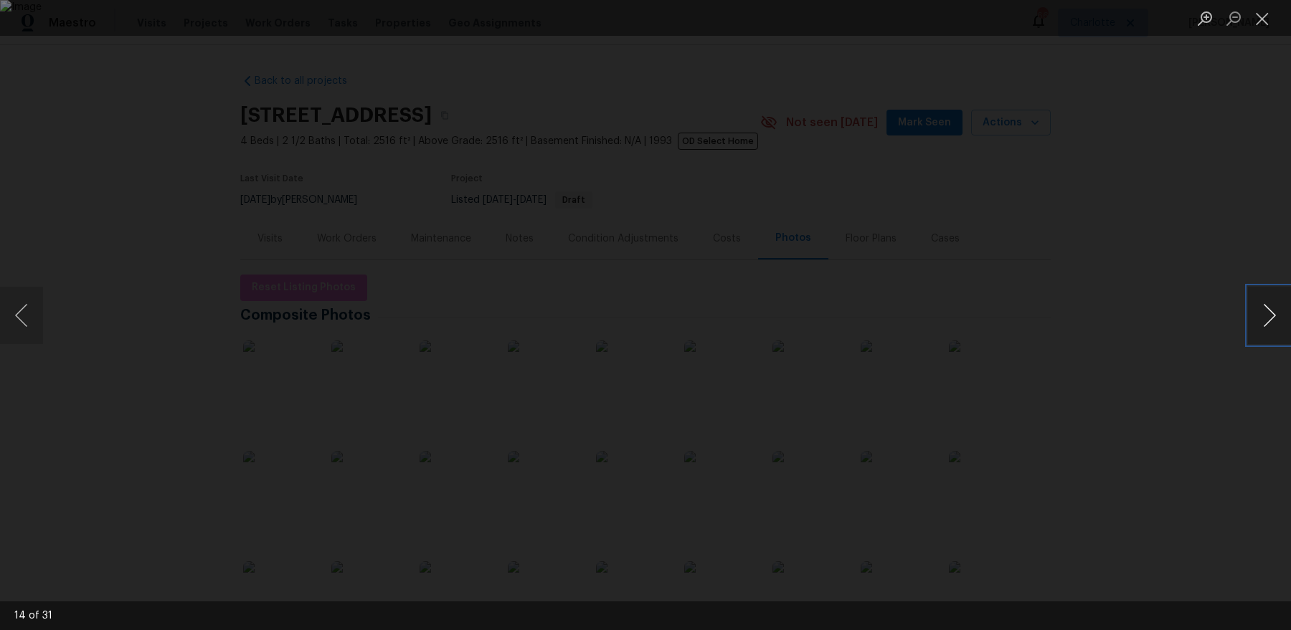
click at [1275, 321] on button "Next image" at bounding box center [1269, 315] width 43 height 57
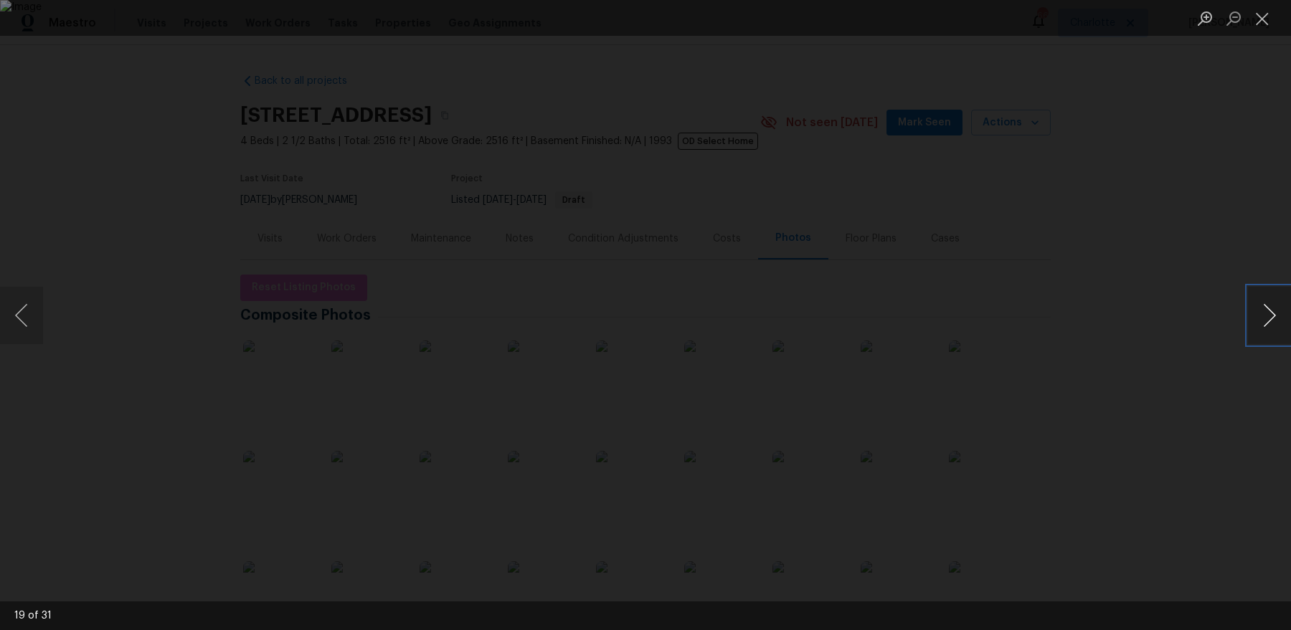
click at [1275, 321] on button "Next image" at bounding box center [1269, 315] width 43 height 57
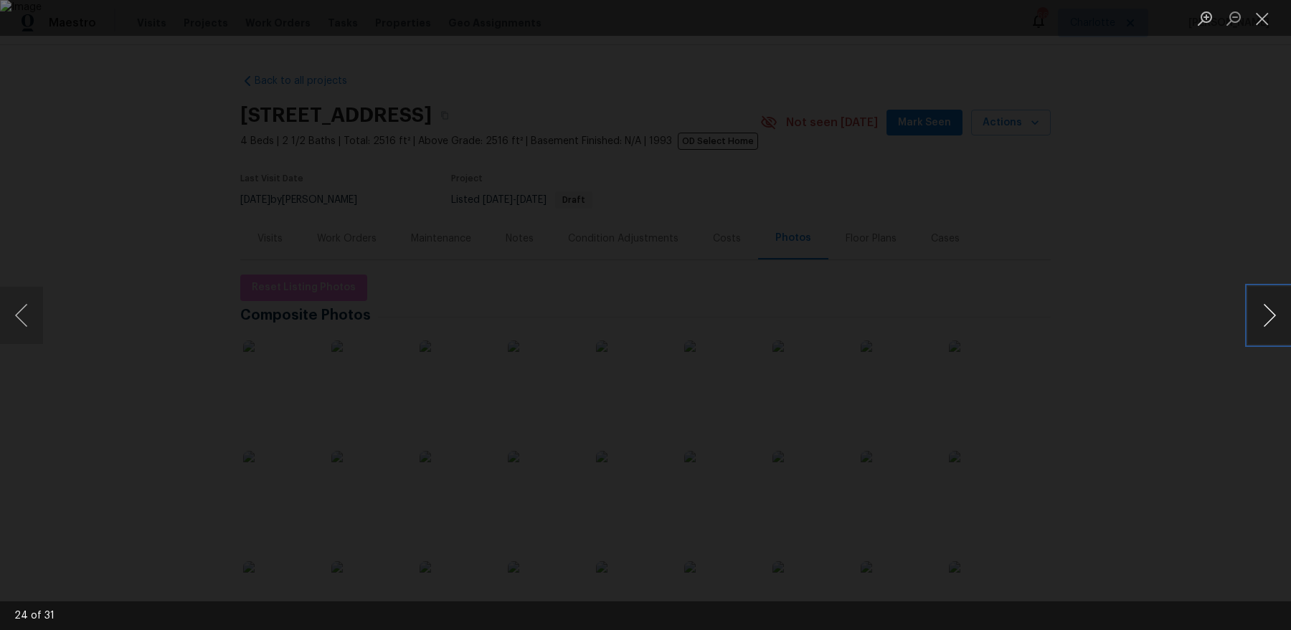
click at [1275, 321] on button "Next image" at bounding box center [1269, 315] width 43 height 57
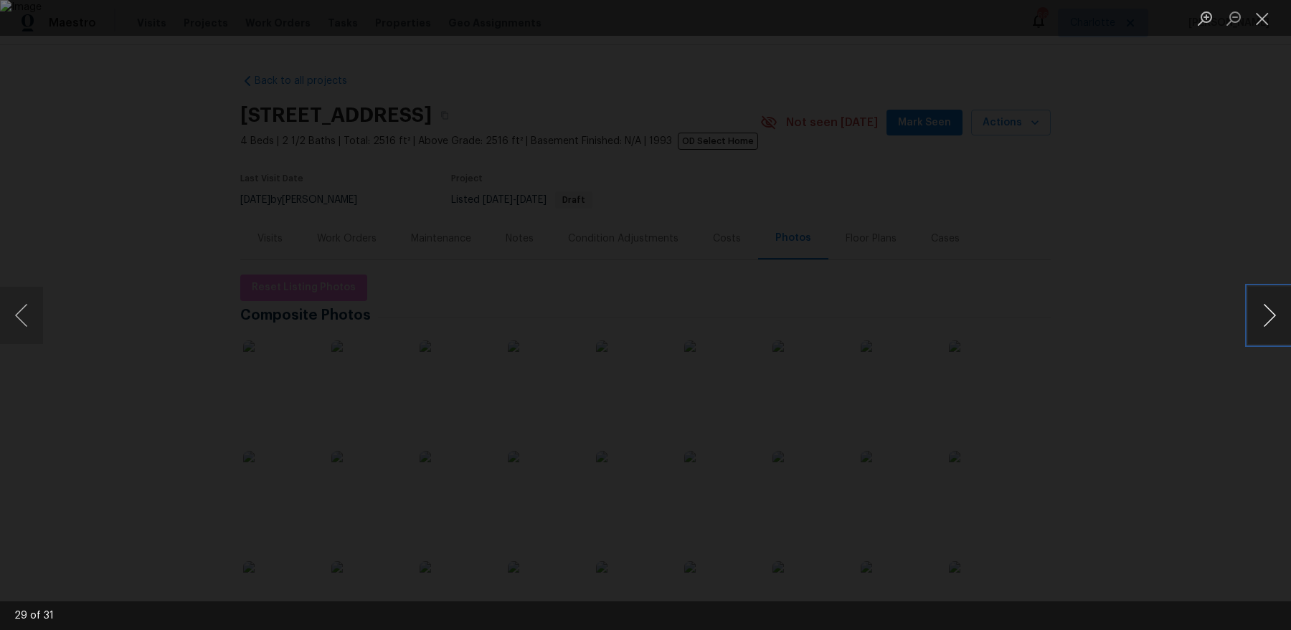
click at [1275, 321] on button "Next image" at bounding box center [1269, 315] width 43 height 57
click at [1131, 260] on div "Lightbox" at bounding box center [645, 315] width 1291 height 630
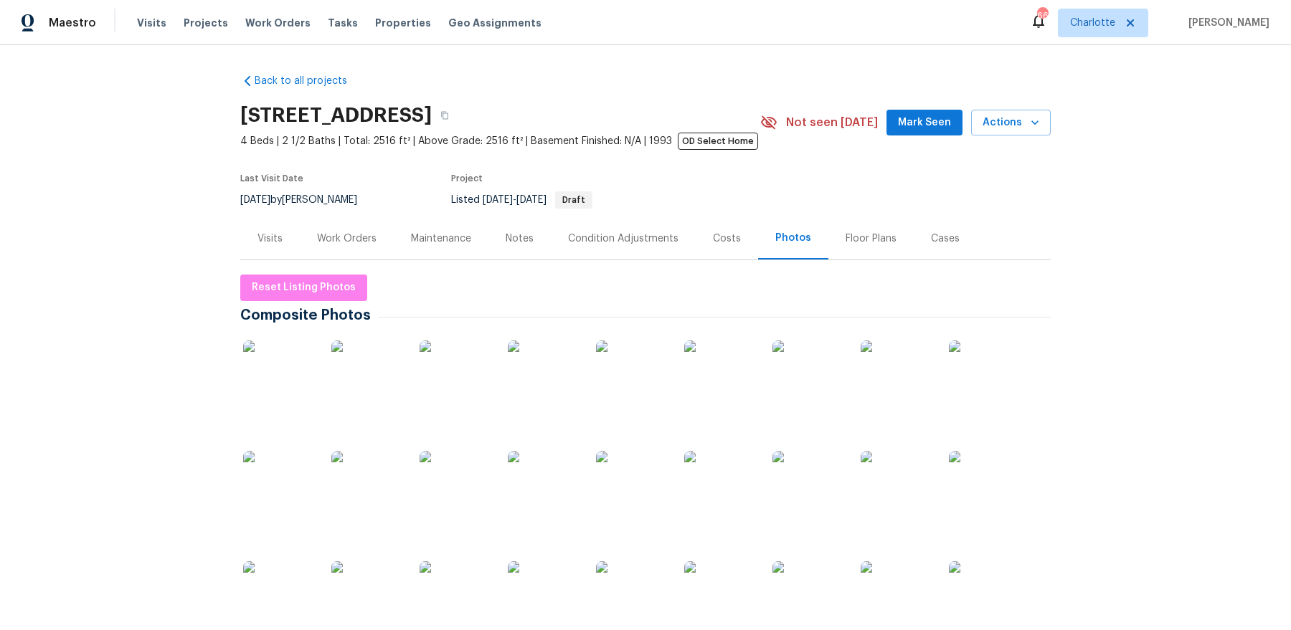
click at [717, 245] on div "Costs" at bounding box center [727, 239] width 28 height 14
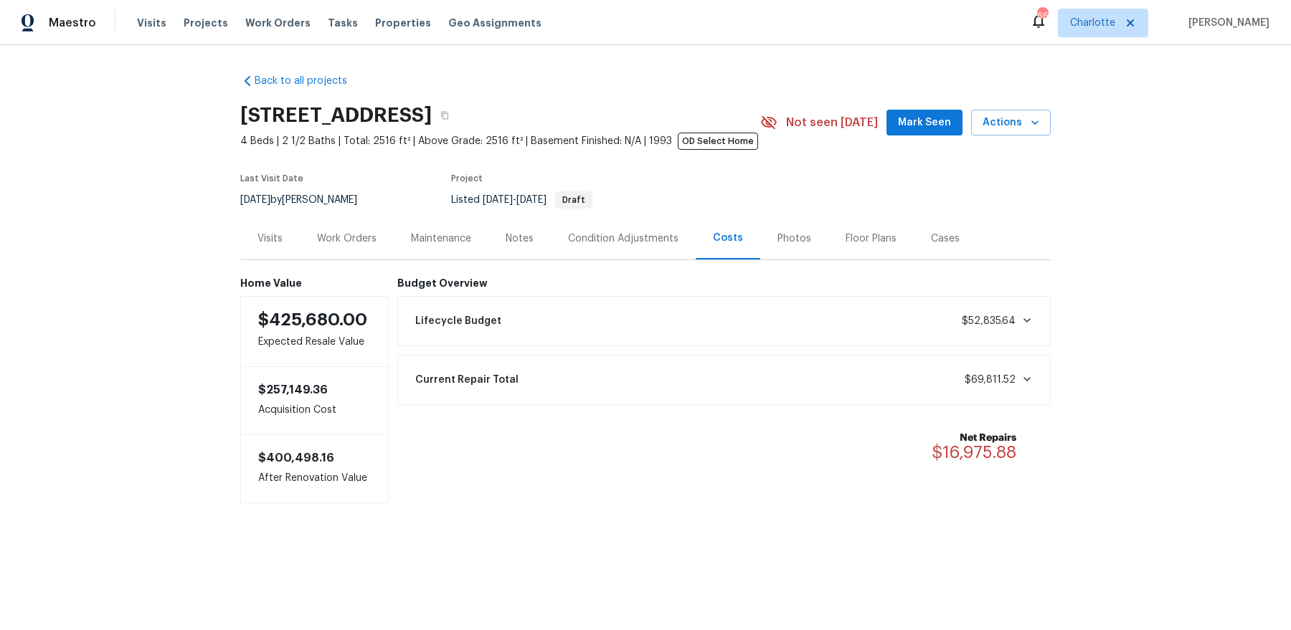
click at [600, 315] on div "Lifecycle Budget $52,835.64" at bounding box center [724, 322] width 635 height 32
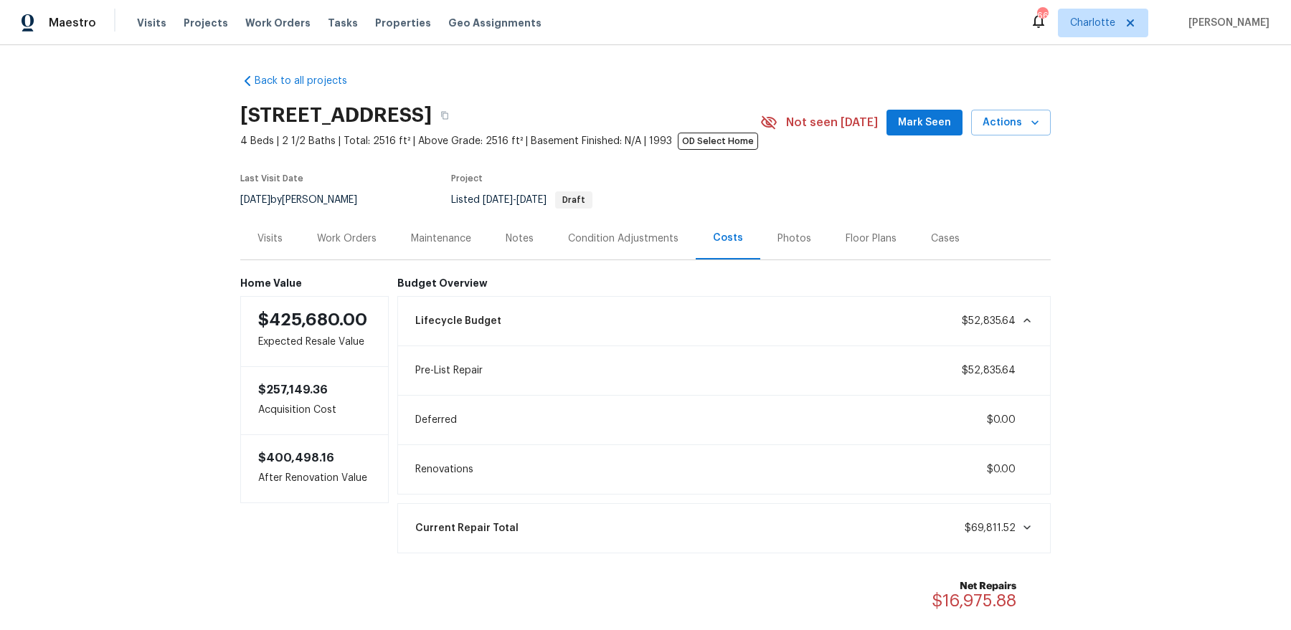
click at [635, 536] on div "Current Repair Total $69,811.52" at bounding box center [724, 529] width 635 height 32
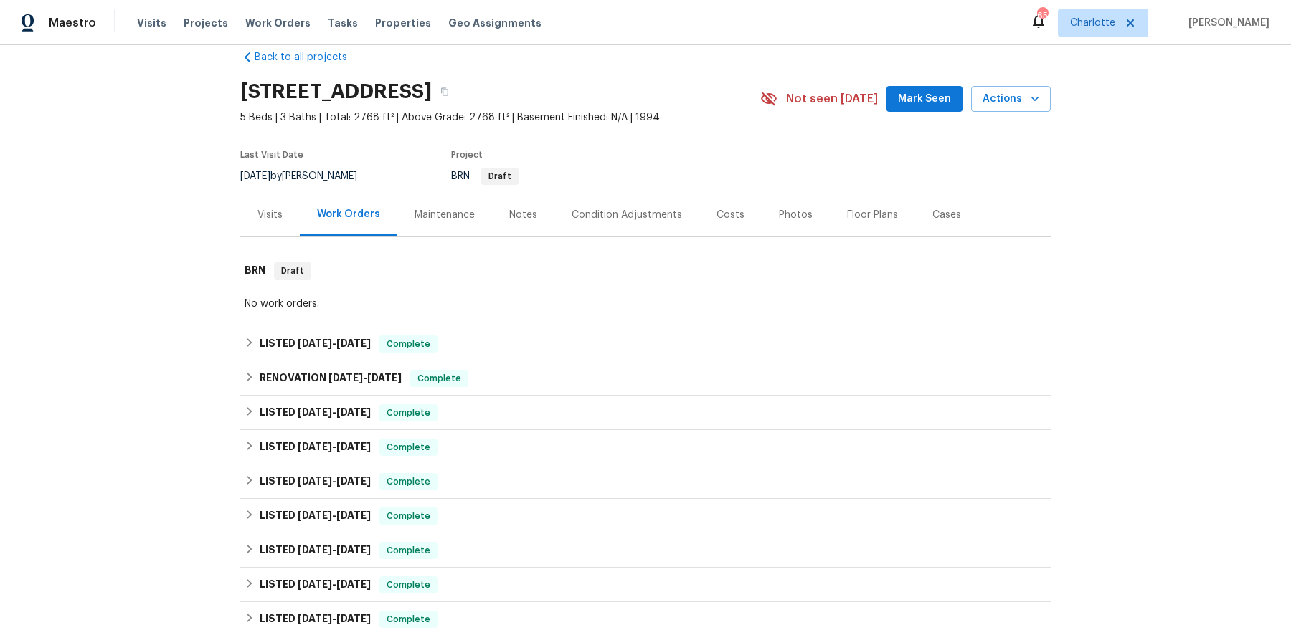
scroll to position [26, 0]
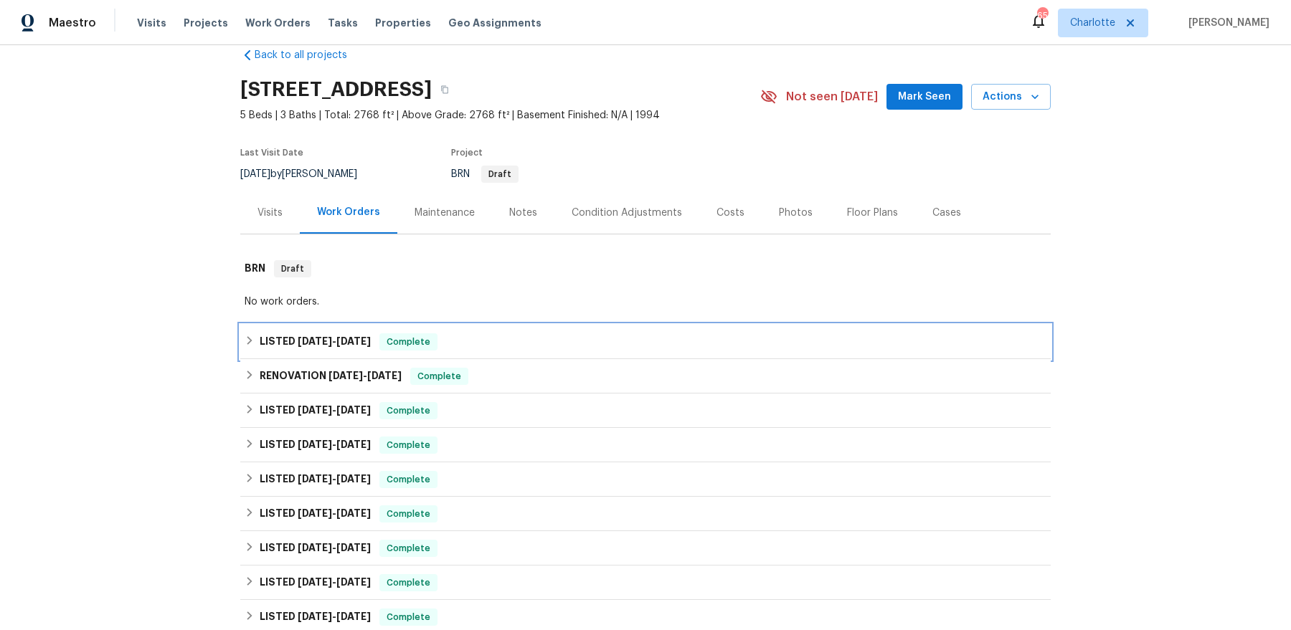
click at [374, 341] on div "LISTED [DATE] - [DATE] Complete" at bounding box center [646, 341] width 802 height 17
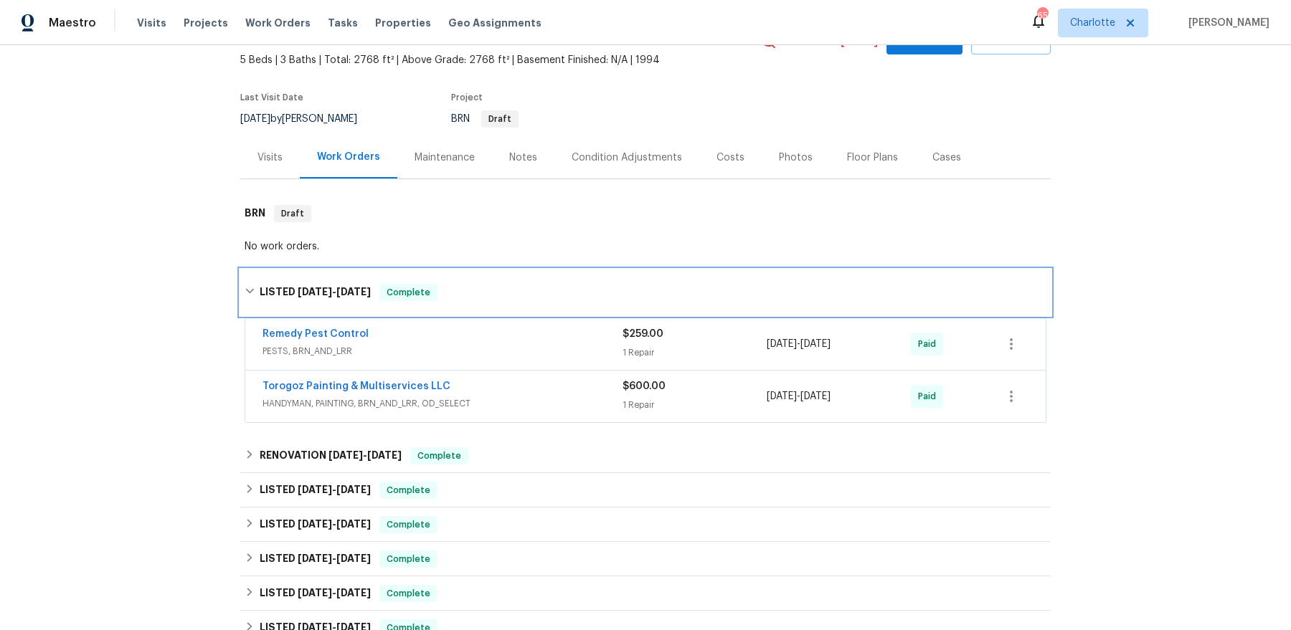
scroll to position [87, 0]
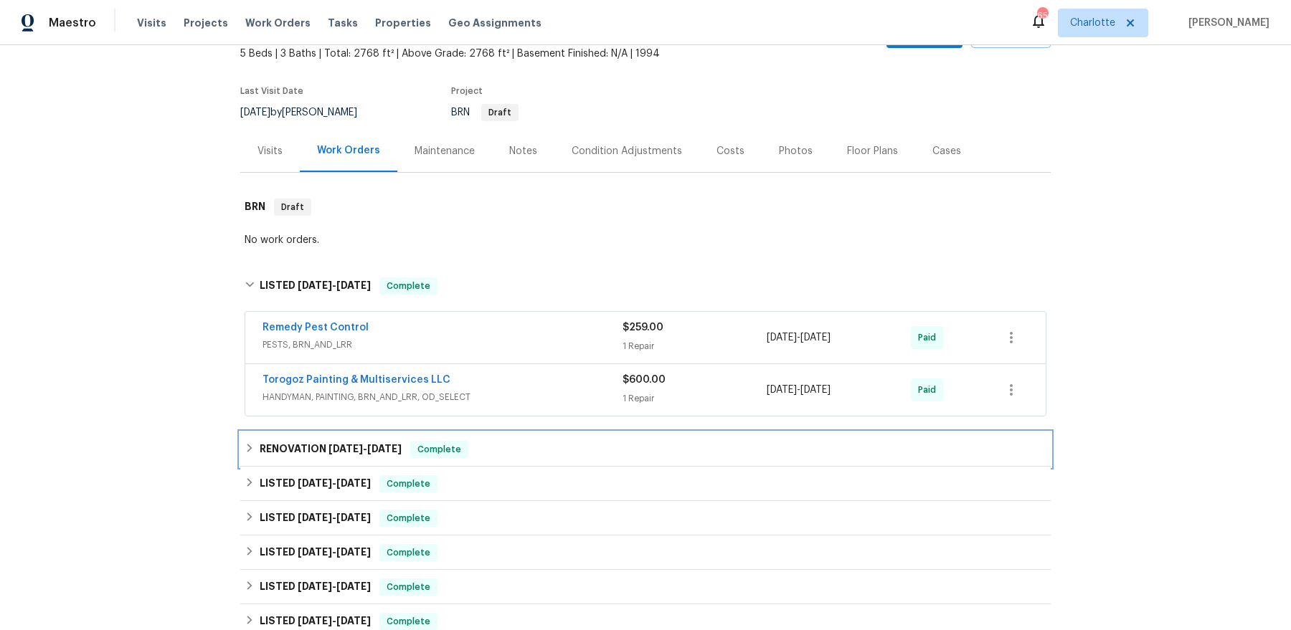
click at [377, 445] on span "5/16/25" at bounding box center [384, 449] width 34 height 10
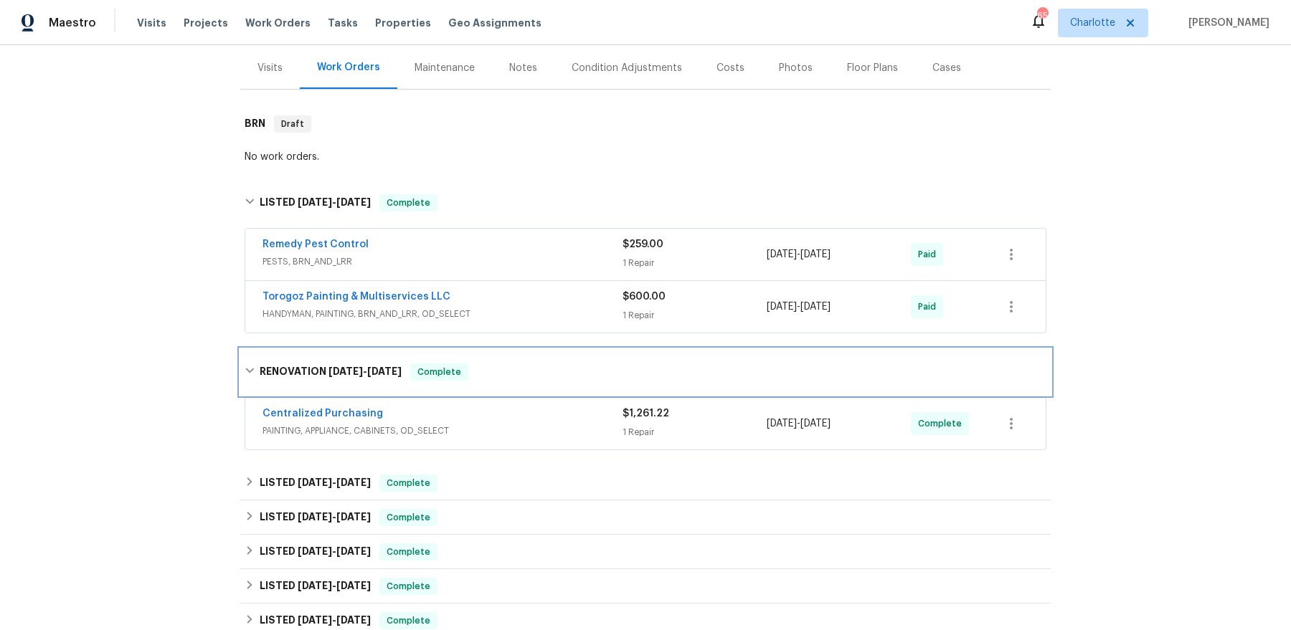
scroll to position [197, 0]
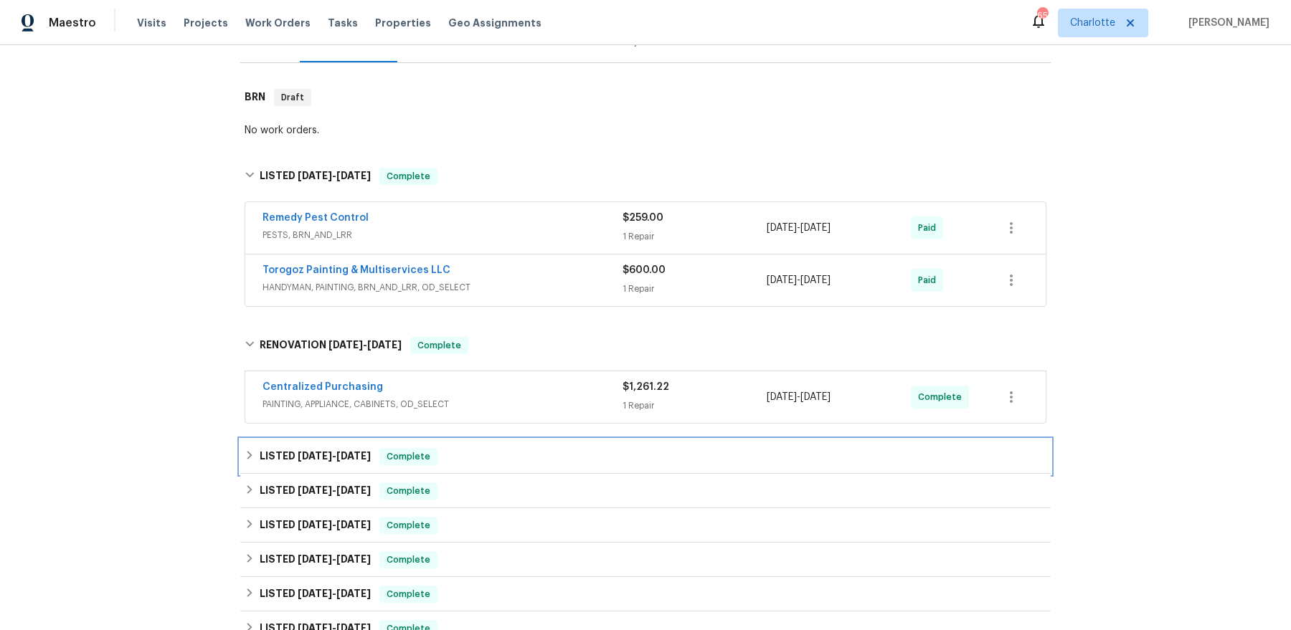
click at [382, 463] on div "LISTED 5/14/25 - 5/21/25 Complete" at bounding box center [646, 456] width 802 height 17
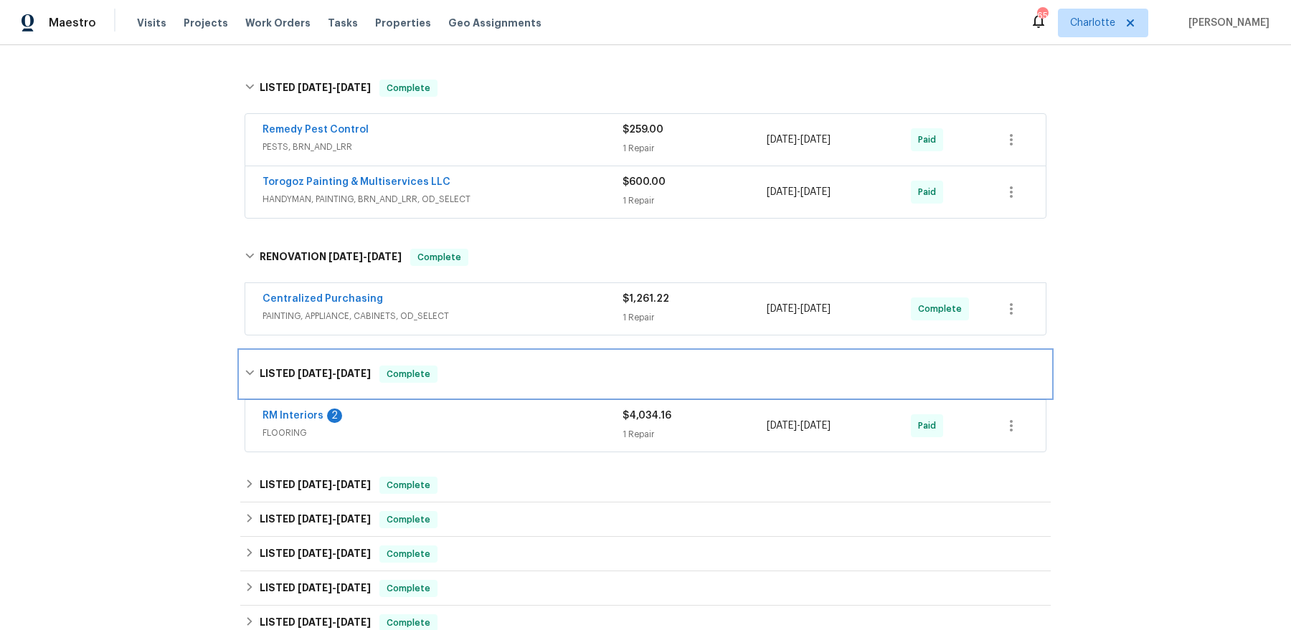
scroll to position [454, 0]
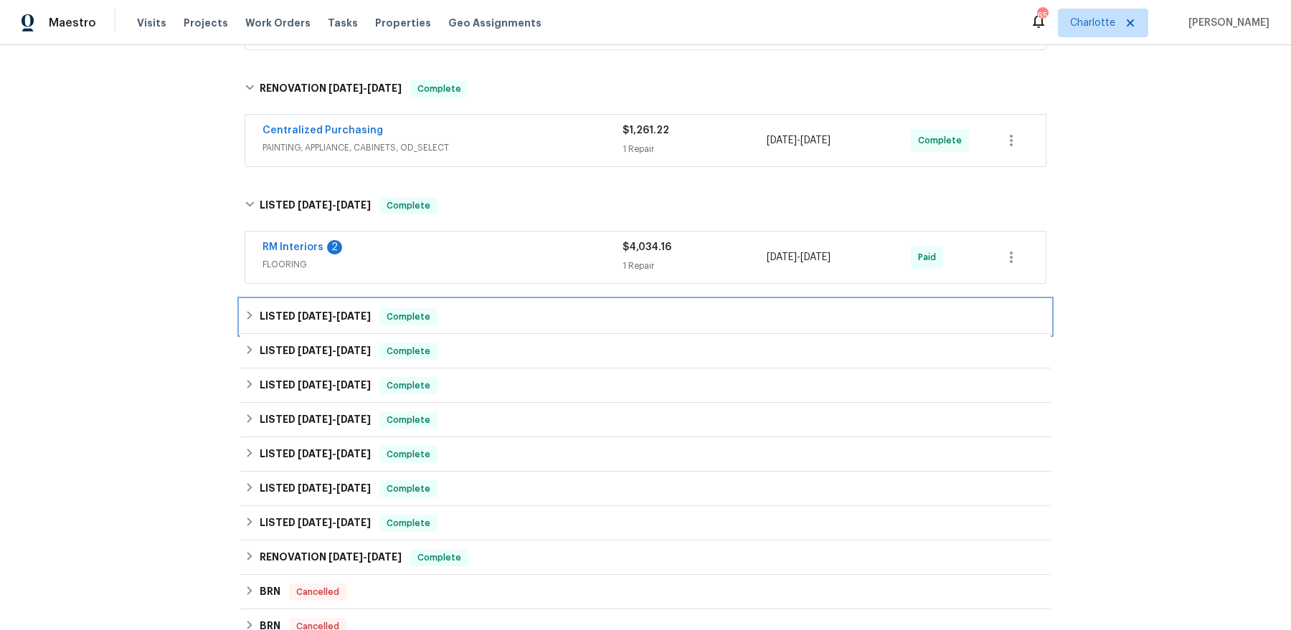
click at [321, 323] on div "LISTED 5/14/25 - 5/23/25 Complete" at bounding box center [645, 317] width 810 height 34
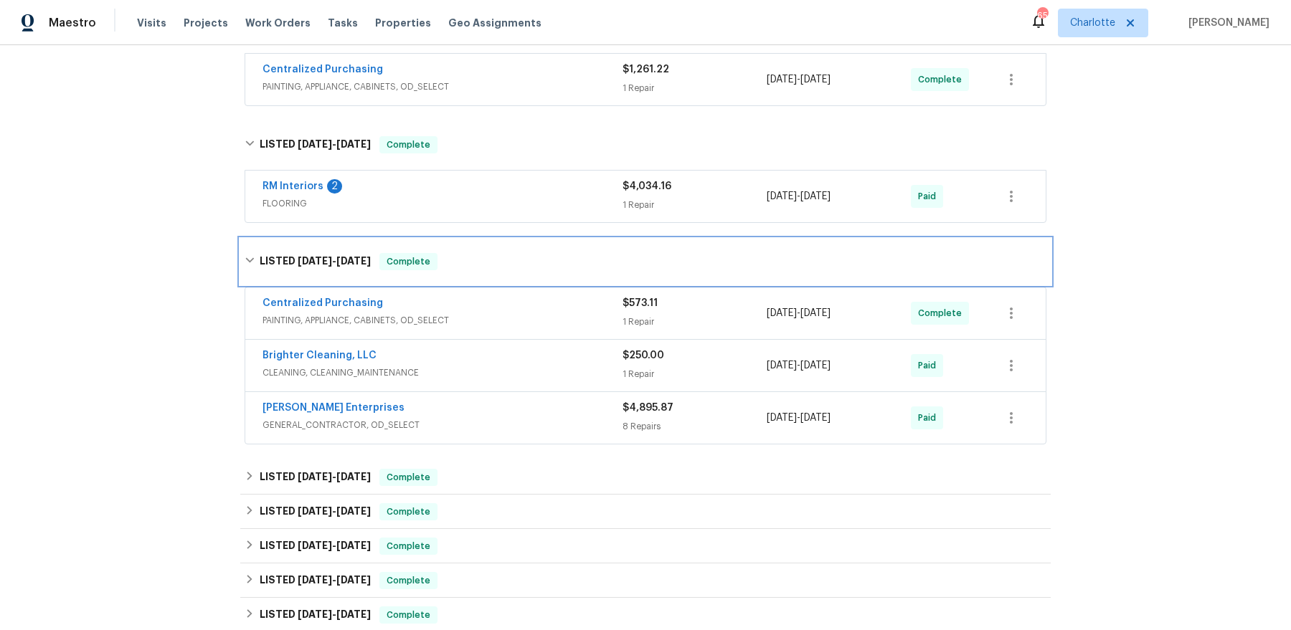
scroll to position [124, 0]
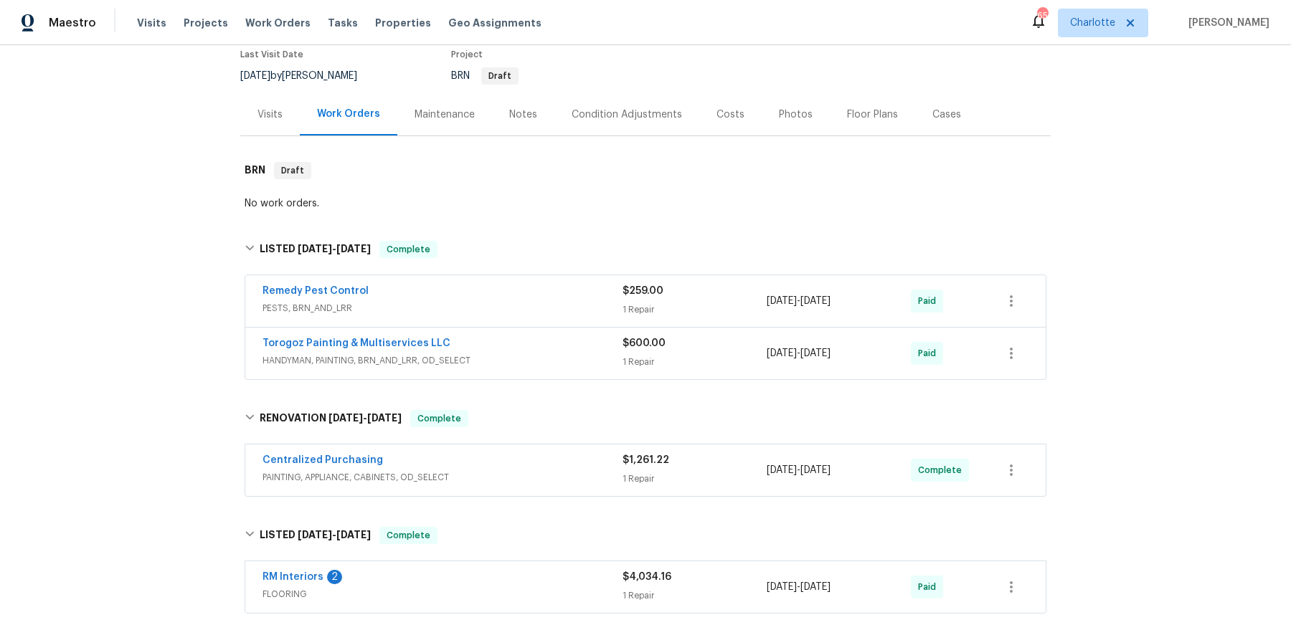
click at [275, 108] on div "Visits" at bounding box center [269, 115] width 25 height 14
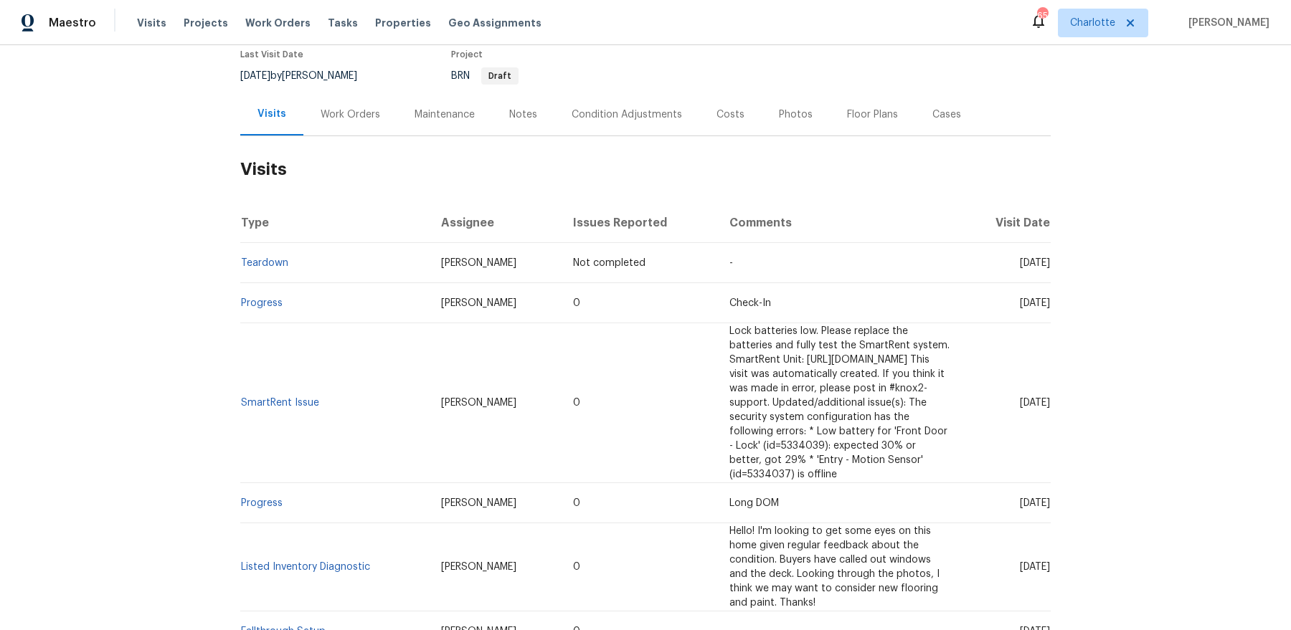
scroll to position [594, 0]
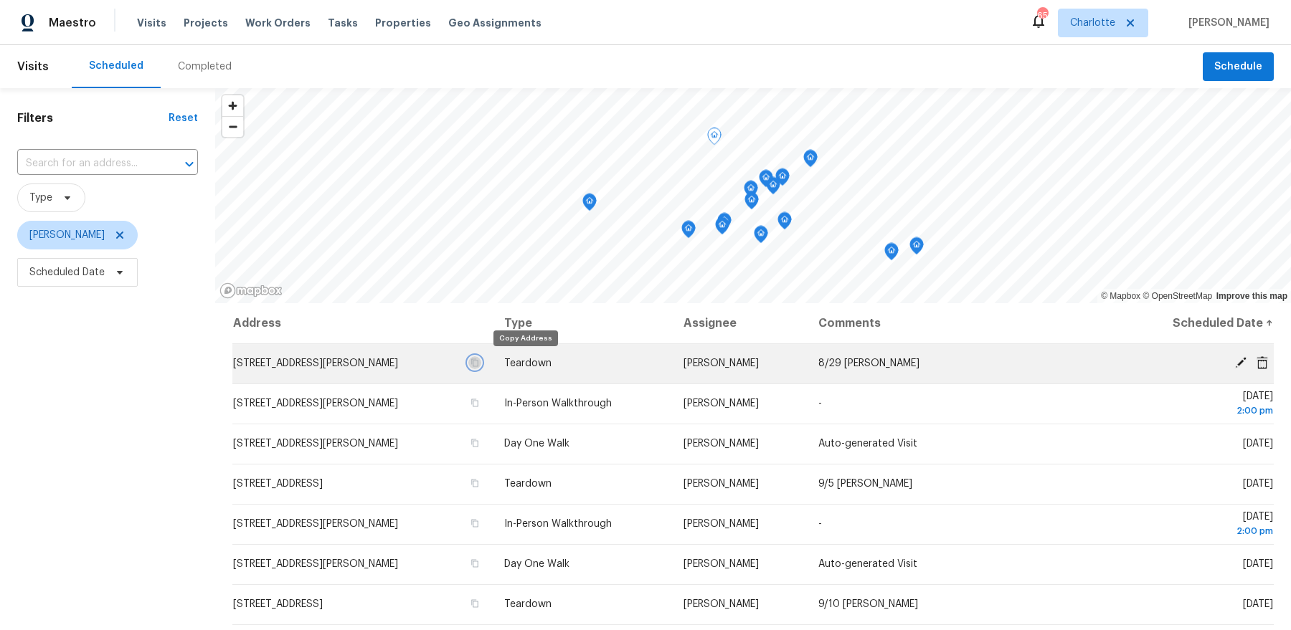
click at [479, 361] on icon "button" at bounding box center [475, 363] width 7 height 8
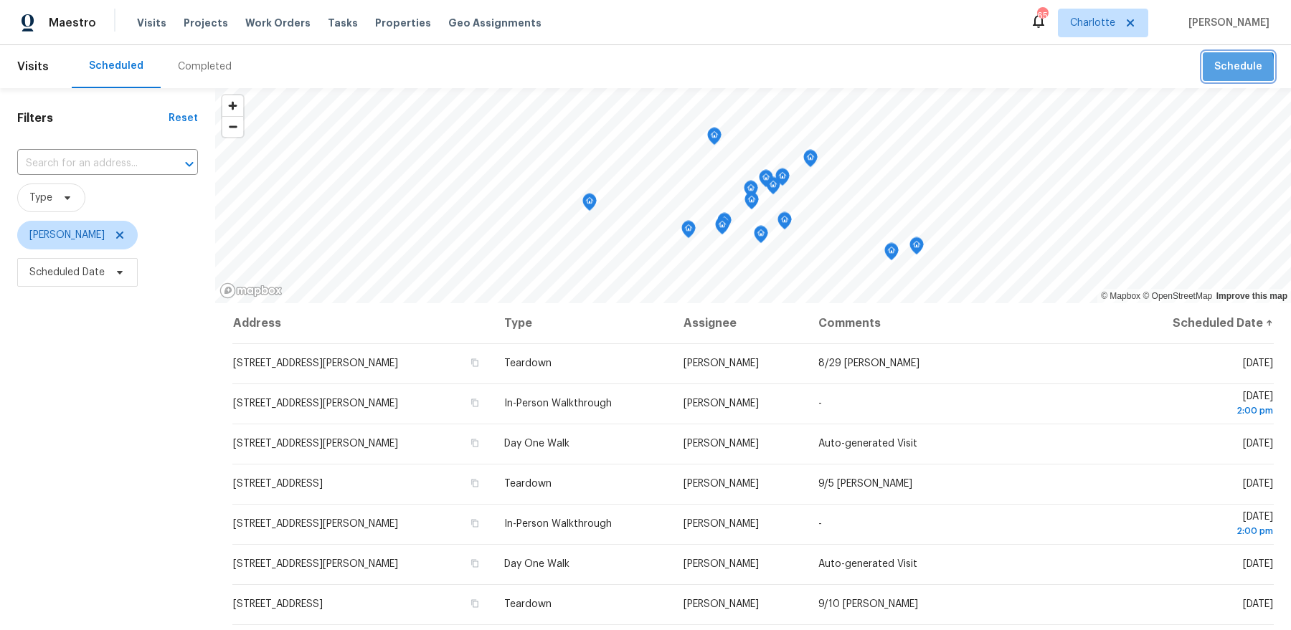
click at [1230, 68] on span "Schedule" at bounding box center [1238, 67] width 48 height 18
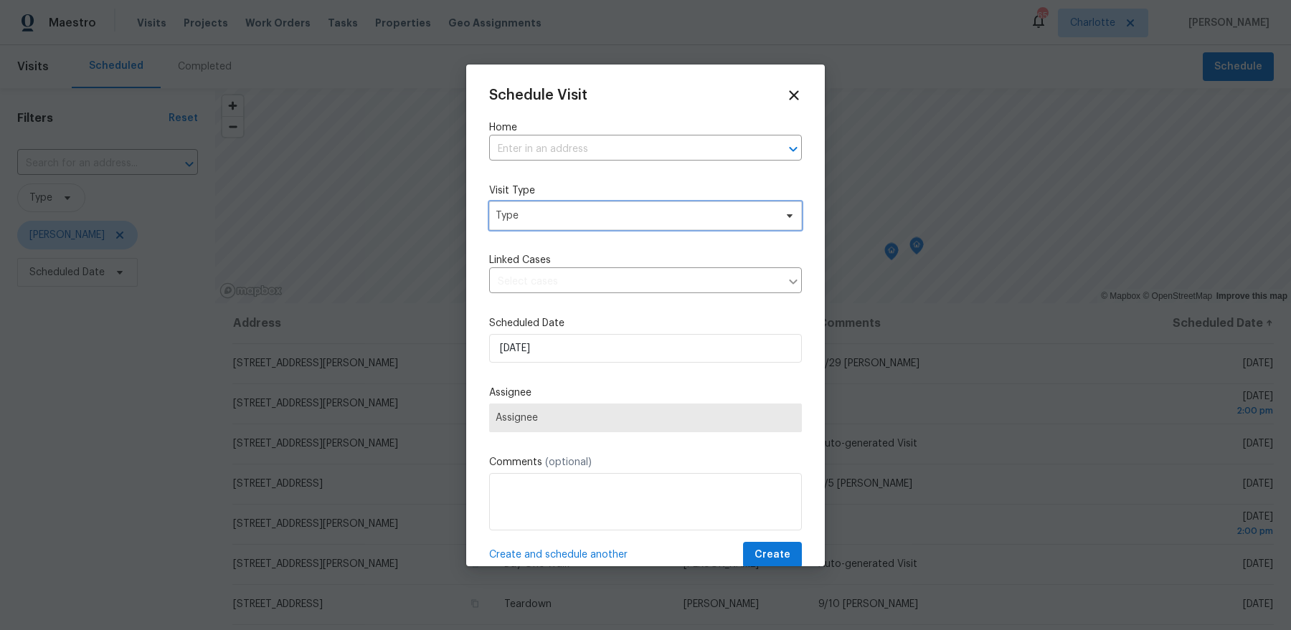
click at [572, 205] on span "Type" at bounding box center [645, 216] width 313 height 29
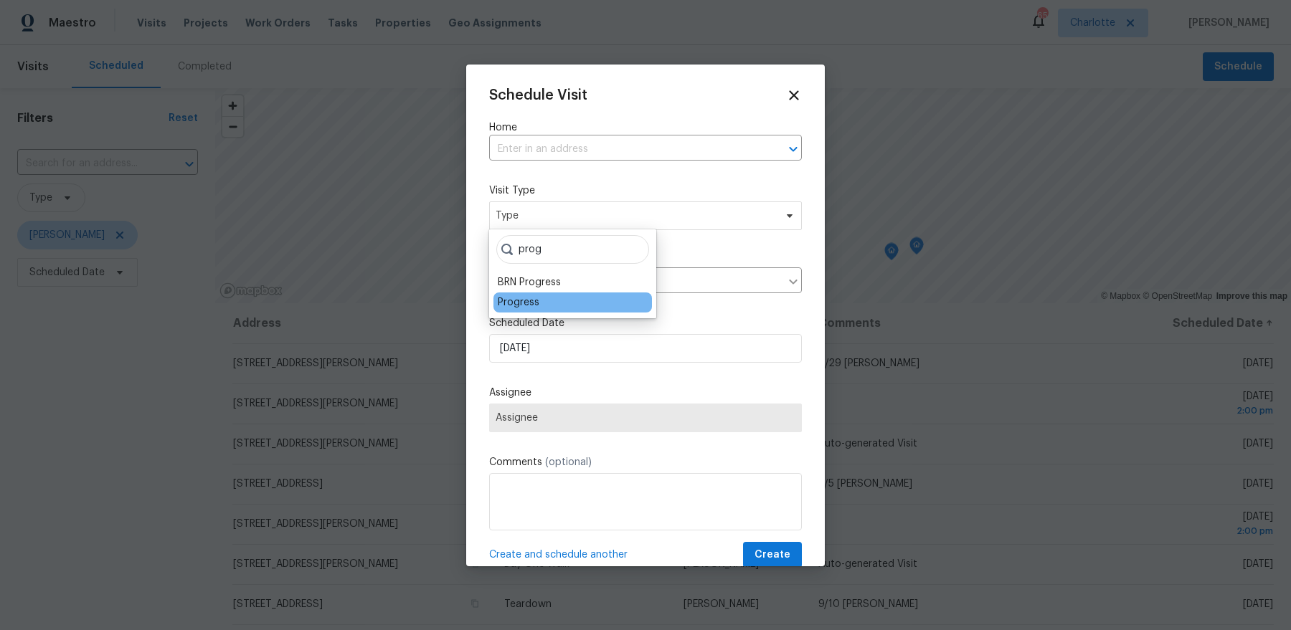
type input "prog"
click at [515, 302] on div "Progress" at bounding box center [519, 302] width 42 height 14
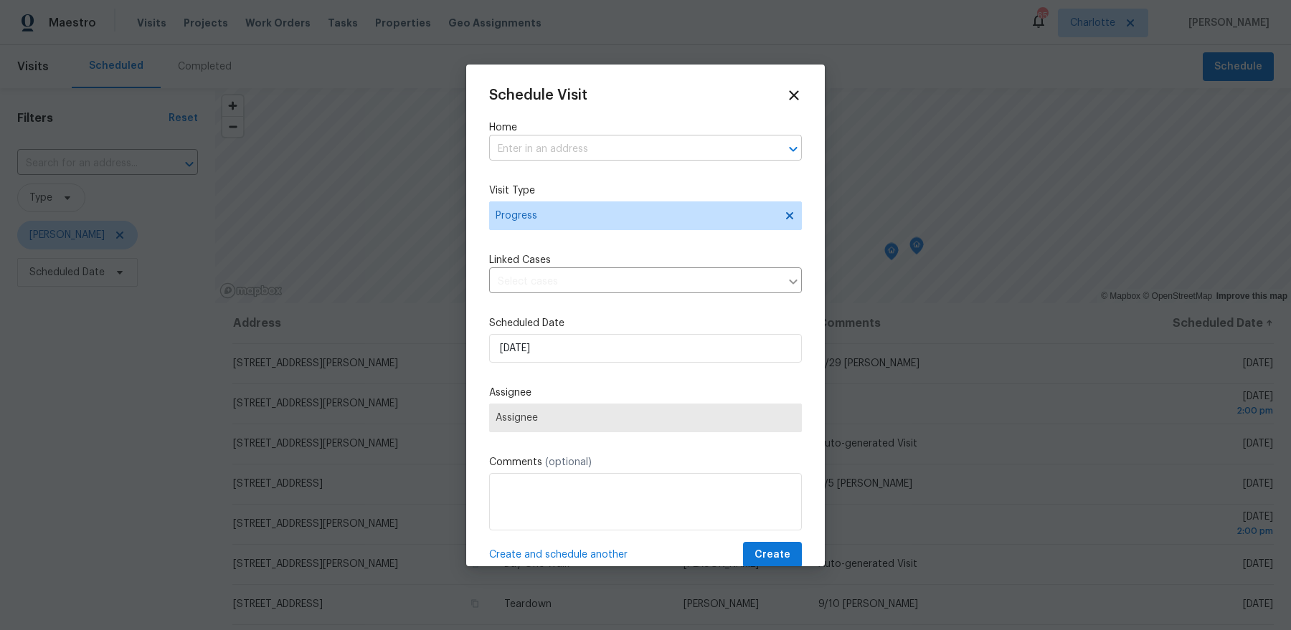
click at [552, 145] on input "text" at bounding box center [625, 149] width 273 height 22
type input "swearn"
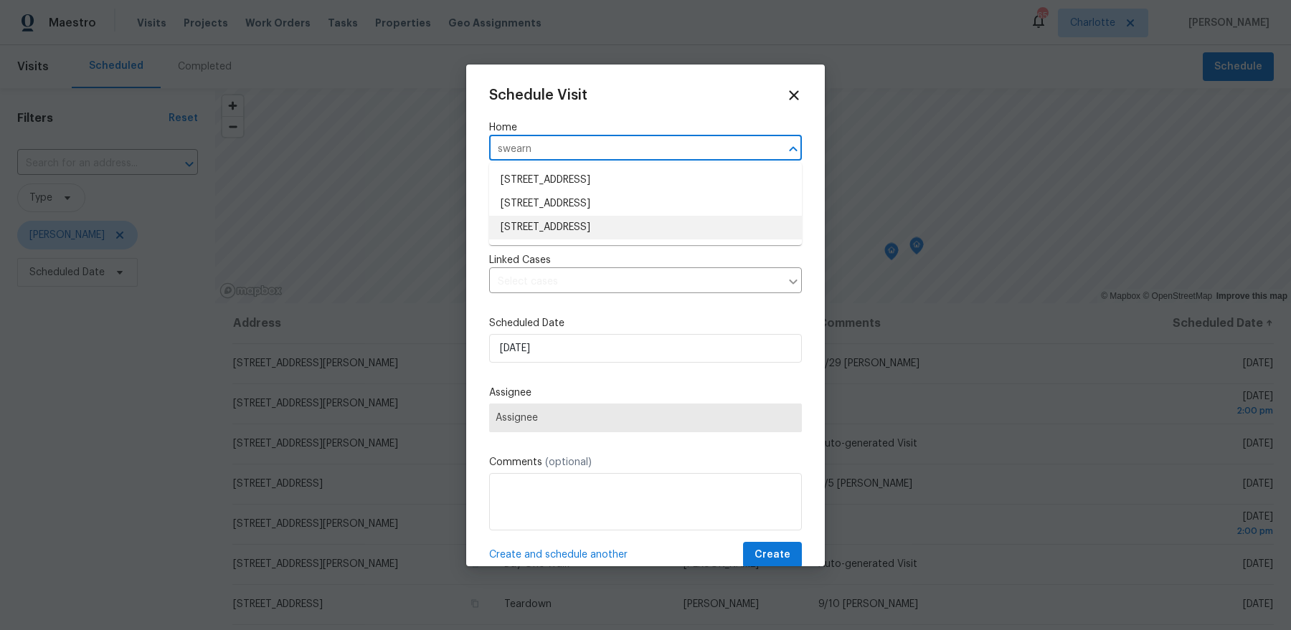
click at [574, 230] on li "1121 Swearngan Ridge Ct, Charlotte, NC 28216" at bounding box center [645, 228] width 313 height 24
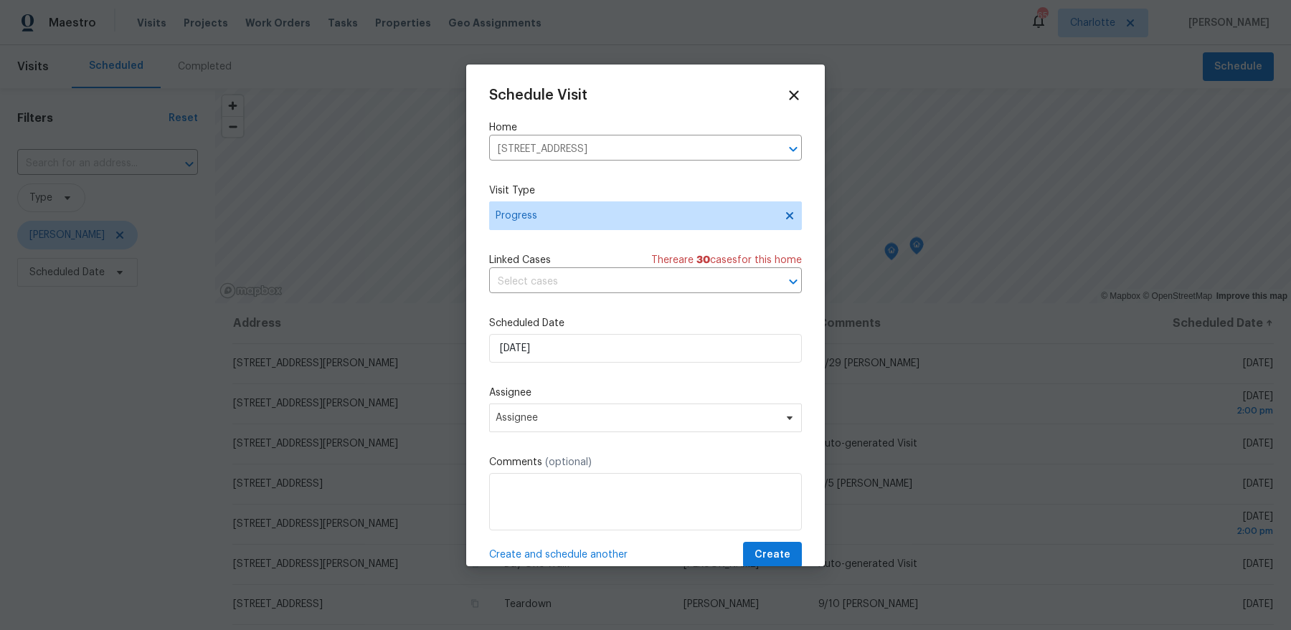
click at [662, 434] on div "Schedule Visit Home 1121 Swearngan Ridge Ct, Charlotte, NC 28216 ​ Visit Type P…" at bounding box center [645, 327] width 313 height 481
click at [658, 422] on span "Assignee" at bounding box center [636, 417] width 281 height 11
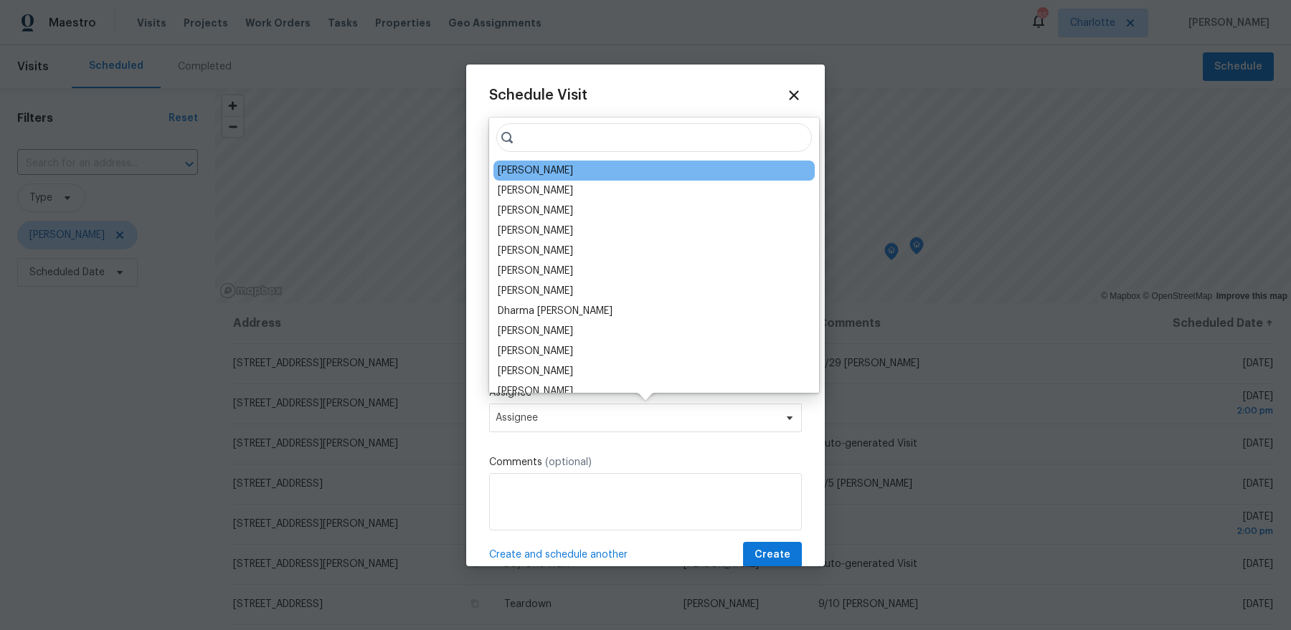
click at [553, 170] on div "[PERSON_NAME]" at bounding box center [535, 171] width 75 height 14
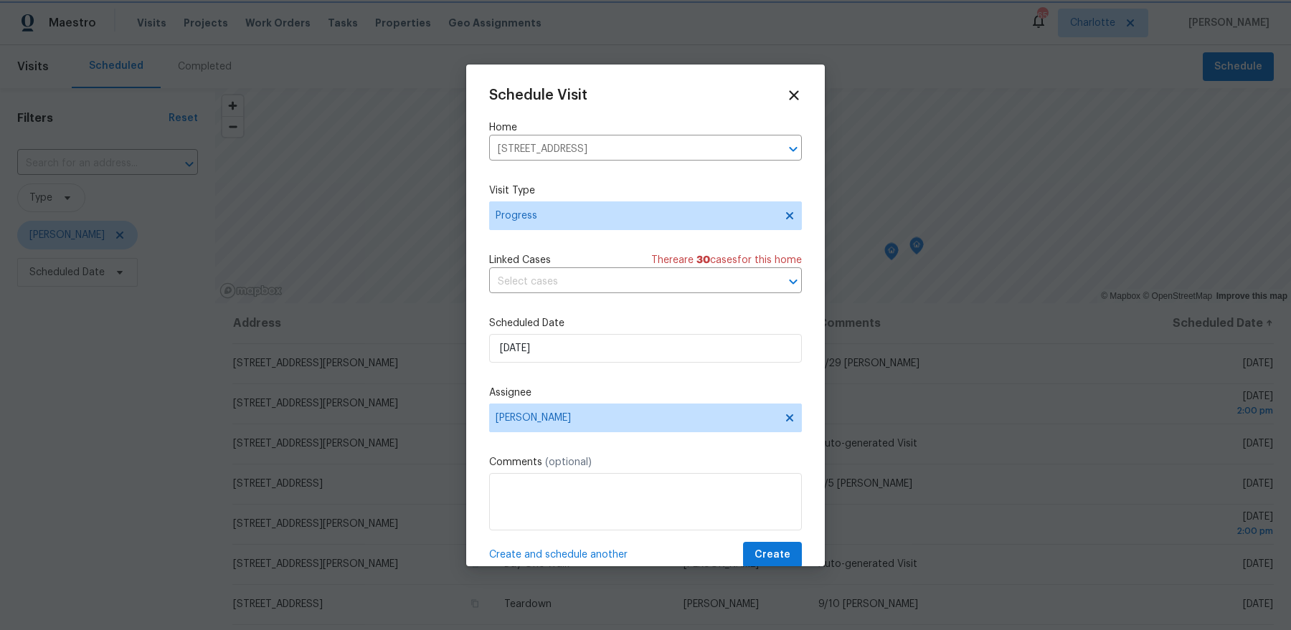
scroll to position [25, 0]
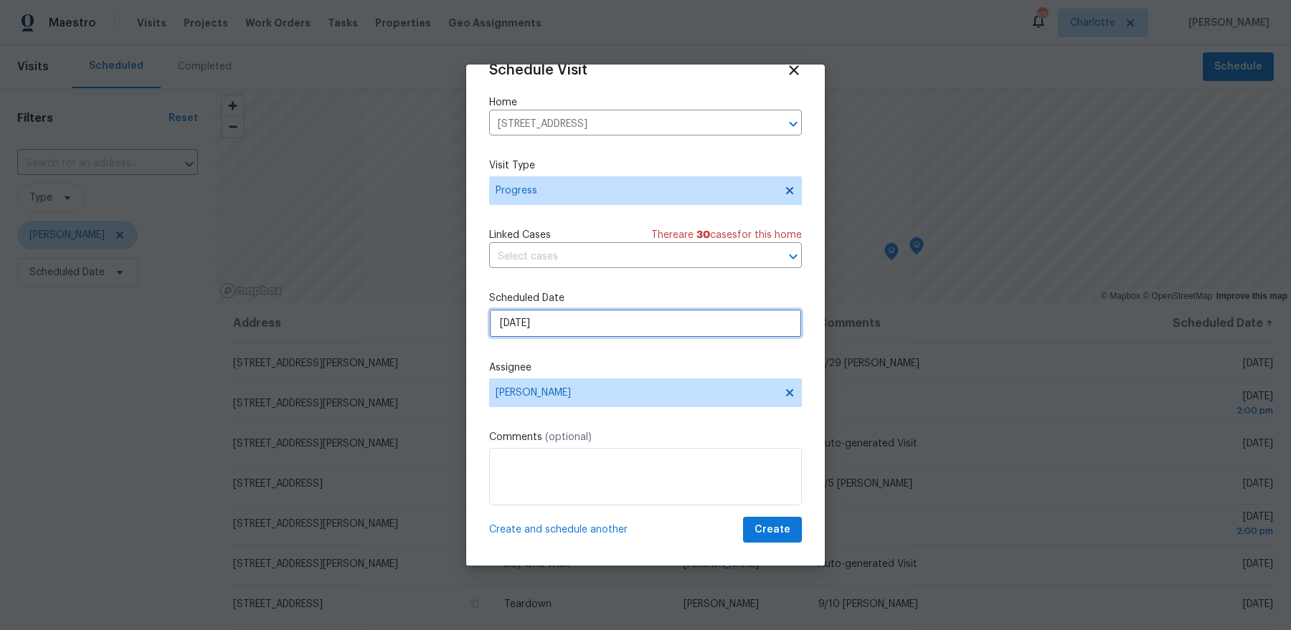
click at [591, 324] on input "8/28/2025" at bounding box center [645, 323] width 313 height 29
click at [782, 534] on span "Create" at bounding box center [772, 530] width 36 height 18
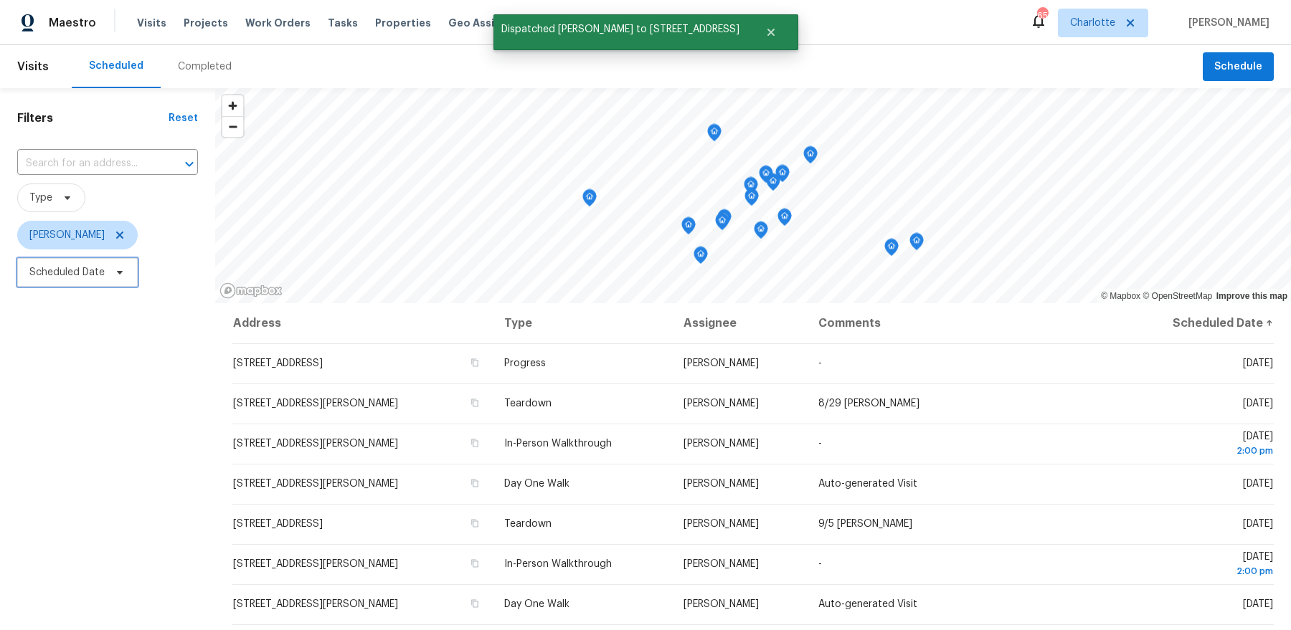
click at [95, 275] on span "Scheduled Date" at bounding box center [66, 272] width 75 height 14
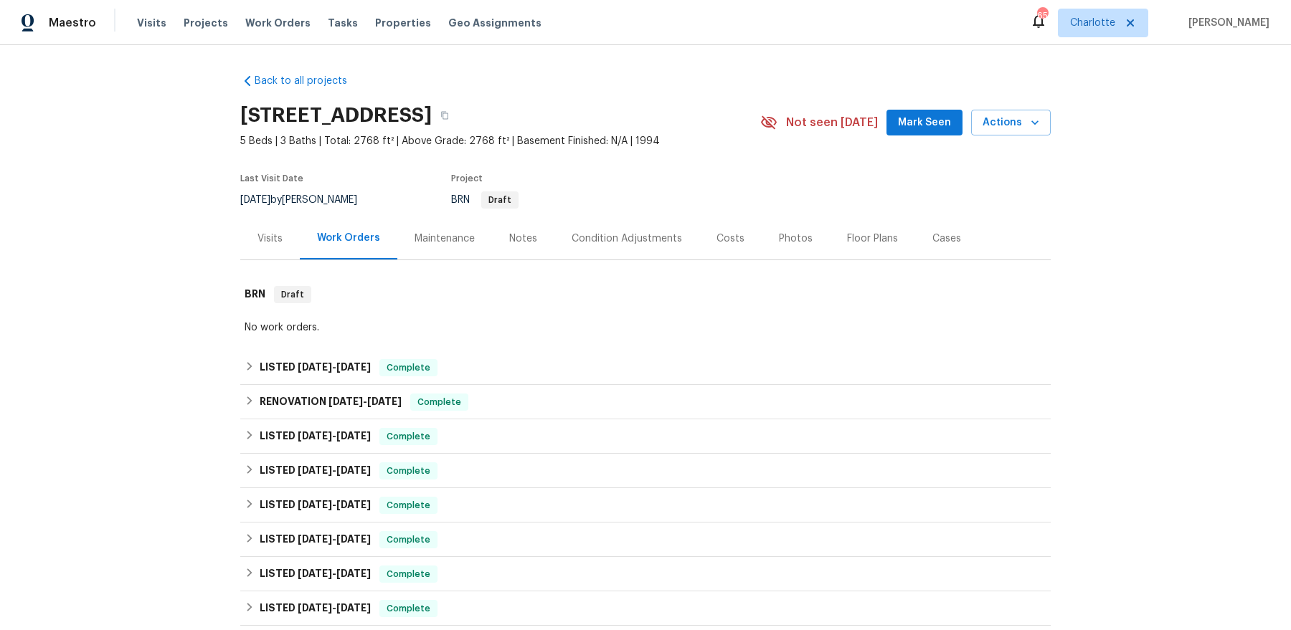
click at [281, 238] on div "Visits" at bounding box center [269, 239] width 25 height 14
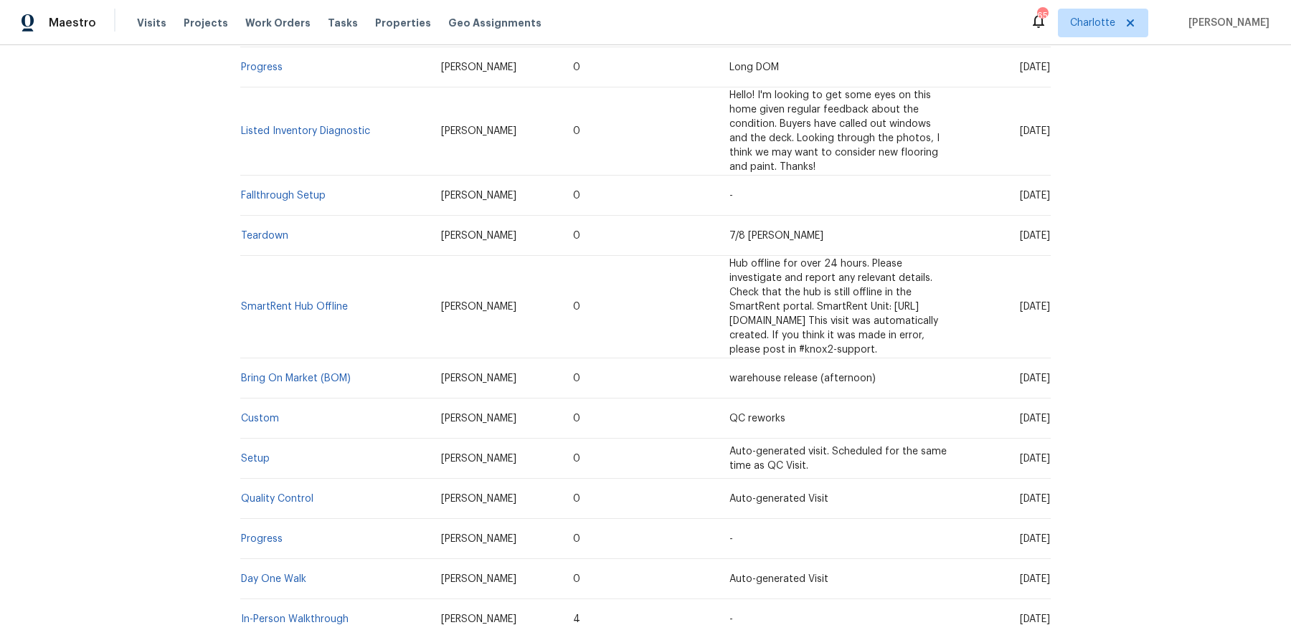
scroll to position [594, 0]
